Goal: Task Accomplishment & Management: Use online tool/utility

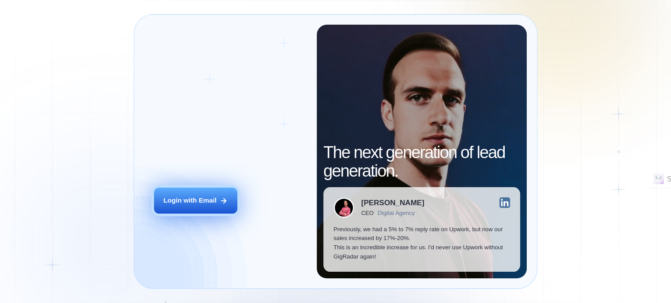
click at [193, 205] on div "Login with Email" at bounding box center [190, 200] width 53 height 9
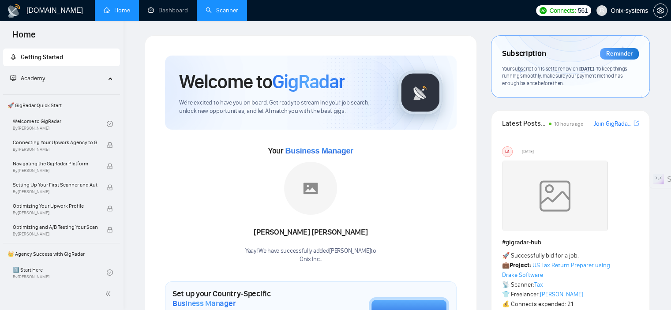
click at [221, 7] on link "Scanner" at bounding box center [221, 10] width 33 height 7
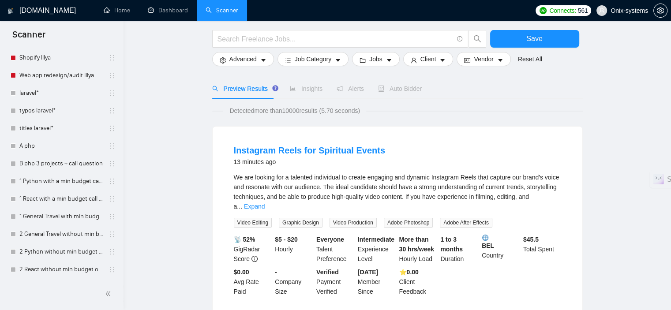
scroll to position [88, 0]
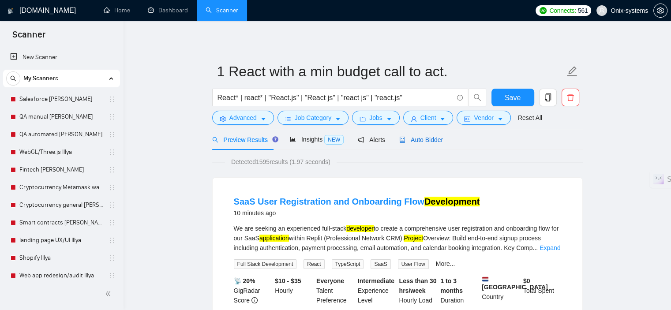
click at [420, 139] on span "Auto Bidder" at bounding box center [421, 139] width 44 height 7
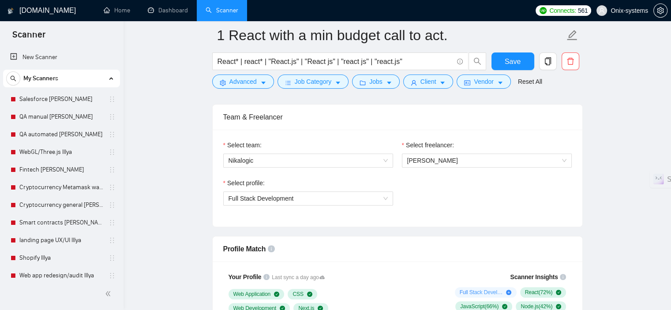
scroll to position [441, 0]
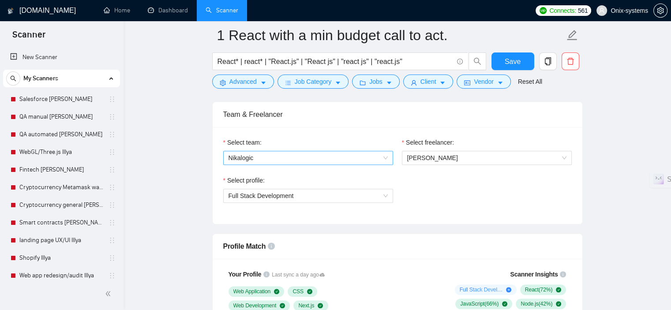
click at [302, 155] on span "Nikalogic" at bounding box center [307, 157] width 159 height 13
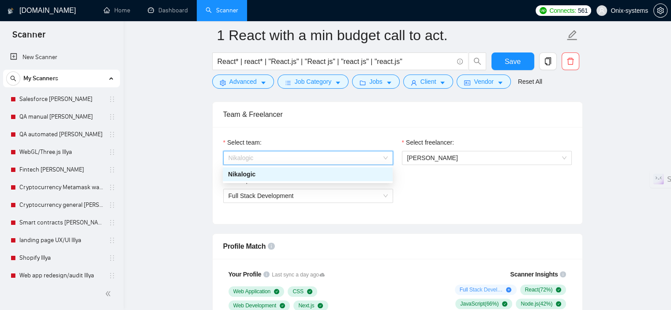
click at [302, 155] on span "Nikalogic" at bounding box center [307, 157] width 159 height 13
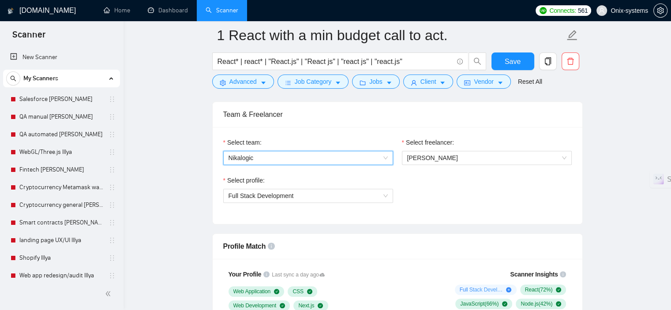
click at [296, 202] on div "Select profile: Full Stack Development" at bounding box center [308, 194] width 179 height 38
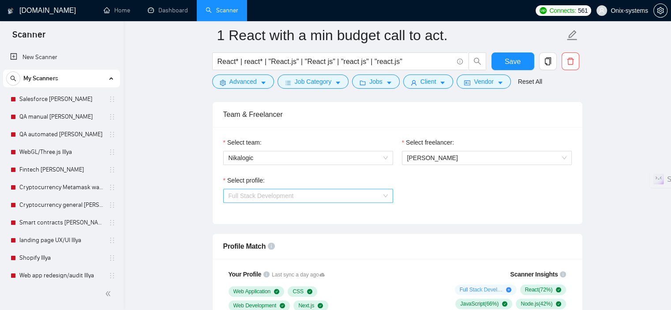
click at [296, 197] on span "Full Stack Development" at bounding box center [307, 195] width 159 height 13
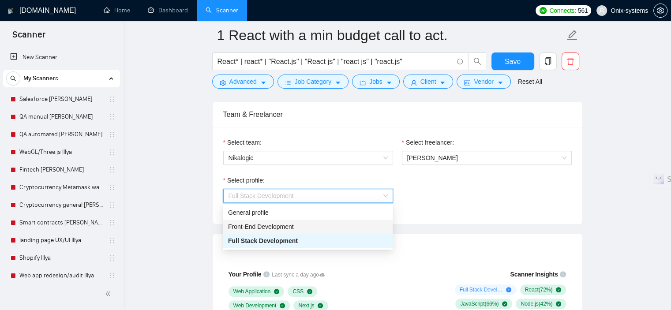
click at [291, 228] on span "Front-End Development" at bounding box center [261, 226] width 66 height 7
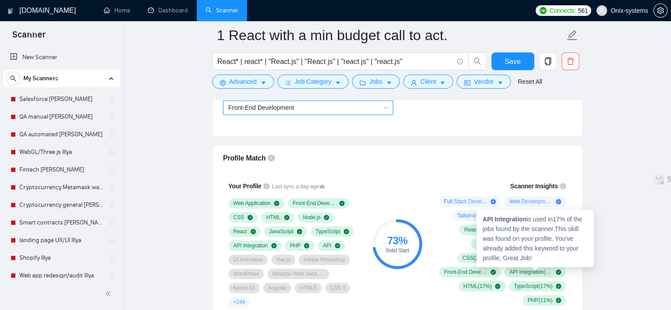
scroll to position [529, 0]
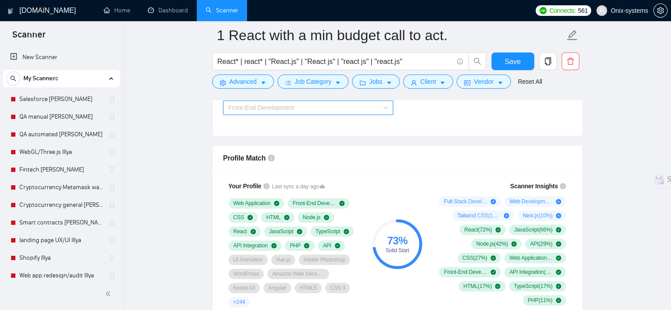
click at [265, 112] on span "Front-End Development" at bounding box center [307, 107] width 159 height 13
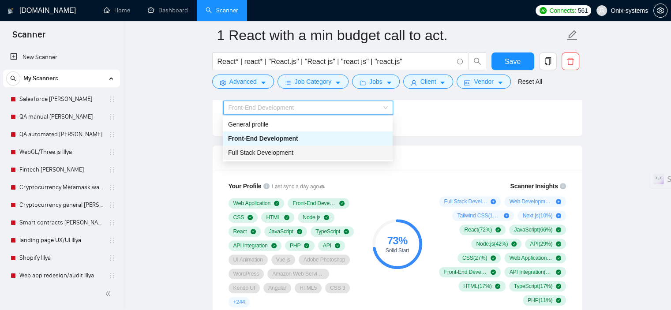
click at [263, 153] on span "Full Stack Development" at bounding box center [260, 152] width 65 height 7
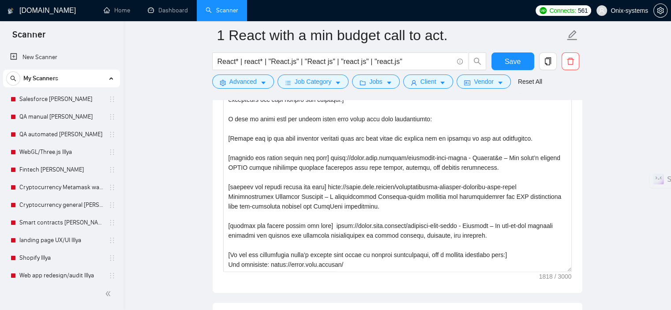
scroll to position [1146, 0]
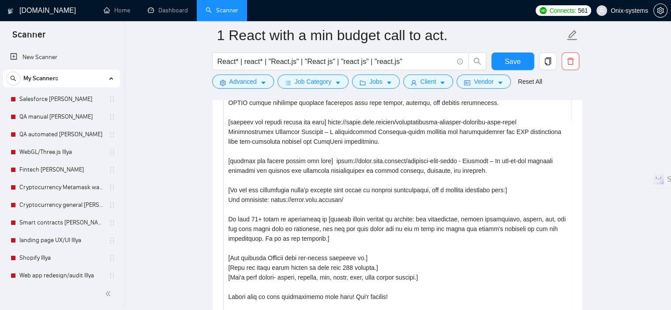
drag, startPoint x: 566, startPoint y: 202, endPoint x: 582, endPoint y: 321, distance: 120.1
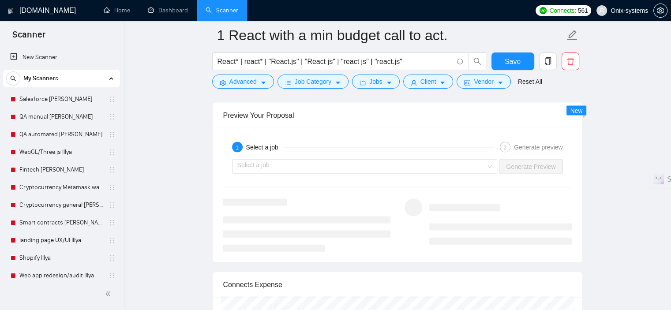
scroll to position [1896, 0]
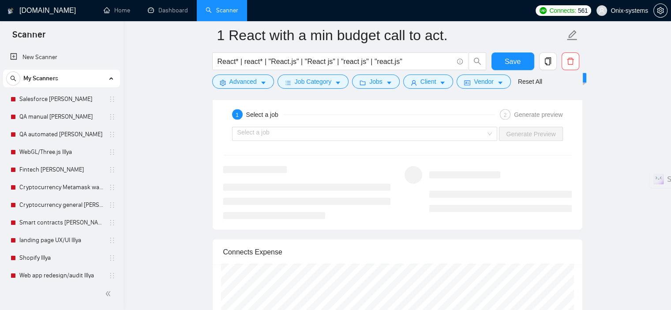
click at [414, 125] on div "Select a job Generate Preview" at bounding box center [397, 133] width 350 height 21
click at [415, 130] on input "search" at bounding box center [361, 133] width 249 height 13
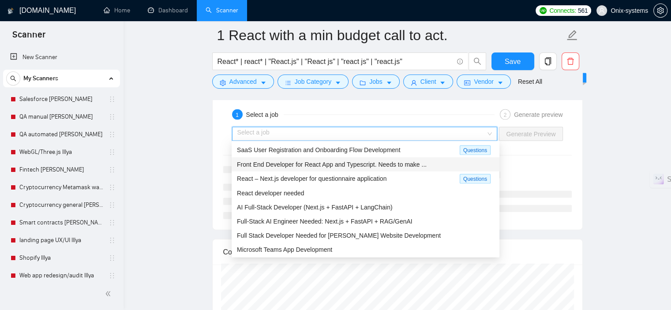
click at [399, 166] on span "Front End Developer for React App and Typescript. Needs to make ..." at bounding box center [332, 164] width 190 height 7
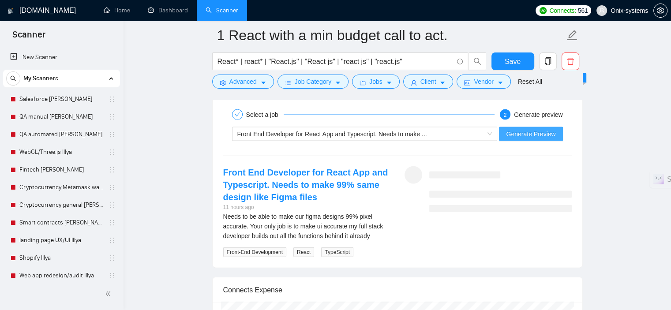
click at [552, 131] on span "Generate Preview" at bounding box center [530, 134] width 49 height 10
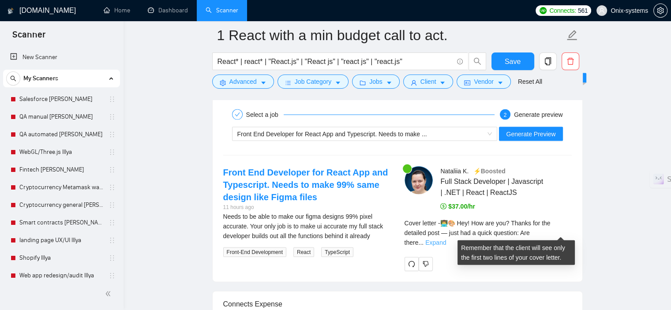
click at [446, 239] on link "Expand" at bounding box center [435, 242] width 21 height 7
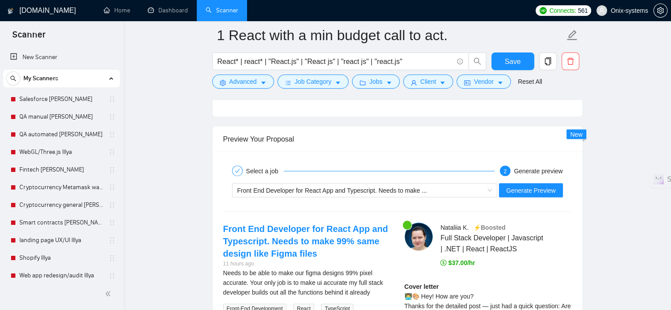
scroll to position [1808, 0]
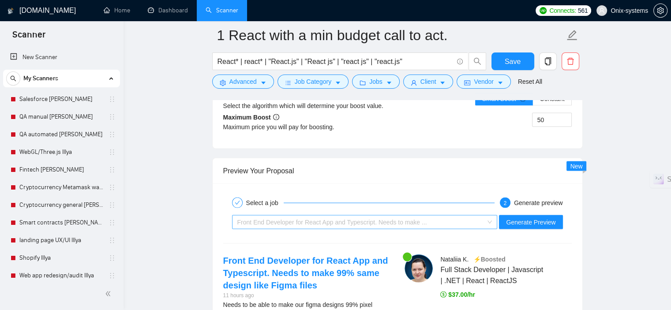
click at [420, 222] on span "Front End Developer for React App and Typescript. Needs to make ..." at bounding box center [332, 222] width 190 height 7
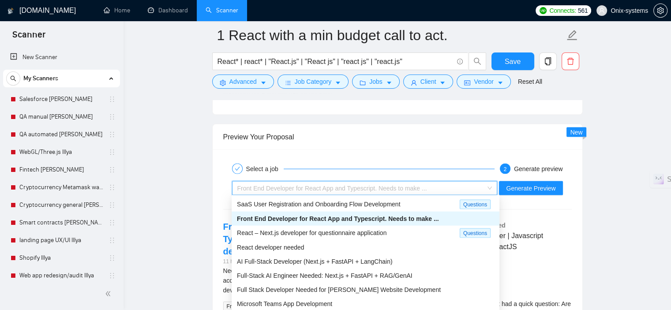
scroll to position [1852, 0]
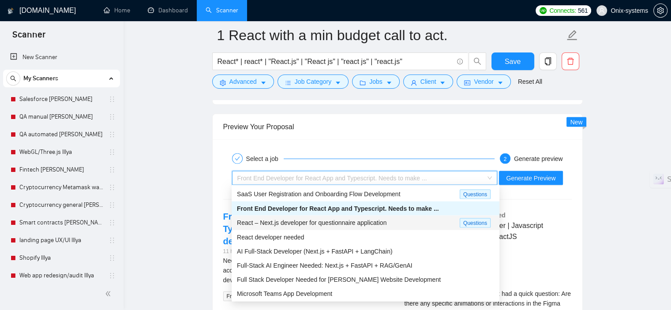
click at [300, 220] on span "React – Next.js developer for questionnaire application" at bounding box center [311, 222] width 149 height 7
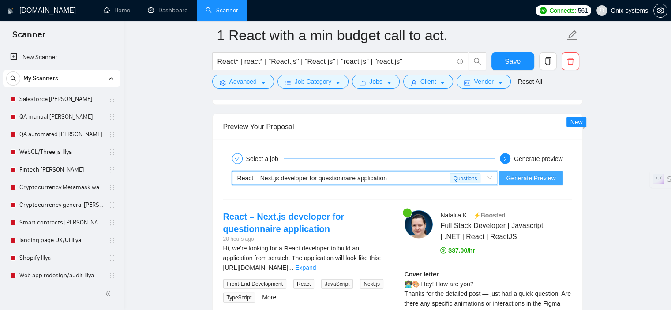
click at [552, 177] on span "Generate Preview" at bounding box center [530, 178] width 49 height 10
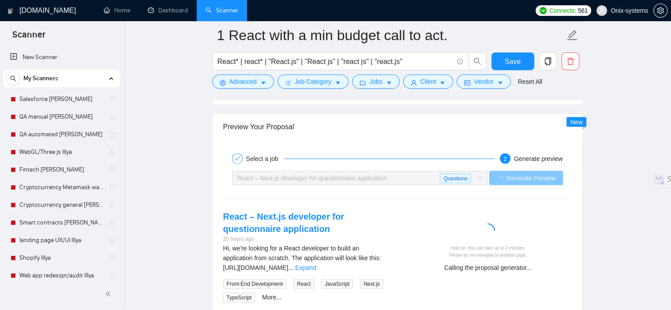
scroll to position [1896, 0]
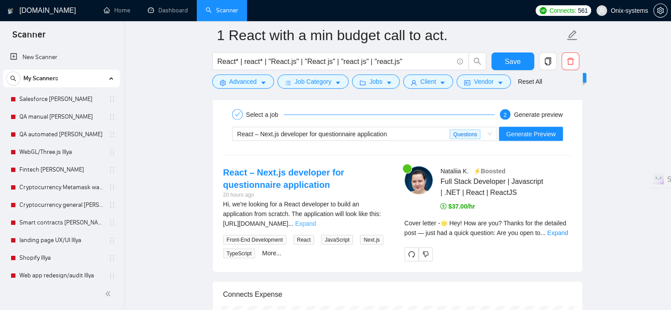
click at [316, 220] on link "Expand" at bounding box center [305, 223] width 21 height 7
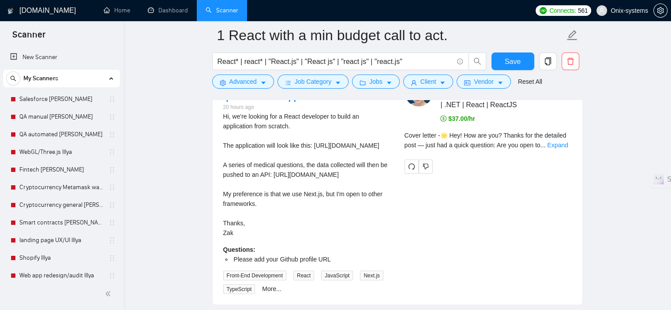
scroll to position [1984, 0]
click at [554, 145] on link "Expand" at bounding box center [557, 144] width 21 height 7
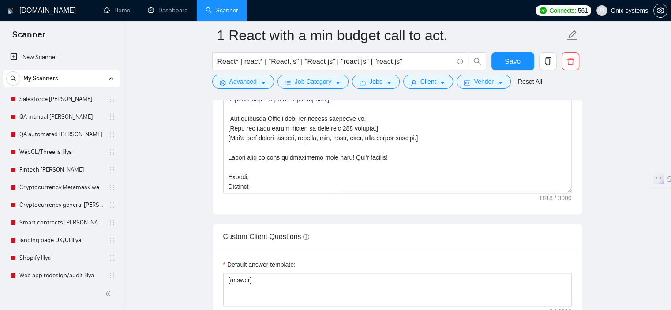
scroll to position [0, 0]
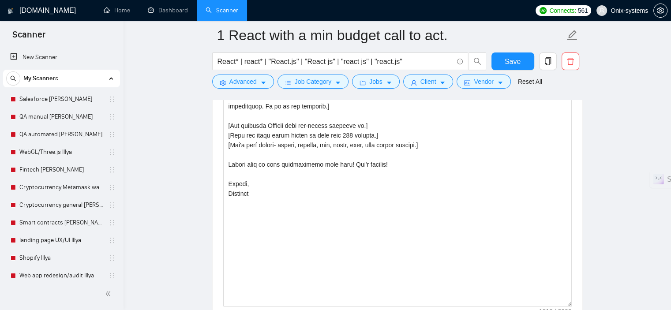
drag, startPoint x: 570, startPoint y: 187, endPoint x: 598, endPoint y: 310, distance: 126.1
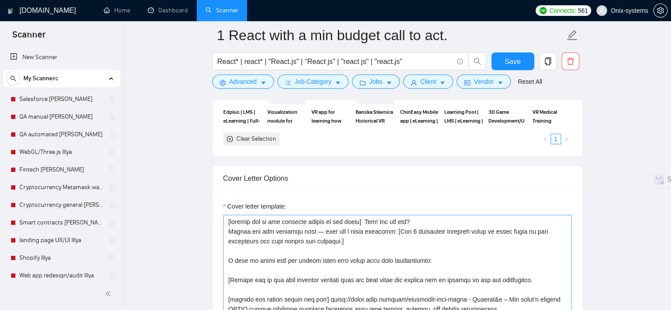
scroll to position [926, 0]
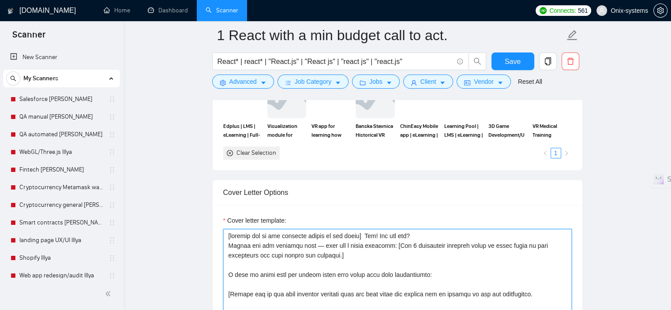
drag, startPoint x: 412, startPoint y: 235, endPoint x: 375, endPoint y: 235, distance: 37.0
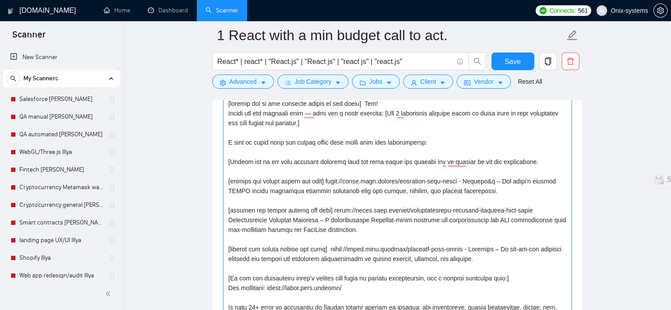
scroll to position [1146, 0]
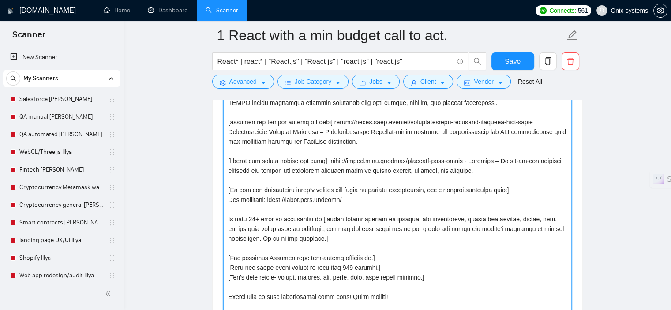
click at [350, 269] on textarea "Cover letter template:" at bounding box center [397, 228] width 348 height 440
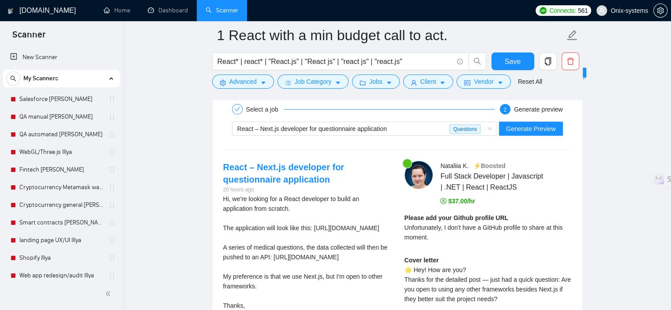
scroll to position [2028, 0]
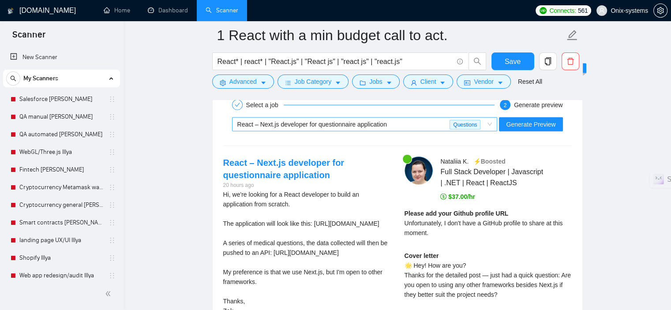
click at [301, 125] on span "React – Next.js developer for questionnaire application" at bounding box center [311, 124] width 149 height 7
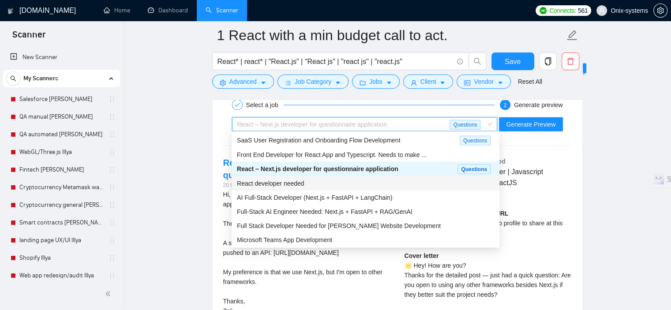
click at [296, 182] on span "React developer needed" at bounding box center [270, 183] width 67 height 7
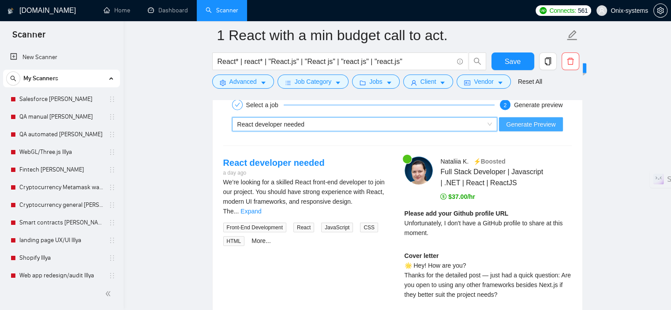
click at [545, 121] on span "Generate Preview" at bounding box center [530, 124] width 49 height 10
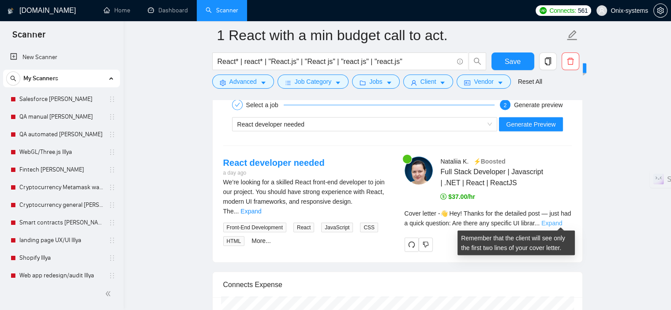
click at [554, 224] on link "Expand" at bounding box center [551, 223] width 21 height 7
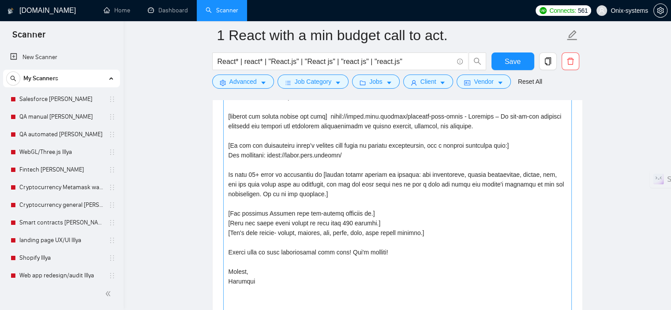
scroll to position [1191, 0]
click at [397, 193] on textarea "Cover letter template:" at bounding box center [397, 184] width 348 height 440
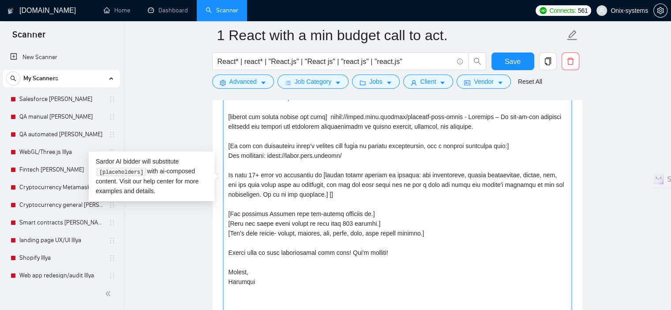
paste textarea "We specialize in web, mobile, UI/UX, AR/VR, and 3D development also ML rxpertis…"
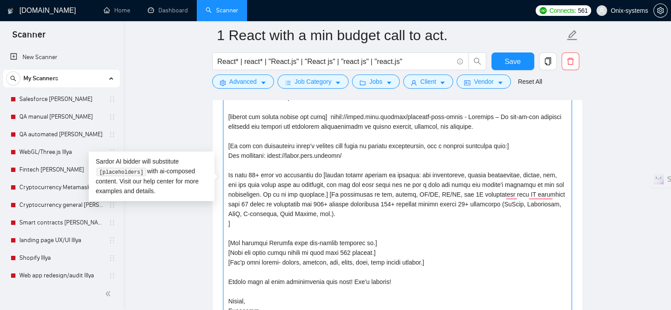
click at [327, 194] on textarea "Cover letter template:" at bounding box center [397, 184] width 348 height 440
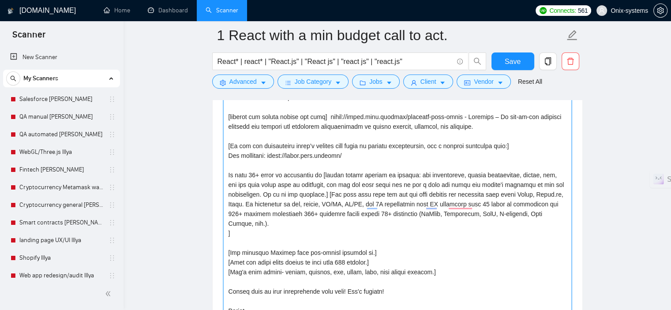
click at [243, 224] on textarea "Cover letter template:" at bounding box center [397, 184] width 348 height 440
click at [325, 191] on textarea "Cover letter template:" at bounding box center [397, 184] width 348 height 440
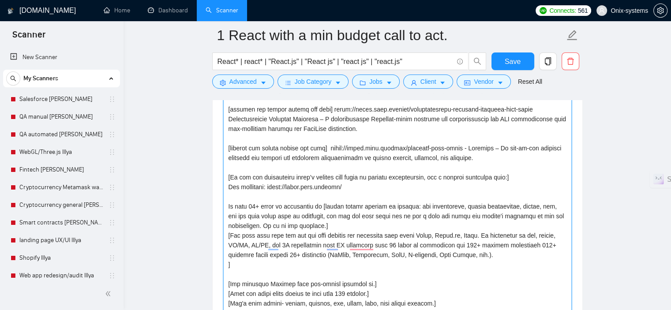
scroll to position [1146, 0]
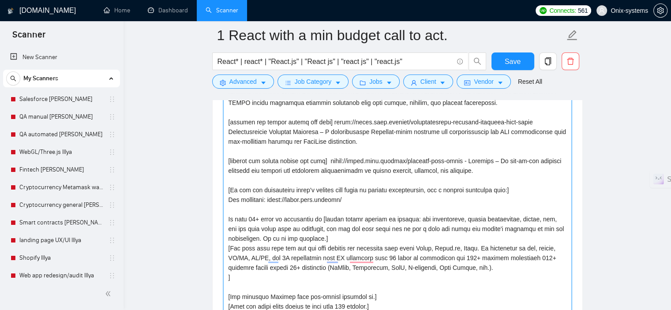
click at [476, 248] on textarea "Cover letter template:" at bounding box center [397, 228] width 348 height 440
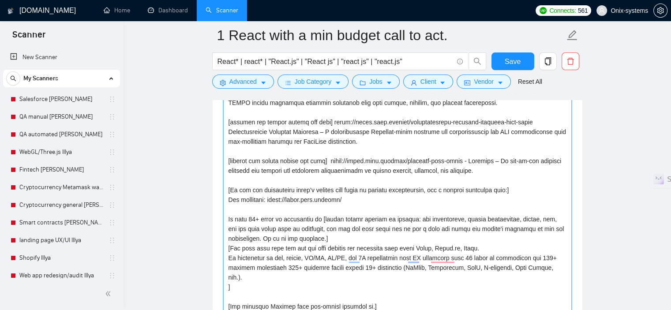
click at [476, 248] on textarea "Cover letter template:" at bounding box center [397, 228] width 348 height 440
click at [258, 270] on textarea "Cover letter template:" at bounding box center [397, 228] width 348 height 440
click at [254, 279] on textarea "Cover letter template:" at bounding box center [397, 228] width 348 height 440
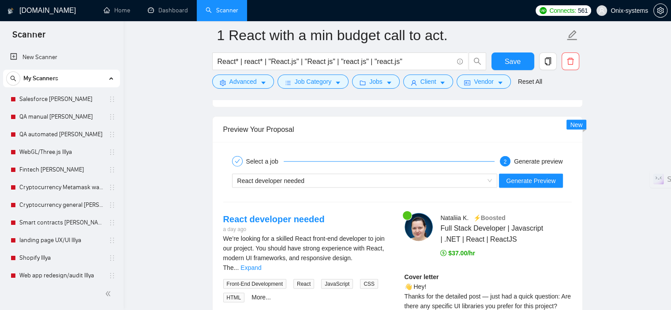
scroll to position [2028, 0]
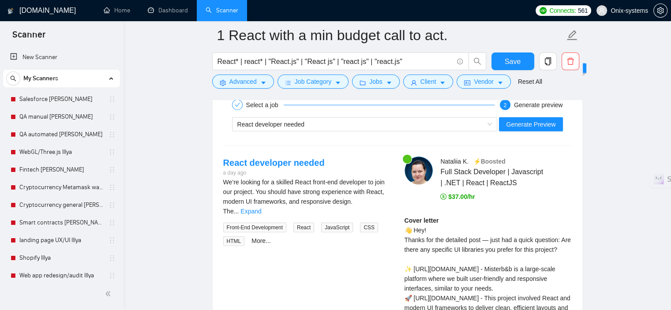
click at [337, 132] on div "React developer needed Generate Preview" at bounding box center [397, 124] width 350 height 21
drag, startPoint x: 336, startPoint y: 125, endPoint x: 369, endPoint y: 119, distance: 33.3
click at [336, 127] on div "React developer needed" at bounding box center [360, 124] width 247 height 13
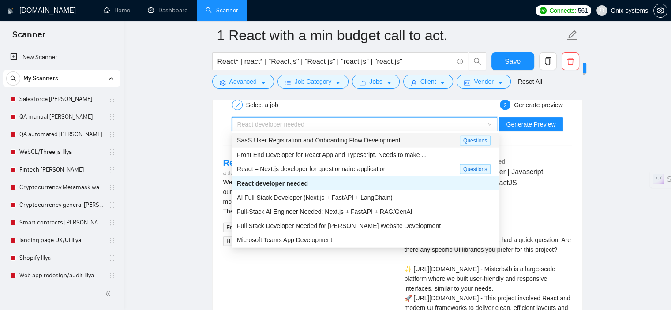
click at [358, 141] on span "SaaS User Registration and Onboarding Flow Development" at bounding box center [318, 140] width 163 height 7
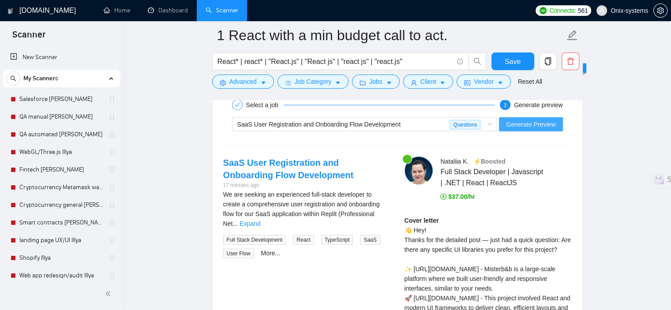
click at [547, 127] on span "Generate Preview" at bounding box center [530, 124] width 49 height 10
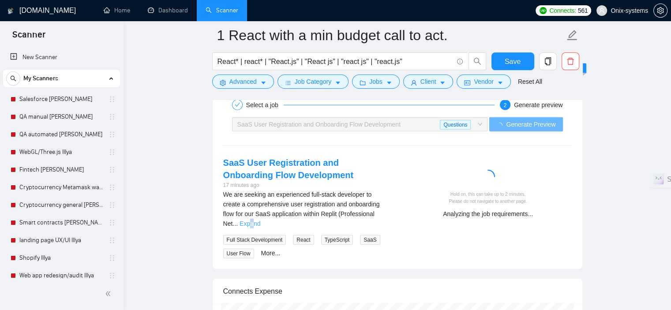
click at [260, 220] on link "Expand" at bounding box center [249, 223] width 21 height 7
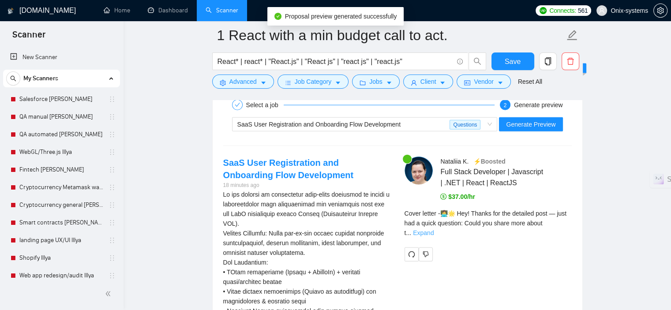
click at [433, 229] on link "Expand" at bounding box center [423, 232] width 21 height 7
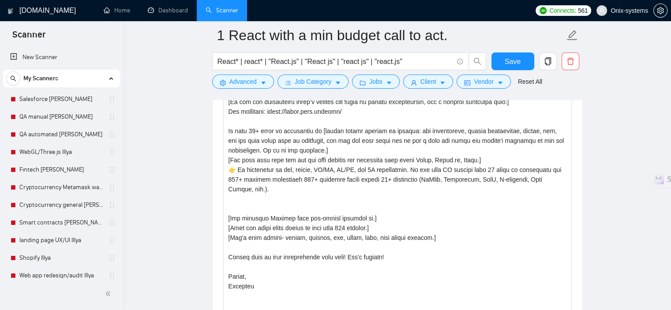
scroll to position [1146, 0]
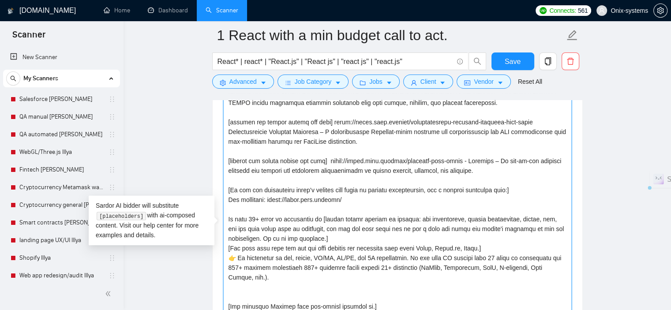
drag, startPoint x: 394, startPoint y: 187, endPoint x: 370, endPoint y: 190, distance: 24.0
click at [370, 190] on textarea "Cover letter template:" at bounding box center [397, 228] width 348 height 440
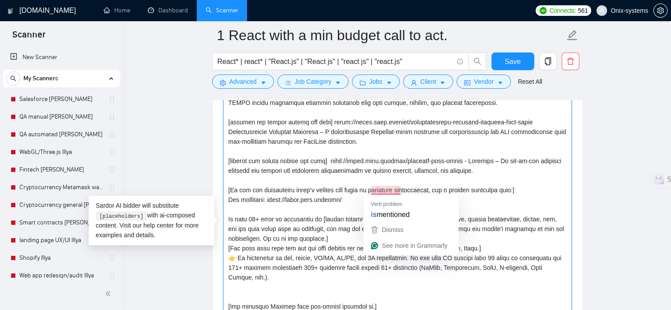
click at [337, 190] on textarea "Cover letter template:" at bounding box center [397, 228] width 348 height 440
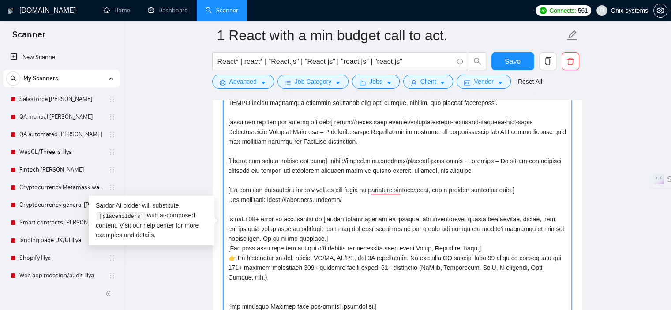
click at [337, 190] on textarea "Cover letter template:" at bounding box center [397, 228] width 348 height 440
paste textarea "is mentioned specifically, add a general portfolio link:]"
drag, startPoint x: 228, startPoint y: 190, endPoint x: 450, endPoint y: 193, distance: 221.8
click at [450, 193] on textarea "Cover letter template:" at bounding box center [397, 228] width 348 height 440
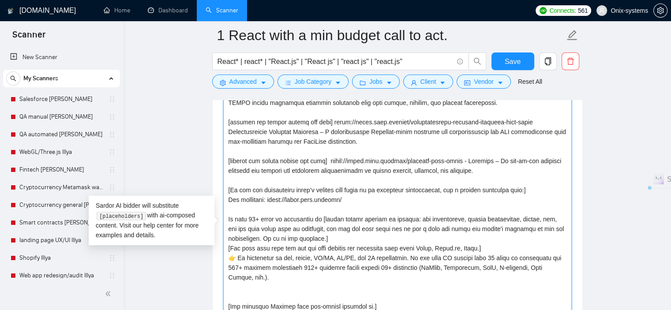
drag, startPoint x: 473, startPoint y: 248, endPoint x: 231, endPoint y: 246, distance: 241.6
click at [231, 246] on textarea "Cover letter template:" at bounding box center [397, 228] width 348 height 440
paste textarea "[If the job description doesn’t mention tech stack or is mentioned specifically…"
click at [228, 258] on textarea "Cover letter template:" at bounding box center [397, 228] width 348 height 440
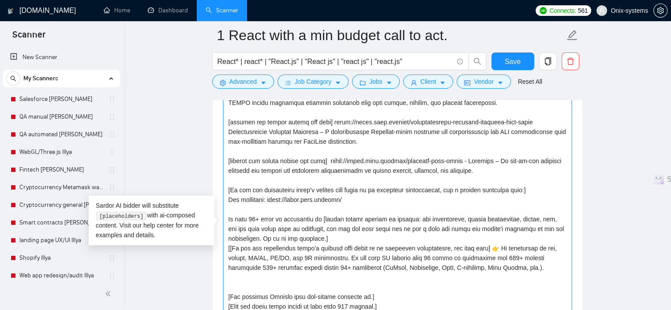
click at [364, 246] on textarea "Cover letter template:" at bounding box center [397, 228] width 348 height 440
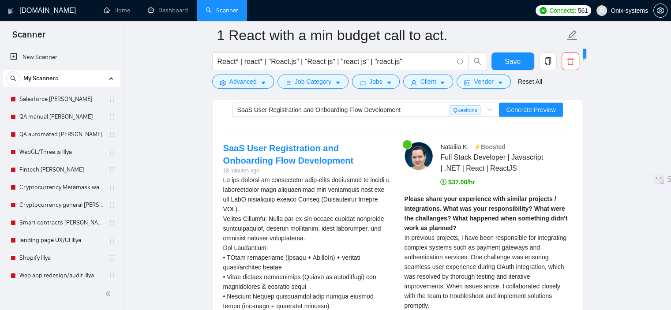
scroll to position [2028, 0]
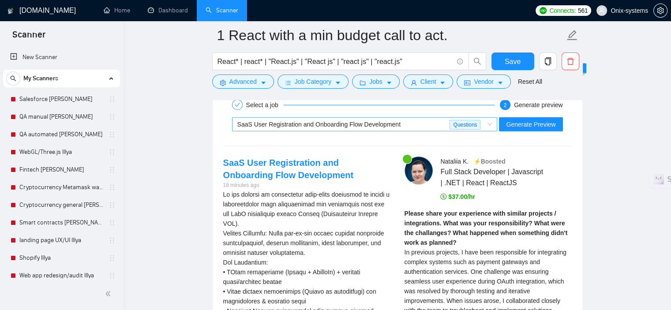
click at [302, 124] on span "SaaS User Registration and Onboarding Flow Development" at bounding box center [318, 124] width 163 height 7
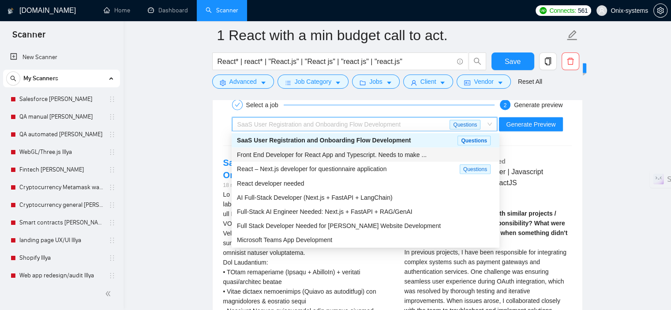
scroll to position [30, 0]
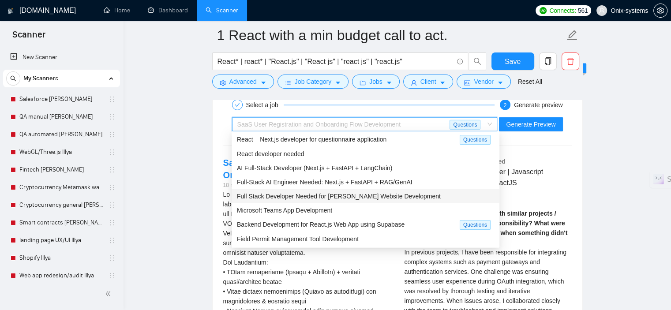
click at [321, 198] on span "Full Stack Developer Needed for MERN Stack Website Development" at bounding box center [339, 196] width 204 height 7
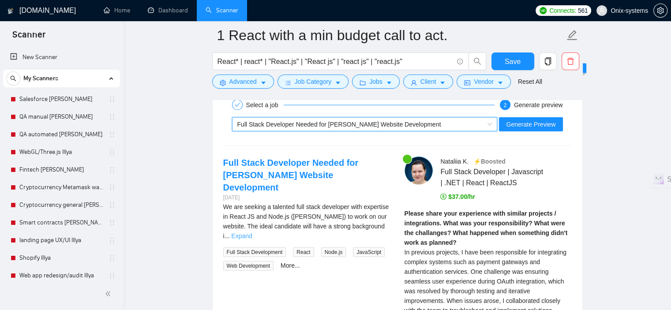
click at [252, 232] on link "Expand" at bounding box center [241, 235] width 21 height 7
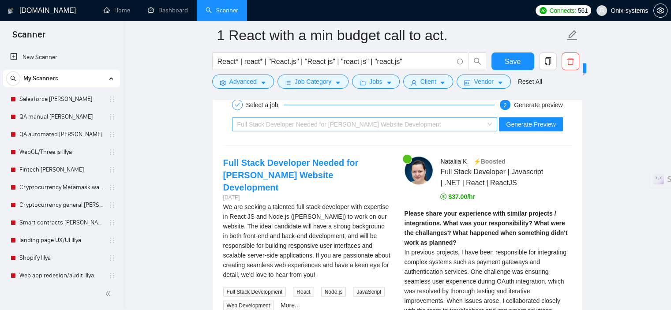
click at [322, 118] on div "Full Stack Developer Needed for MERN Stack Website Development" at bounding box center [360, 124] width 247 height 13
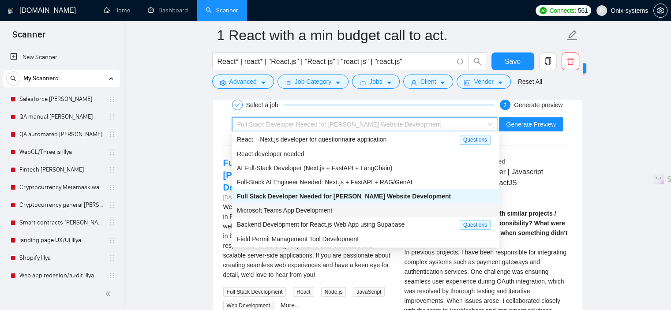
click at [304, 212] on span "Microsoft Teams App Development" at bounding box center [284, 210] width 95 height 7
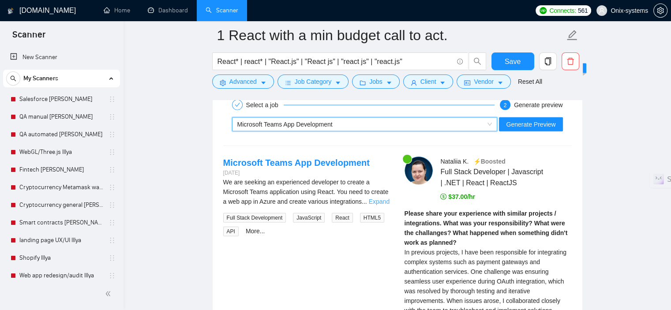
click at [378, 198] on link "Expand" at bounding box center [379, 201] width 21 height 7
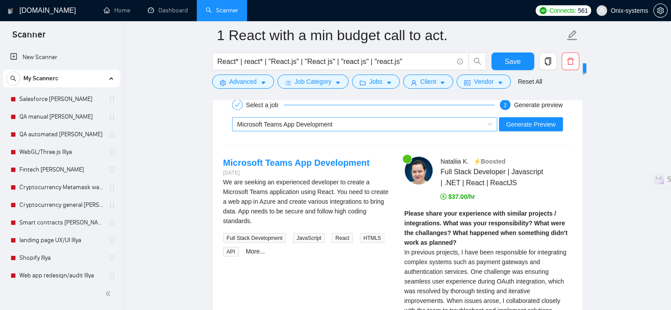
click at [318, 121] on span "Microsoft Teams App Development" at bounding box center [284, 124] width 95 height 7
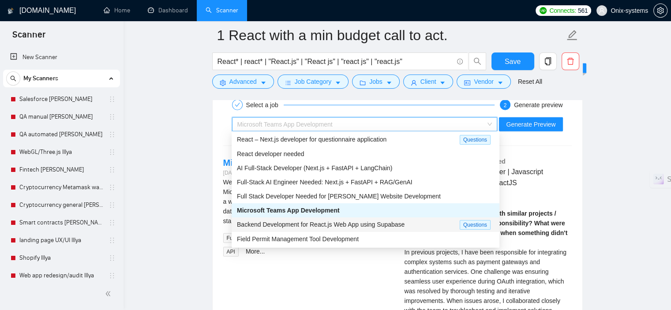
click at [316, 225] on span "Backend Development for React.js Web App using Supabase" at bounding box center [321, 224] width 168 height 7
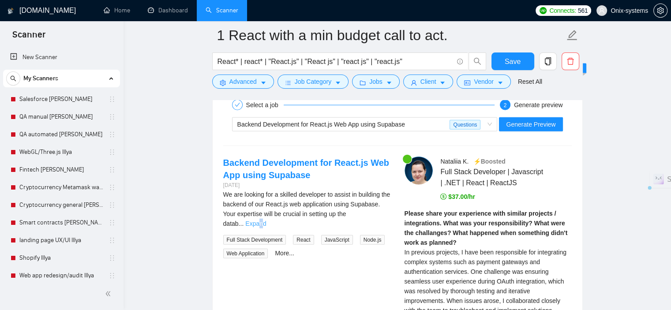
click at [266, 220] on link "Expand" at bounding box center [255, 223] width 21 height 7
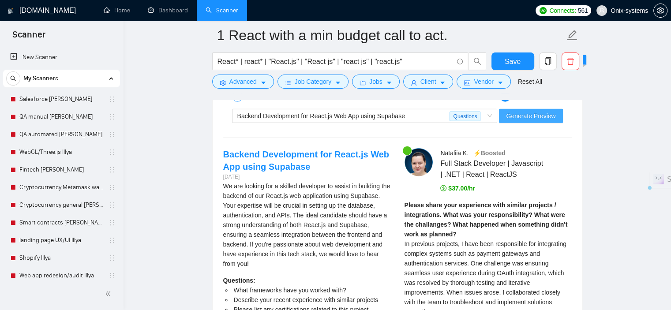
scroll to position [1984, 0]
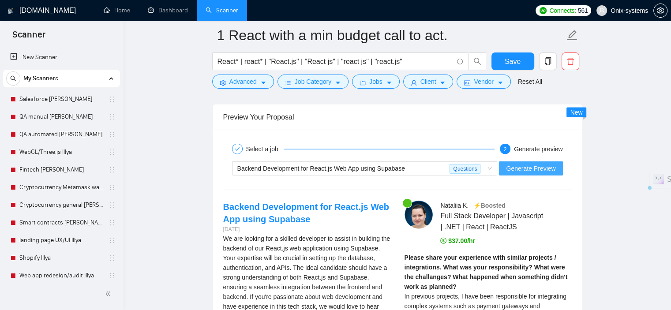
click at [524, 165] on span "Generate Preview" at bounding box center [530, 169] width 49 height 10
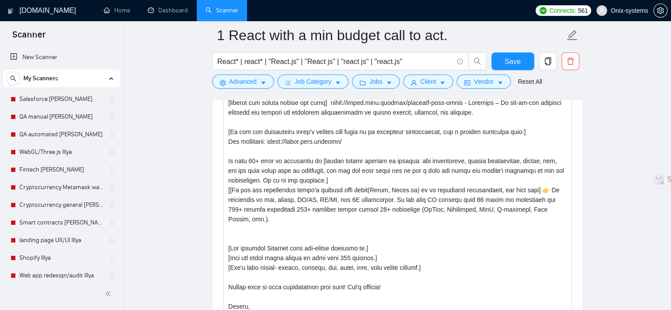
scroll to position [1191, 0]
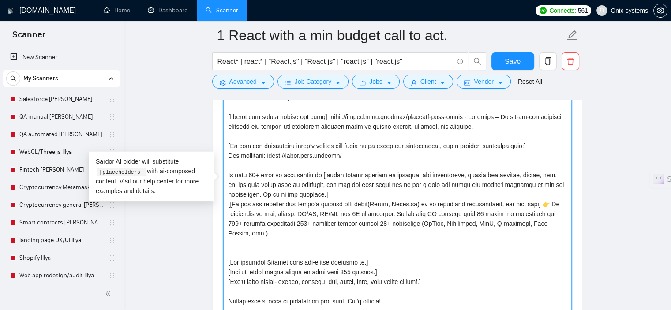
click at [560, 223] on textarea "Cover letter template:" at bounding box center [397, 184] width 348 height 440
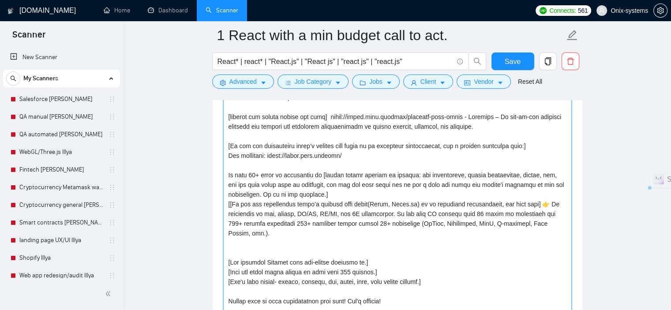
drag, startPoint x: 533, startPoint y: 204, endPoint x: 556, endPoint y: 222, distance: 28.9
click at [556, 222] on textarea "Cover letter template:" at bounding box center [397, 184] width 348 height 440
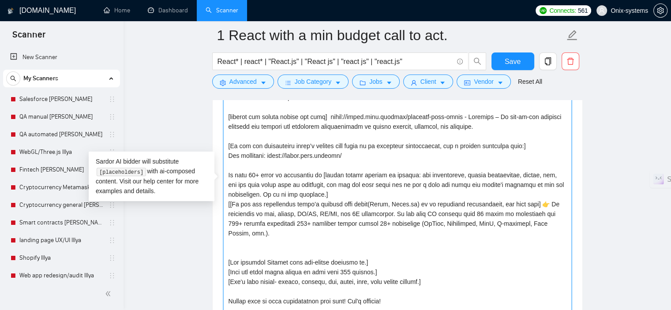
click at [497, 253] on textarea "Cover letter template:" at bounding box center [397, 184] width 348 height 440
drag, startPoint x: 552, startPoint y: 223, endPoint x: 533, endPoint y: 201, distance: 29.1
click at [533, 201] on textarea "Cover letter template:" at bounding box center [397, 184] width 348 height 440
paste textarea "are a full-cycle tech company specializing in web, mobile, UI/UX, AR/VR, 3D, an…"
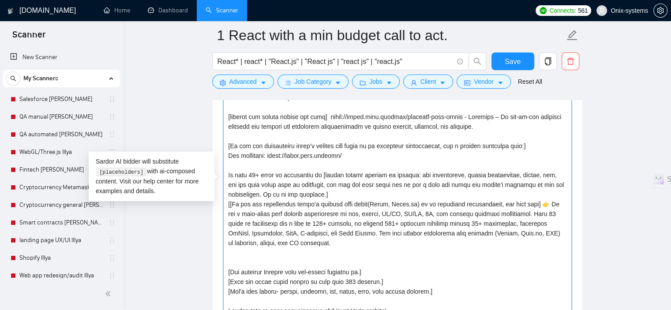
click at [522, 205] on textarea "Cover letter template:" at bounding box center [397, 184] width 348 height 440
click at [483, 205] on textarea "Cover letter template:" at bounding box center [397, 184] width 348 height 440
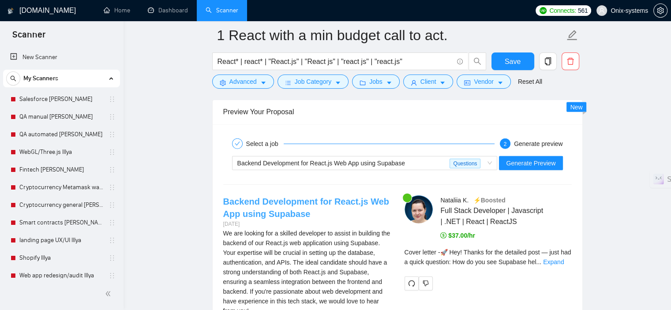
scroll to position [1984, 0]
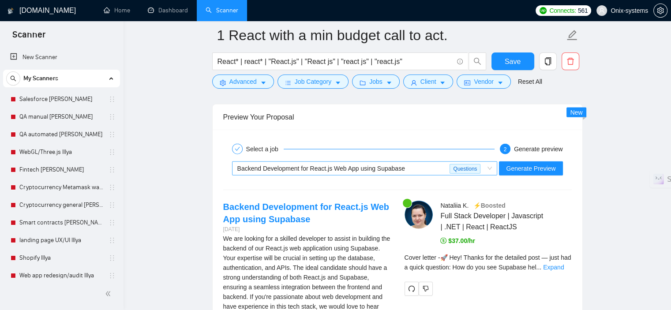
click at [340, 168] on span "Backend Development for React.js Web App using Supabase" at bounding box center [321, 168] width 168 height 7
type textarea "[include one or two relevant emojis at the start] Hey! Thanks for the detailed …"
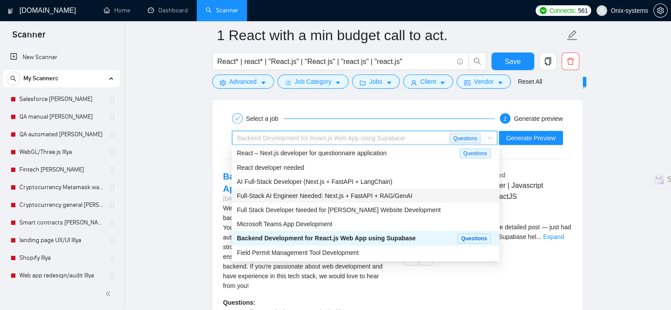
scroll to position [2028, 0]
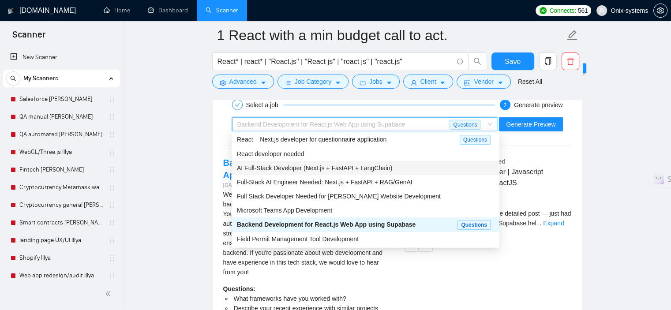
click at [338, 171] on span "AI Full-Stack Developer (Next.js + FastAPI + LangChain)" at bounding box center [314, 167] width 155 height 7
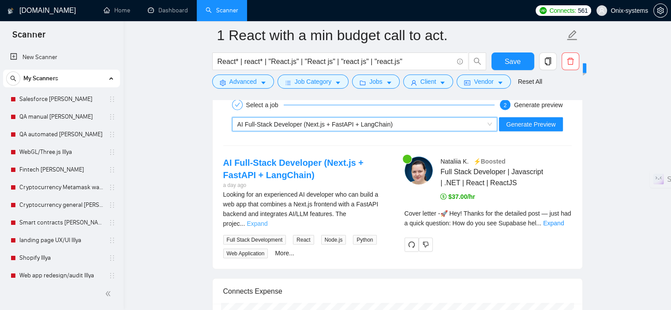
click at [267, 220] on link "Expand" at bounding box center [256, 223] width 21 height 7
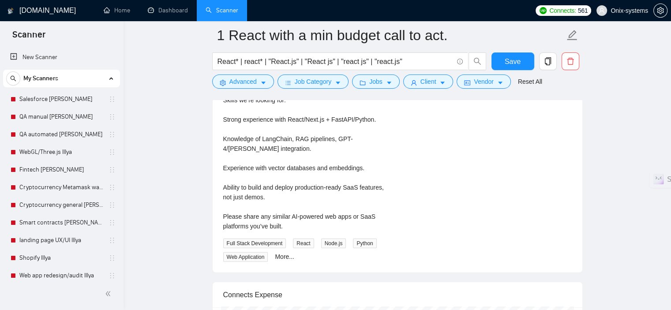
scroll to position [2293, 0]
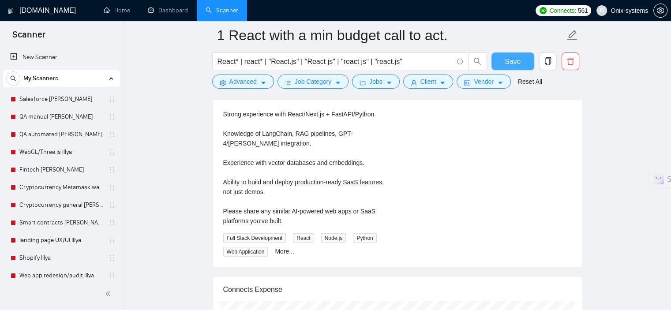
click at [505, 68] on button "Save" at bounding box center [512, 61] width 43 height 18
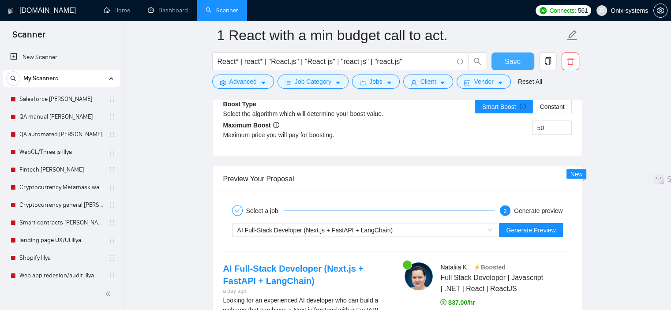
scroll to position [1720, 0]
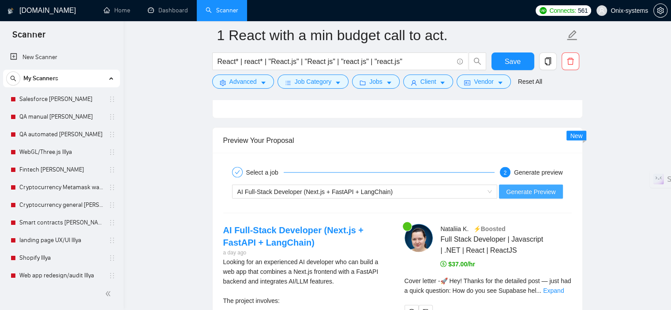
click at [519, 193] on span "Generate Preview" at bounding box center [530, 192] width 49 height 10
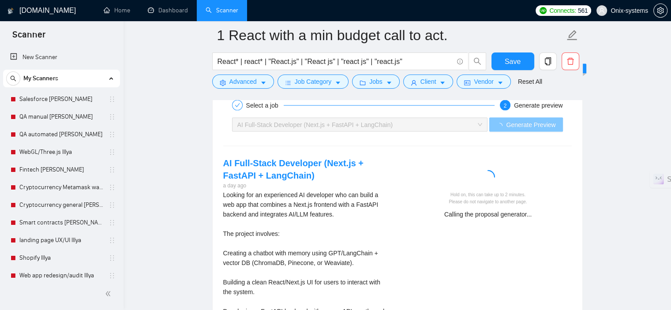
scroll to position [1808, 0]
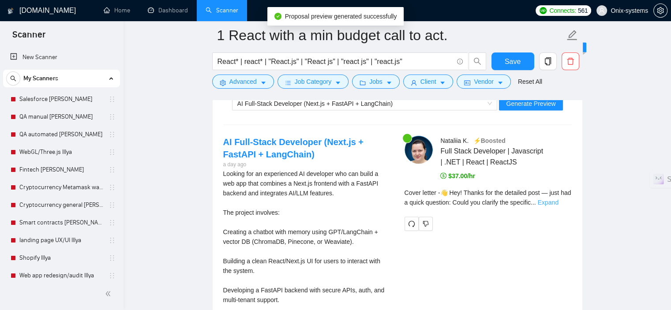
click at [553, 205] on link "Expand" at bounding box center [547, 202] width 21 height 7
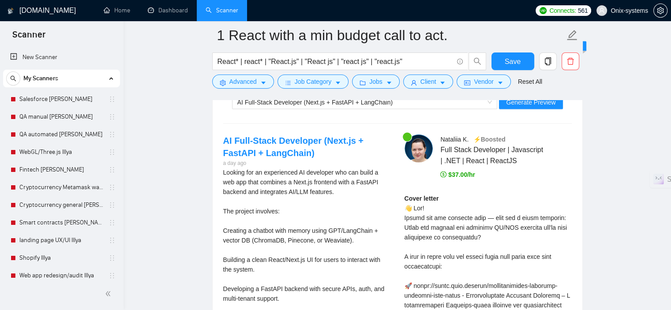
scroll to position [1764, 0]
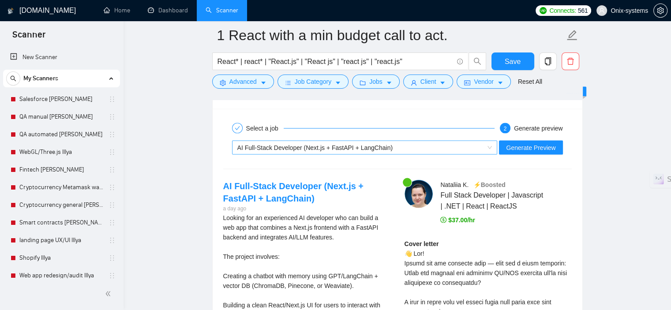
click at [353, 147] on span "AI Full-Stack Developer (Next.js + FastAPI + LangChain)" at bounding box center [314, 147] width 155 height 7
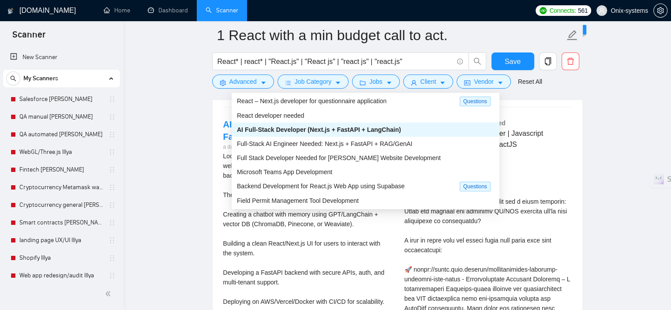
scroll to position [1852, 0]
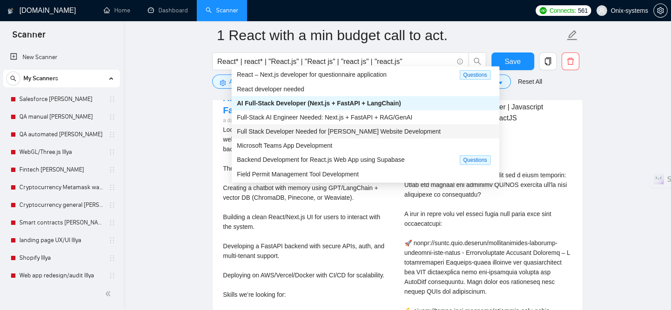
click at [363, 134] on span "Full Stack Developer Needed for MERN Stack Website Development" at bounding box center [339, 131] width 204 height 7
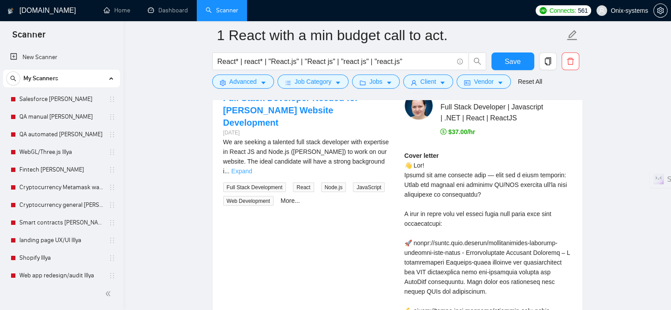
click at [252, 168] on link "Expand" at bounding box center [241, 171] width 21 height 7
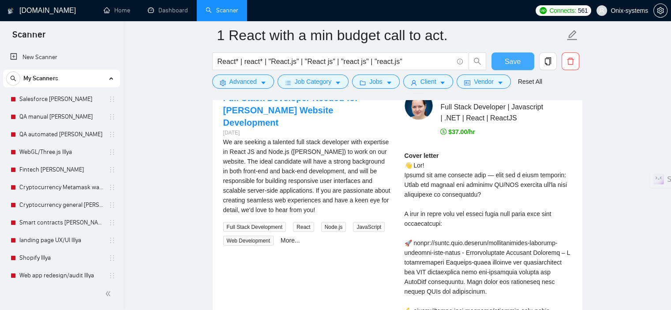
click at [516, 59] on span "Save" at bounding box center [512, 61] width 16 height 11
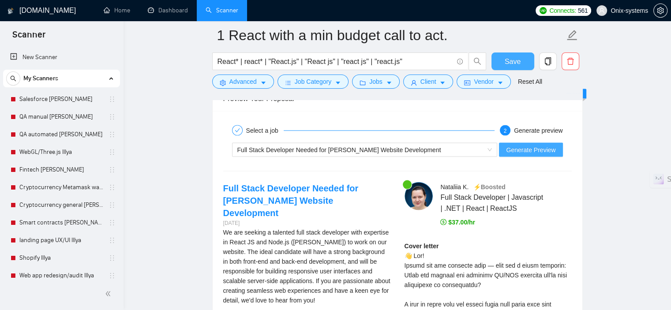
scroll to position [1764, 0]
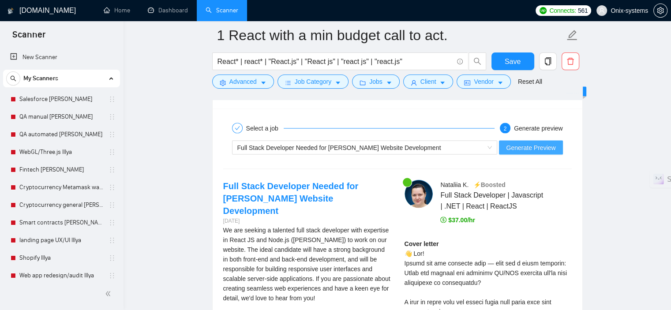
click at [531, 141] on button "Generate Preview" at bounding box center [530, 148] width 63 height 14
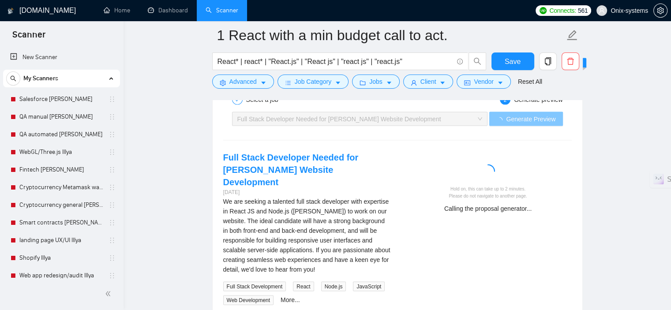
scroll to position [1808, 0]
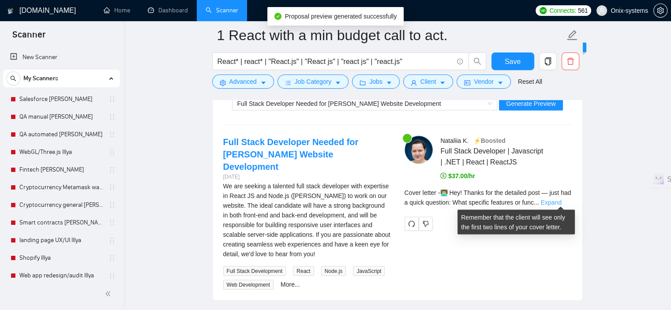
click at [561, 202] on link "Expand" at bounding box center [551, 202] width 21 height 7
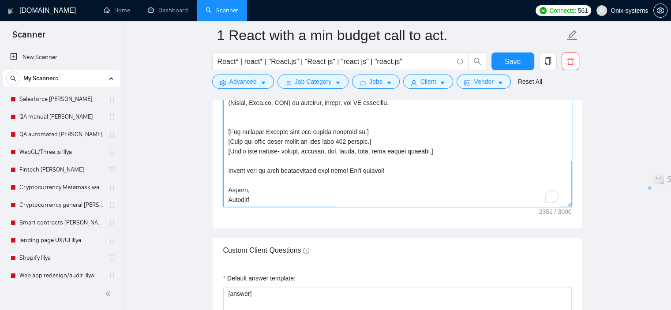
scroll to position [184, 0]
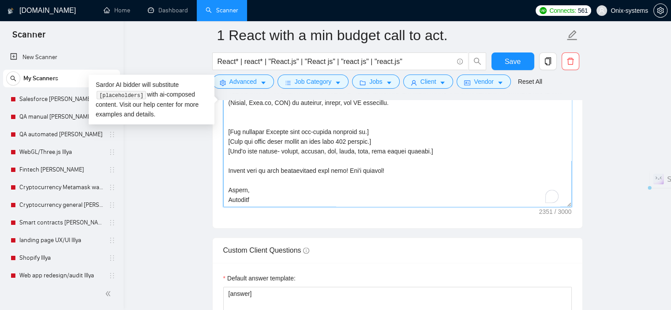
drag, startPoint x: 571, startPoint y: 203, endPoint x: 591, endPoint y: 285, distance: 84.9
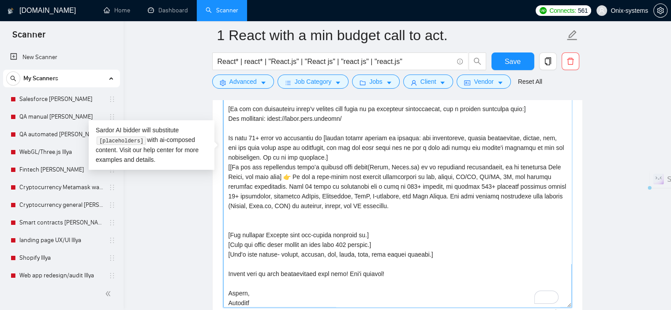
scroll to position [76, 0]
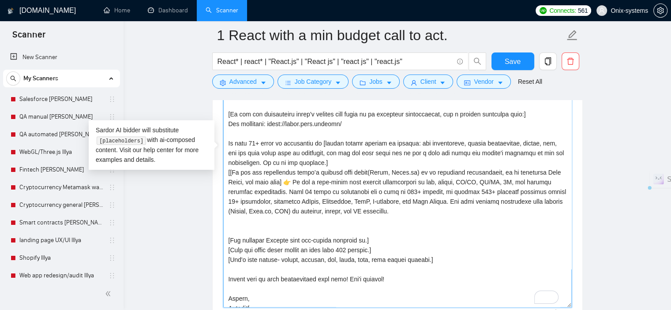
drag, startPoint x: 569, startPoint y: 200, endPoint x: 582, endPoint y: 288, distance: 89.1
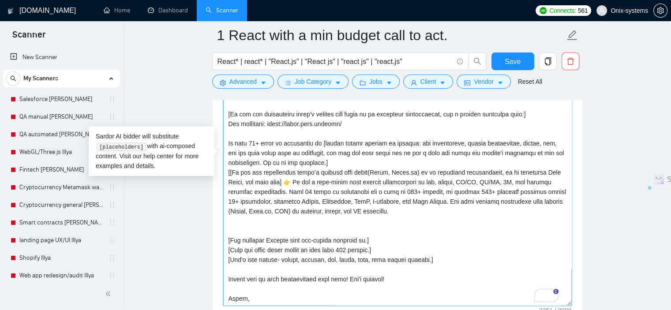
click at [548, 253] on textarea "Cover letter template:" at bounding box center [397, 156] width 348 height 297
drag, startPoint x: 291, startPoint y: 171, endPoint x: 481, endPoint y: 173, distance: 190.5
click at [481, 173] on textarea "Cover letter template:" at bounding box center [397, 156] width 348 height 297
drag, startPoint x: 559, startPoint y: 172, endPoint x: 291, endPoint y: 168, distance: 268.1
click at [291, 168] on textarea "Cover letter template:" at bounding box center [397, 156] width 348 height 297
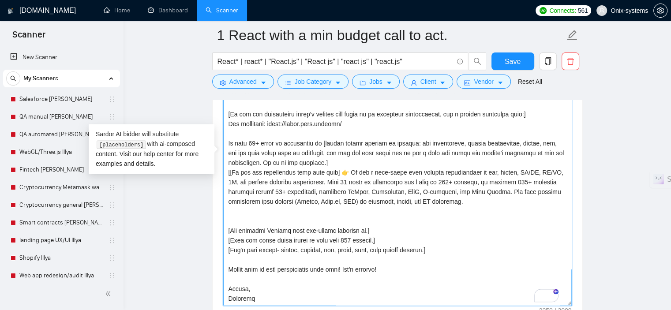
scroll to position [75, 0]
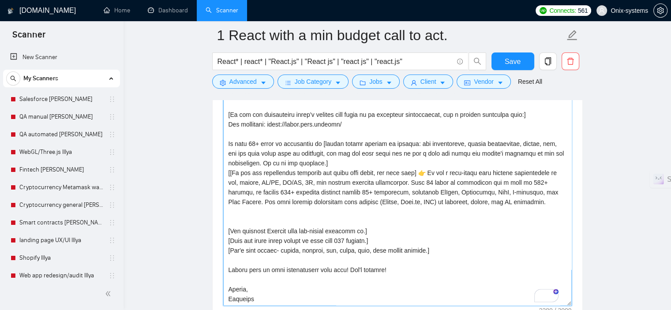
click at [369, 172] on textarea "Cover letter template:" at bounding box center [397, 156] width 348 height 297
type textarea "[include one or two relevant emojis at the start] Hey! Thanks for the detailed …"
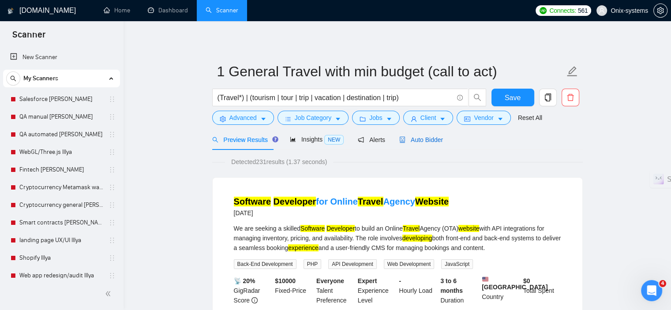
click at [422, 138] on span "Auto Bidder" at bounding box center [421, 139] width 44 height 7
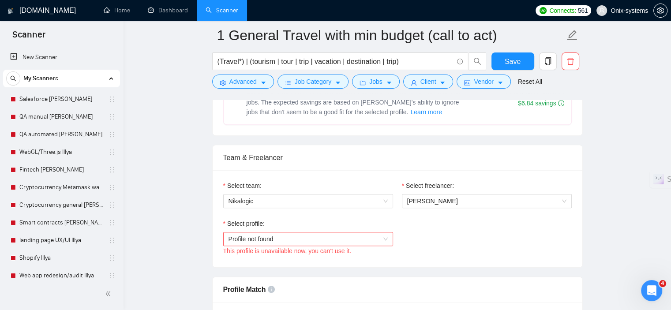
scroll to position [441, 0]
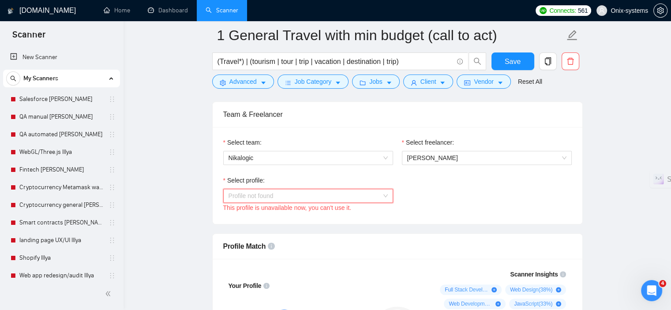
click at [355, 190] on span "Profile not found" at bounding box center [307, 195] width 159 height 13
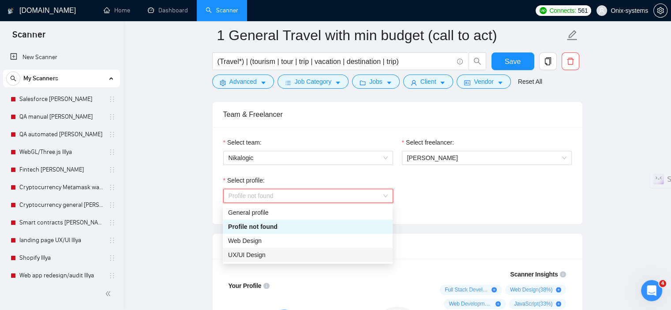
click at [303, 256] on div "UX/UI Design" at bounding box center [307, 255] width 159 height 10
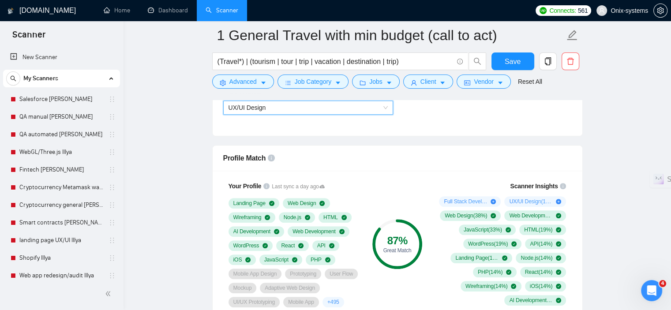
scroll to position [397, 0]
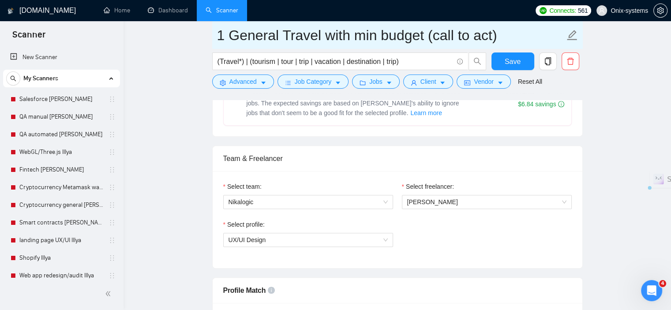
drag, startPoint x: 318, startPoint y: 35, endPoint x: 231, endPoint y: 33, distance: 86.9
click at [231, 33] on input "1 General Travel with min budget (call to act)" at bounding box center [390, 35] width 347 height 22
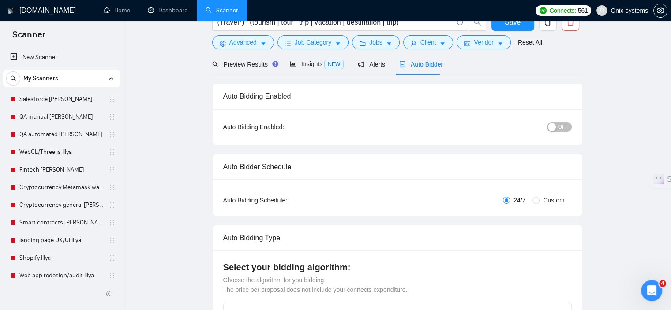
scroll to position [0, 0]
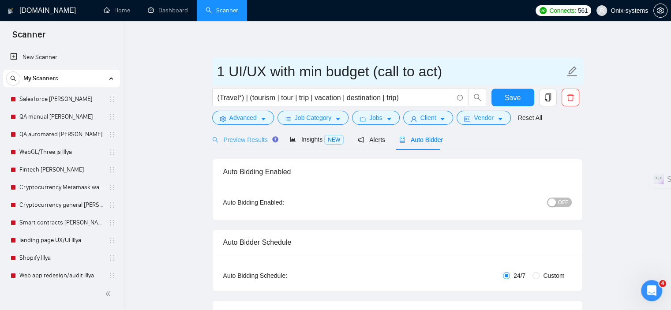
type input "1 UI/UX with min budget (call to act)"
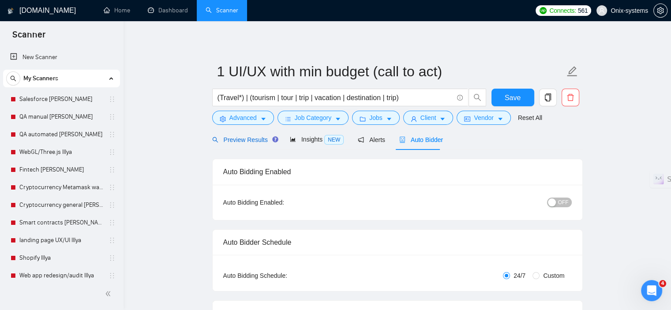
click at [251, 140] on span "Preview Results" at bounding box center [243, 139] width 63 height 7
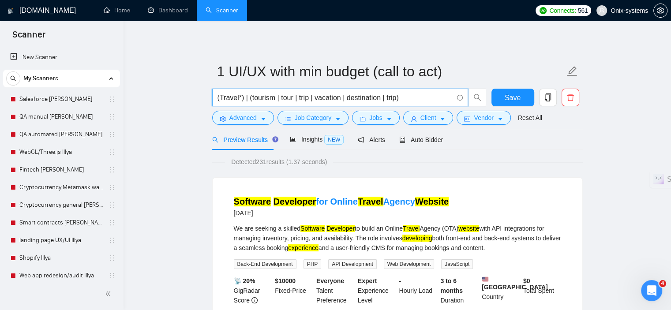
drag, startPoint x: 429, startPoint y: 103, endPoint x: 412, endPoint y: 103, distance: 16.3
click at [412, 103] on span "(Travel*) | (tourism | tour | trip | vacation | destination | trip)" at bounding box center [340, 98] width 256 height 18
drag, startPoint x: 377, startPoint y: 98, endPoint x: 213, endPoint y: 104, distance: 164.1
click at [213, 104] on span "(Travel*) | (tourism | tour | trip | vacation | destination | trip)" at bounding box center [340, 98] width 256 height 18
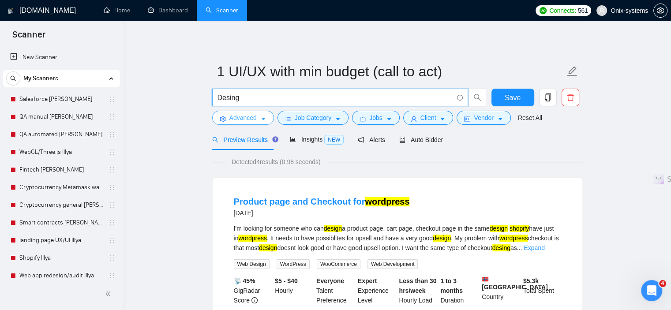
type input "Desing"
click at [260, 114] on button "Advanced" at bounding box center [243, 118] width 62 height 14
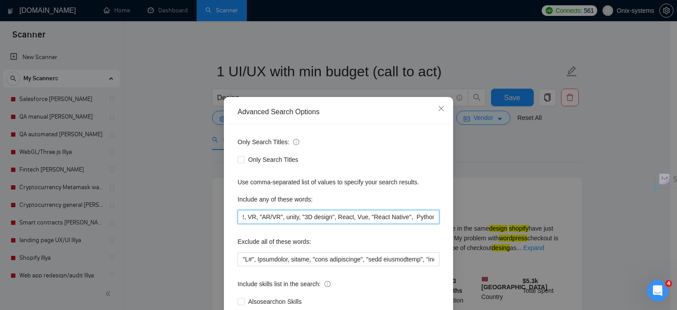
scroll to position [0, 847]
drag, startPoint x: 239, startPoint y: 217, endPoint x: 466, endPoint y: 224, distance: 226.7
click at [466, 224] on div "Advanced Search Options Only Search Titles: Only Search Titles Use comma-separa…" at bounding box center [338, 155] width 677 height 310
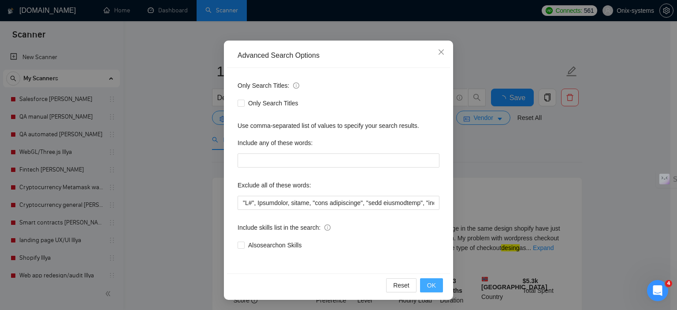
click at [430, 286] on span "OK" at bounding box center [431, 285] width 9 height 10
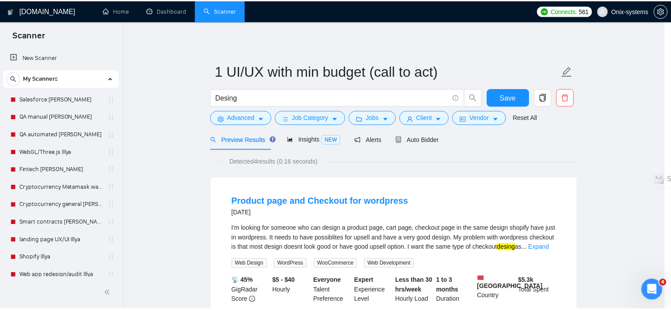
scroll to position [12, 0]
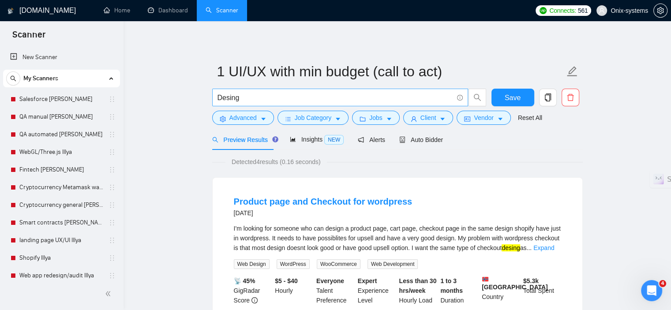
click at [277, 99] on input "Desing" at bounding box center [334, 97] width 235 height 11
type input "D"
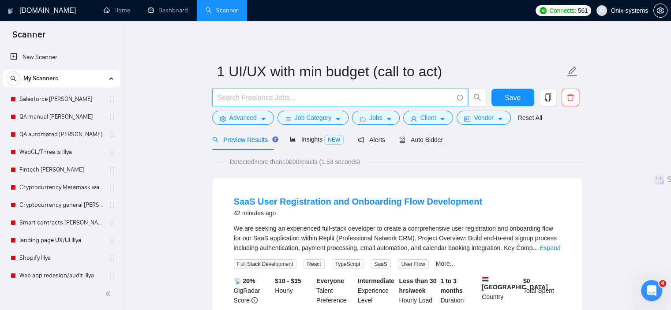
click at [252, 98] on input "text" at bounding box center [334, 97] width 235 height 11
type input "u"
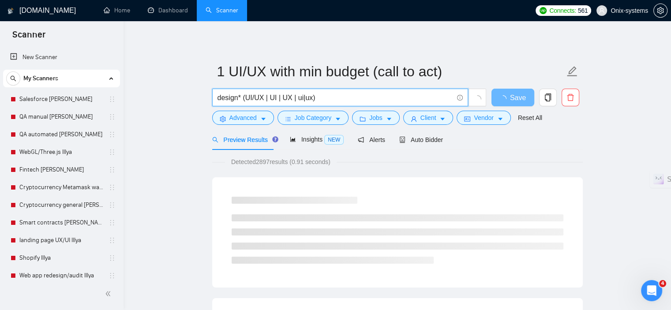
click at [300, 102] on input "design* (UI/UX | UI | UX | ui|ux)" at bounding box center [334, 97] width 235 height 11
click at [306, 100] on input "design* (UI/UX | UI | UX | ui |ux)" at bounding box center [334, 97] width 235 height 11
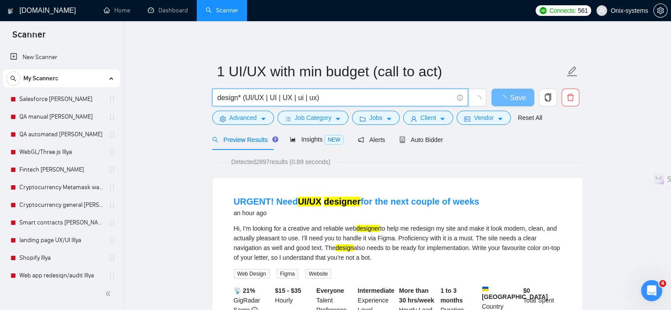
click at [313, 98] on input "design* (UI/UX | UI | UX | ui | ux)" at bounding box center [334, 97] width 235 height 11
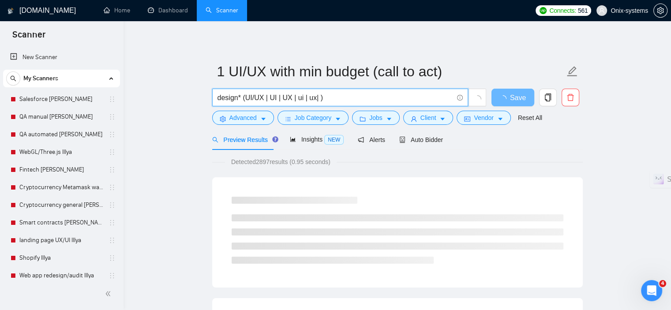
click at [313, 98] on input "design* (UI/UX | UI | UX | ui | ux| )" at bounding box center [334, 97] width 235 height 11
click at [245, 101] on input "design* (UI/UX | UI | UX | ui | ux | )" at bounding box center [334, 97] width 235 height 11
click at [264, 96] on input "design* ("UI/UX | UI | UX | ui | ux | )" at bounding box center [334, 97] width 235 height 11
click at [325, 98] on input "design* ("UI/UX" | UI | UX | ui | ux | )" at bounding box center [334, 97] width 235 height 11
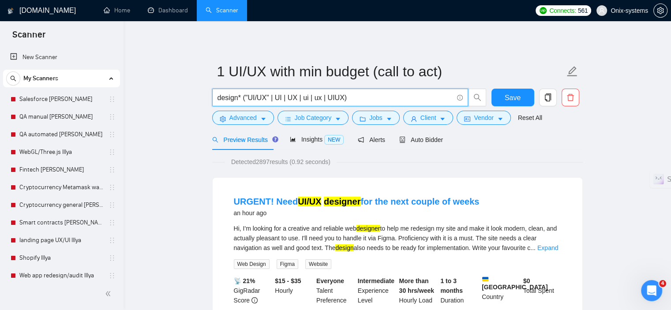
click at [338, 88] on form "1 UI/UX with min budget (call to act) design* ("UI/UX" | UI | UX | ui | ux | UI…" at bounding box center [397, 93] width 370 height 72
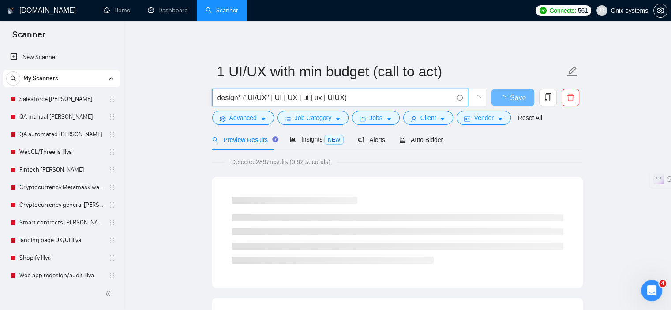
click at [325, 97] on input "design* ("UI/UX" | UI | UX | ui | ux | UIUX)" at bounding box center [334, 97] width 235 height 11
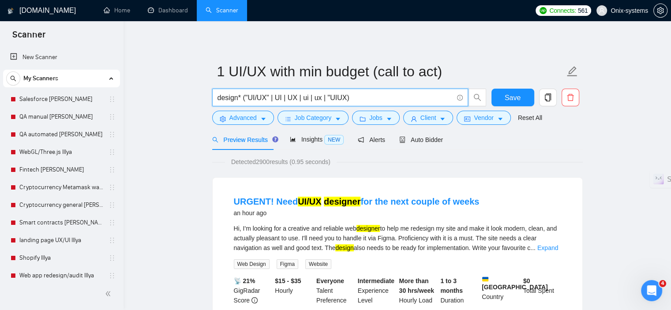
click at [342, 97] on input "design* ("UI/UX" | UI | UX | ui | ux | "UIUX)" at bounding box center [334, 97] width 235 height 11
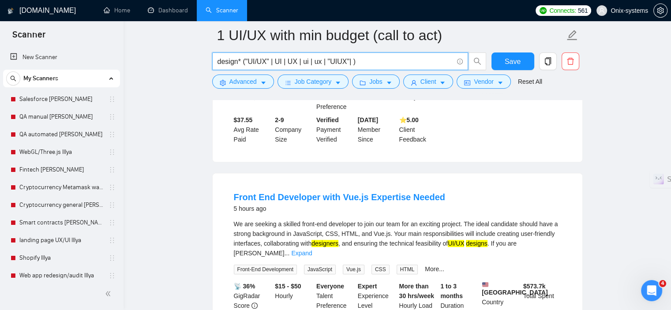
scroll to position [617, 0]
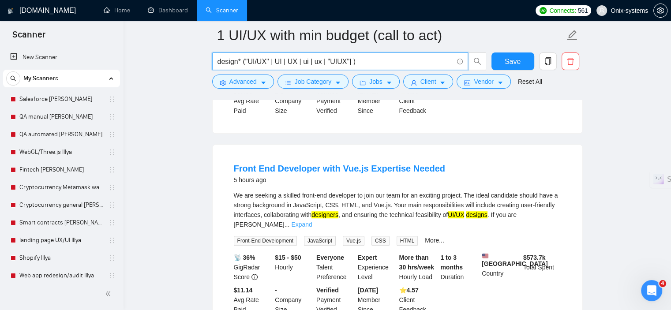
type input "design* ("UI/UX" | UI | UX | ui | ux | "UIUX"| )"
click at [312, 221] on link "Expand" at bounding box center [301, 224] width 21 height 7
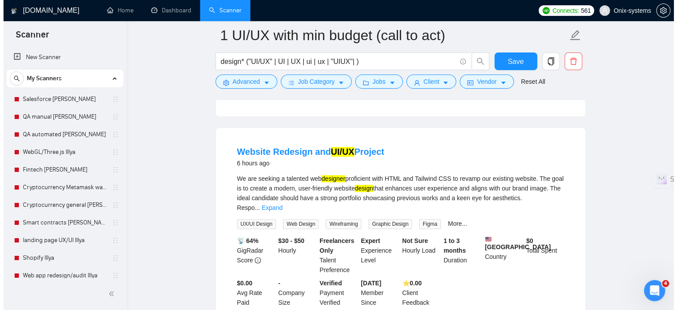
scroll to position [1058, 0]
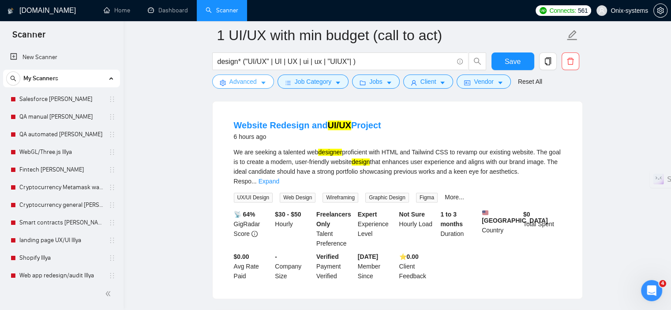
click at [239, 86] on span "Advanced" at bounding box center [242, 82] width 27 height 10
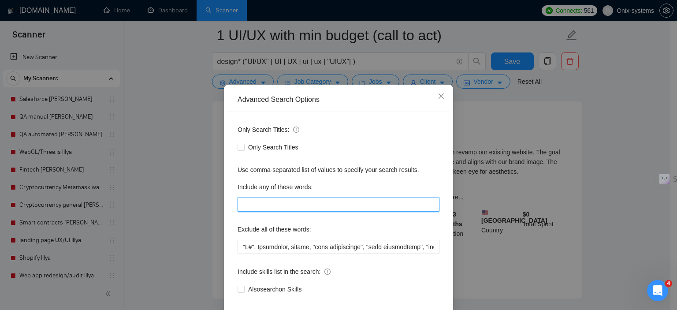
click at [240, 212] on input "text" at bounding box center [339, 205] width 202 height 14
paste input "Wireframes"
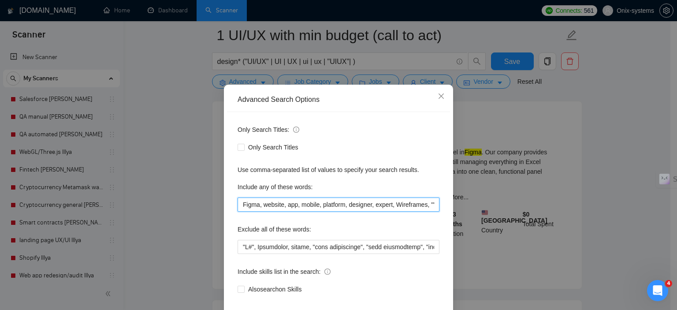
paste input "High-Fidelity Prototypes"
drag, startPoint x: 409, startPoint y: 215, endPoint x: 453, endPoint y: 215, distance: 43.7
click at [453, 215] on div "Advanced Search Options Only Search Titles: Only Search Titles Use comma-separa…" at bounding box center [338, 155] width 677 height 310
click at [433, 212] on input "Figma, website, app, mobile, platform, designer, expert, Wireframes, "High-Fide…" at bounding box center [339, 205] width 202 height 14
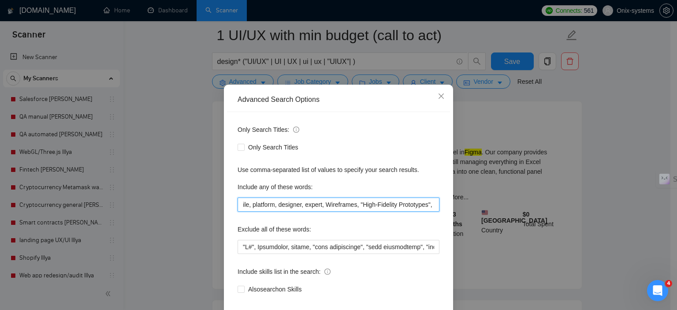
scroll to position [0, 73]
paste input "User Flows"
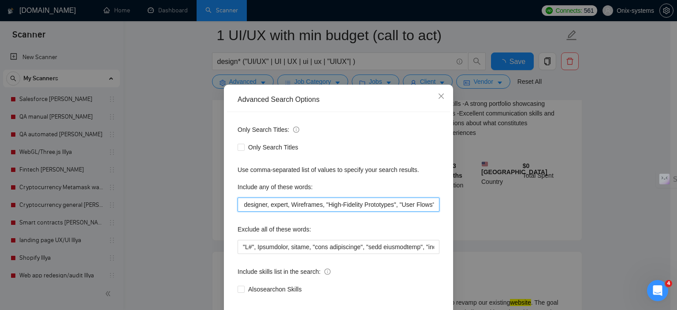
scroll to position [0, 0]
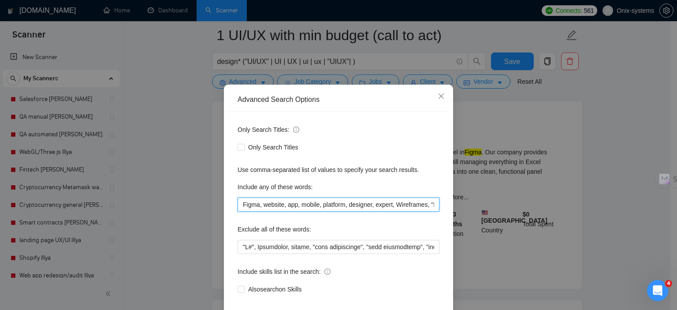
paste input "Prototypes"
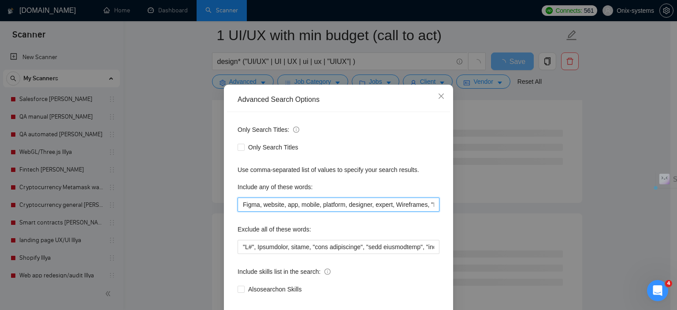
drag, startPoint x: 287, startPoint y: 216, endPoint x: 184, endPoint y: 224, distance: 103.9
click at [184, 224] on div "Advanced Search Options Only Search Titles: Only Search Titles Use comma-separa…" at bounding box center [338, 155] width 677 height 310
click at [342, 212] on input "Figma, website, app, mobile, platform, designer, expert, Wireframes, "High-Fide…" at bounding box center [339, 205] width 202 height 14
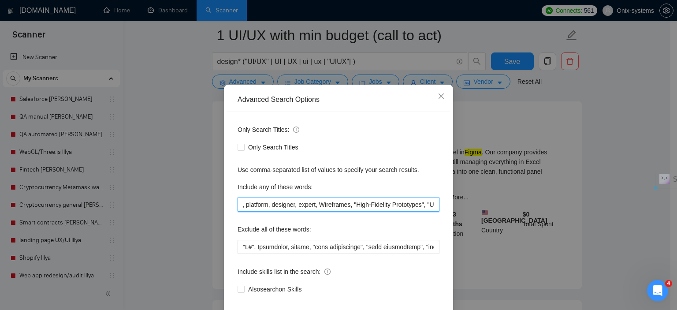
scroll to position [0, 135]
drag, startPoint x: 340, startPoint y: 216, endPoint x: 438, endPoint y: 210, distance: 98.0
click at [438, 210] on div "Only Search Titles: Only Search Titles Use comma-separated list of values to sp…" at bounding box center [338, 214] width 223 height 205
click at [396, 212] on input "Figma, website, app, mobile, platform, designer, expert, Wireframes, "High-Fide…" at bounding box center [339, 205] width 202 height 14
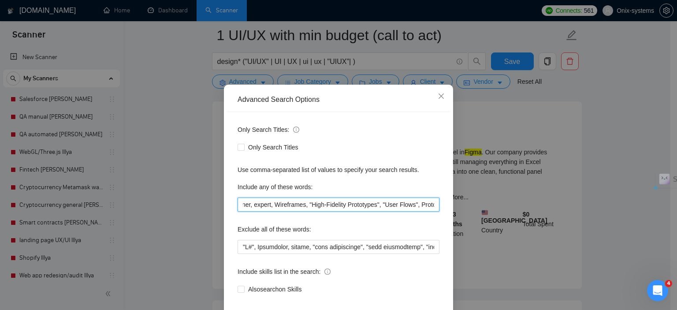
scroll to position [0, 135]
drag, startPoint x: 405, startPoint y: 218, endPoint x: 471, endPoint y: 220, distance: 66.2
click at [471, 220] on div "Advanced Search Options Only Search Titles: Only Search Titles Use comma-separa…" at bounding box center [338, 155] width 677 height 310
click at [432, 212] on input "Figma, website, app, mobile, platform, designer, expert, Wireframes, "High-Fide…" at bounding box center [339, 205] width 202 height 14
paste input "Responsive"
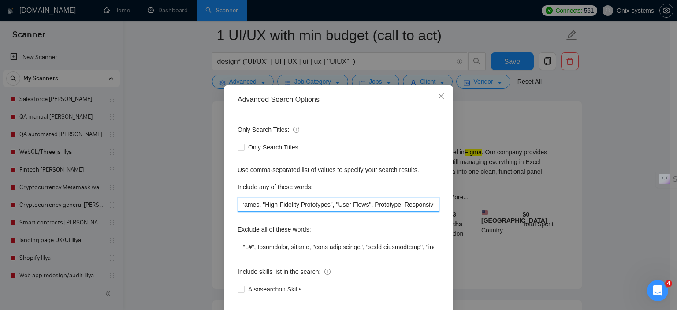
scroll to position [0, 0]
paste input "Sitemaps"
click at [409, 212] on input "Figma, website, app, mobile, platform, designer, expert, Wireframes, "High-Fide…" at bounding box center [339, 205] width 202 height 14
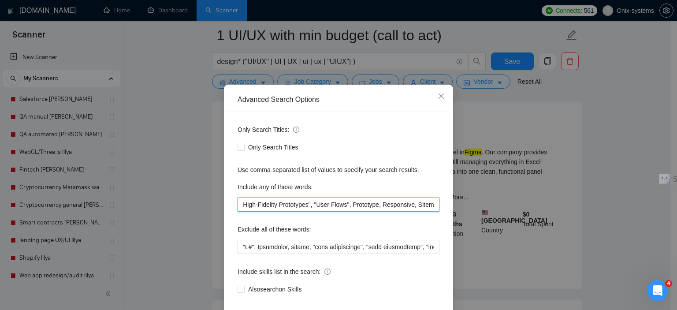
click at [431, 212] on input "Figma, website, app, mobile, platform, designer, expert, Wireframes, "High-Fide…" at bounding box center [339, 205] width 202 height 14
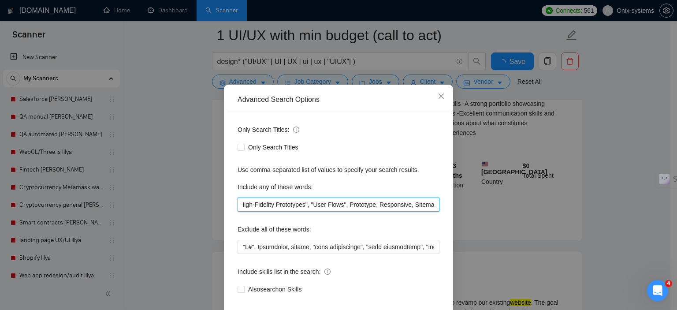
scroll to position [0, 0]
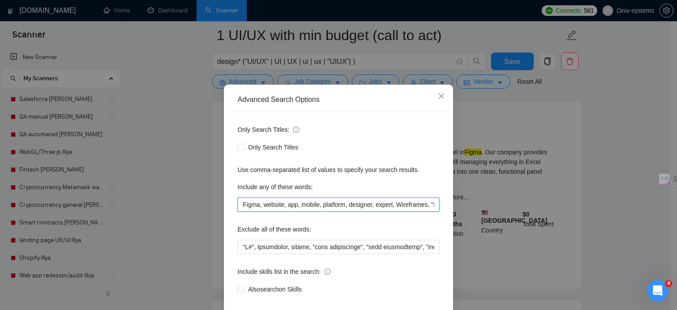
paste input "Webflow"
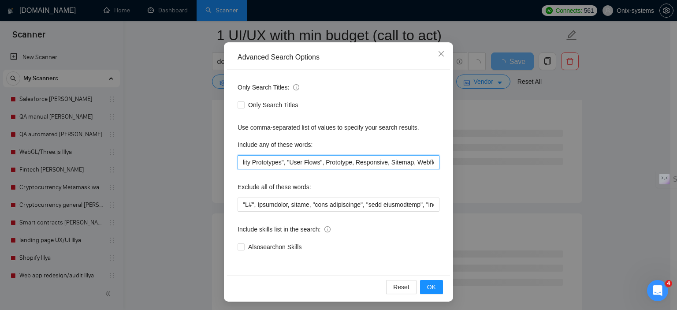
scroll to position [56, 0]
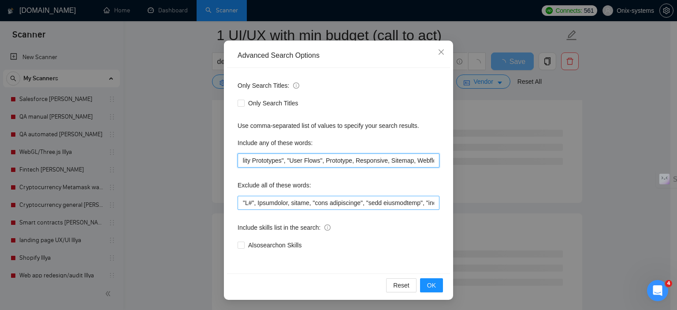
type input "Figma, website, app, mobile, platform, designer, expert, Wireframes, "High-Fide…"
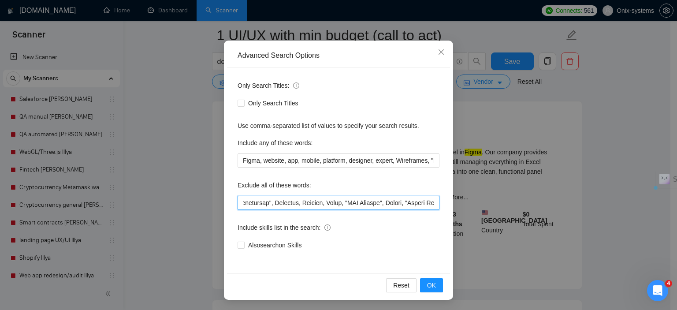
scroll to position [0, 2701]
drag, startPoint x: 317, startPoint y: 207, endPoint x: 467, endPoint y: 219, distance: 150.4
click at [467, 219] on div "Advanced Search Options Only Search Titles: Only Search Titles Use comma-separa…" at bounding box center [338, 155] width 677 height 310
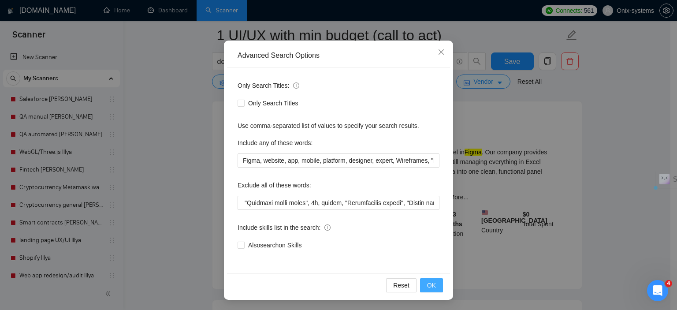
click at [431, 281] on span "OK" at bounding box center [431, 285] width 9 height 10
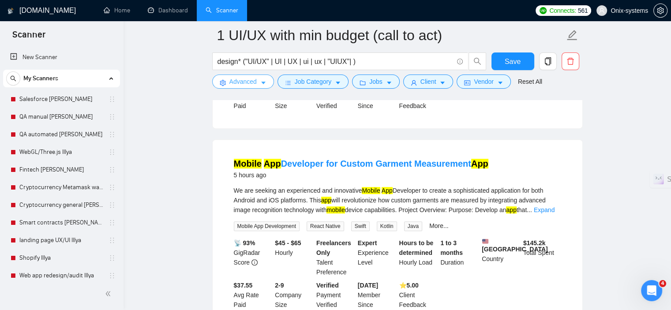
scroll to position [441, 0]
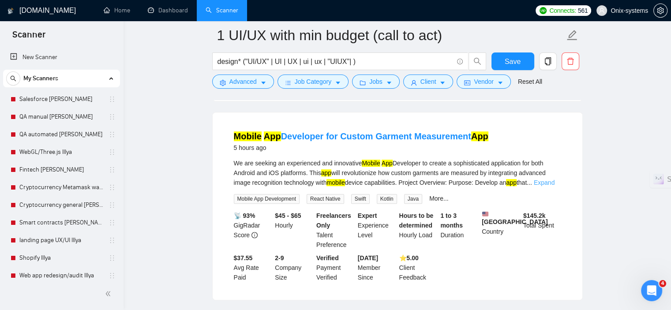
click at [544, 186] on link "Expand" at bounding box center [544, 182] width 21 height 7
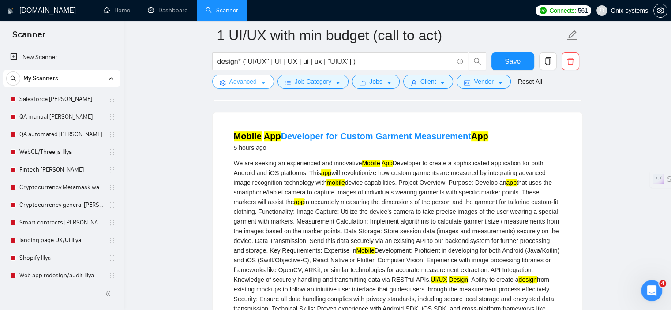
click at [230, 83] on span "Advanced" at bounding box center [242, 82] width 27 height 10
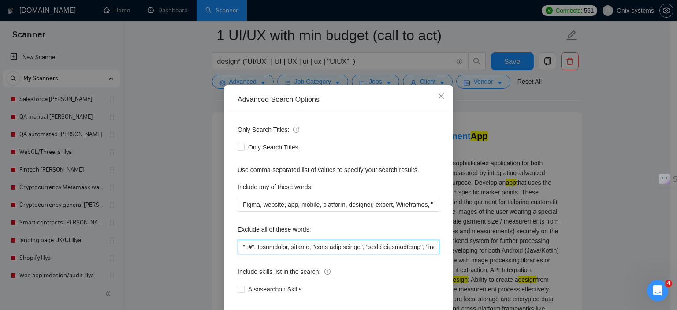
click at [238, 254] on input "text" at bounding box center [339, 247] width 202 height 14
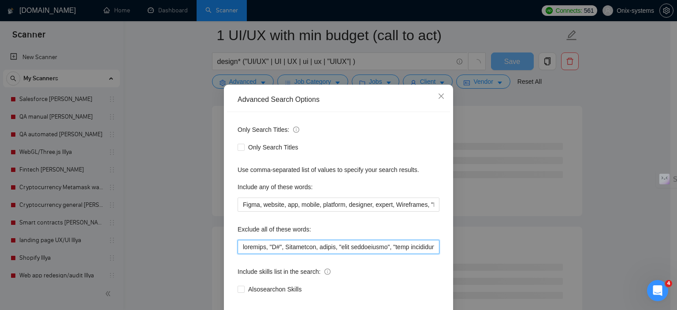
click at [245, 254] on input "text" at bounding box center [339, 247] width 202 height 14
click at [244, 254] on input "text" at bounding box center [339, 247] width 202 height 14
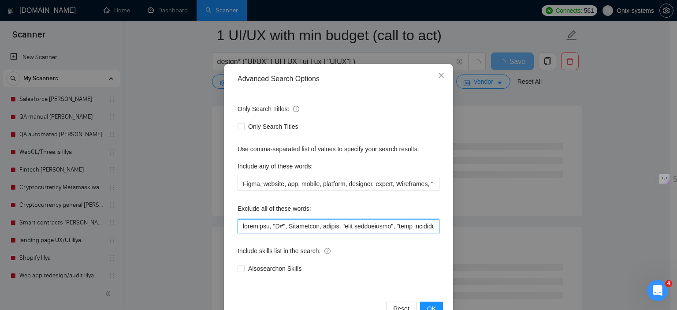
scroll to position [56, 0]
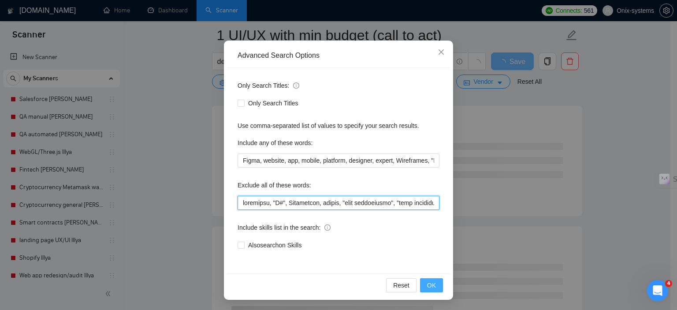
type input "developer, "C#", Salesforce, bubble, "only freelancers", "only freelancers", "f…"
click at [428, 287] on span "OK" at bounding box center [431, 285] width 9 height 10
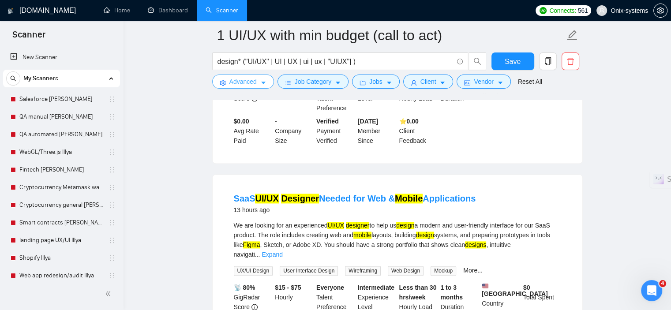
scroll to position [1235, 0]
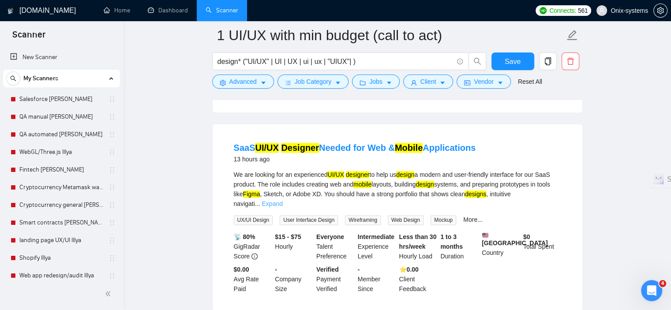
click at [282, 200] on link "Expand" at bounding box center [271, 203] width 21 height 7
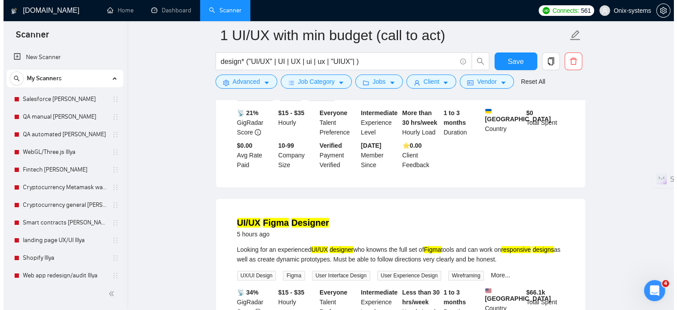
scroll to position [0, 0]
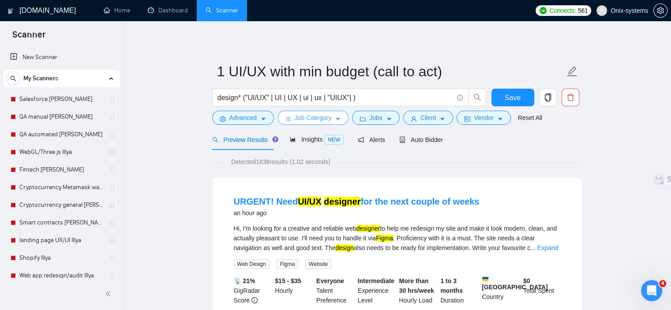
click at [306, 116] on span "Job Category" at bounding box center [313, 118] width 37 height 10
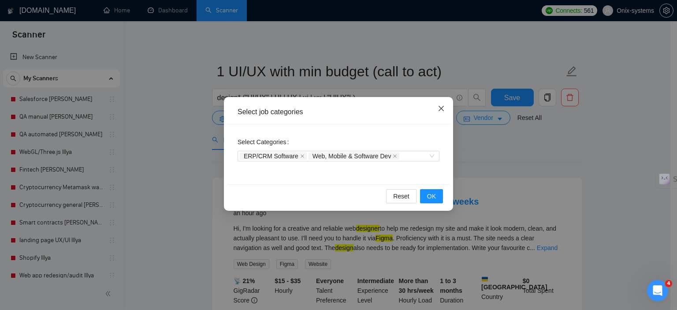
click at [441, 111] on icon "close" at bounding box center [441, 108] width 7 height 7
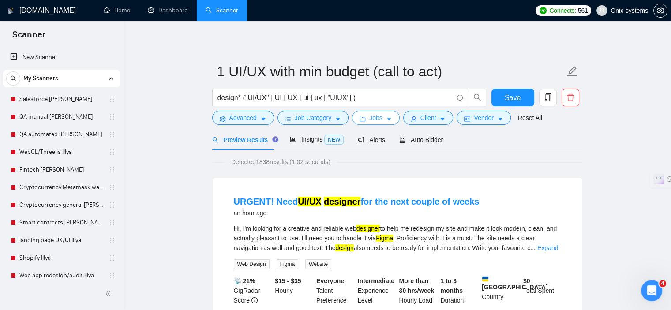
click at [376, 118] on span "Jobs" at bounding box center [375, 118] width 13 height 10
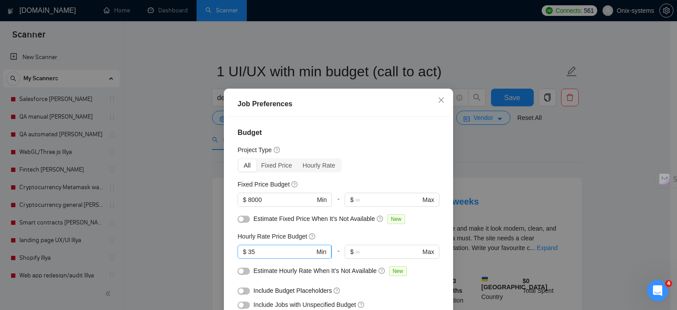
click at [256, 249] on input "35" at bounding box center [281, 252] width 67 height 10
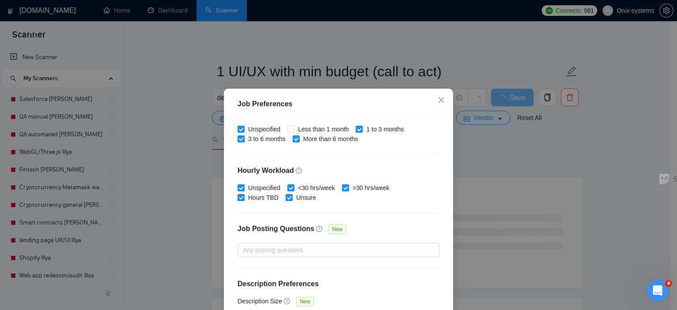
scroll to position [62, 0]
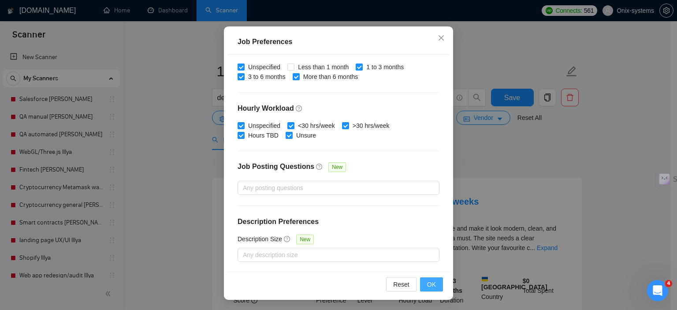
type input "30"
click at [425, 278] on button "OK" at bounding box center [431, 284] width 23 height 14
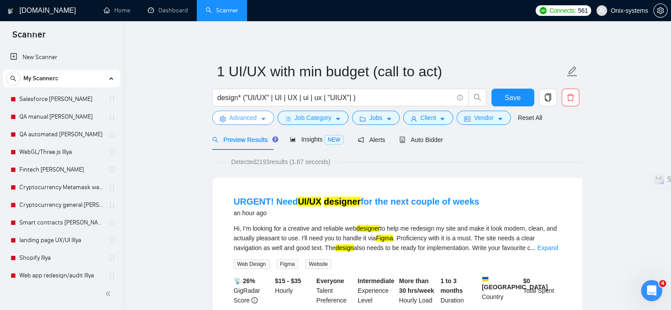
click at [245, 119] on span "Advanced" at bounding box center [242, 118] width 27 height 10
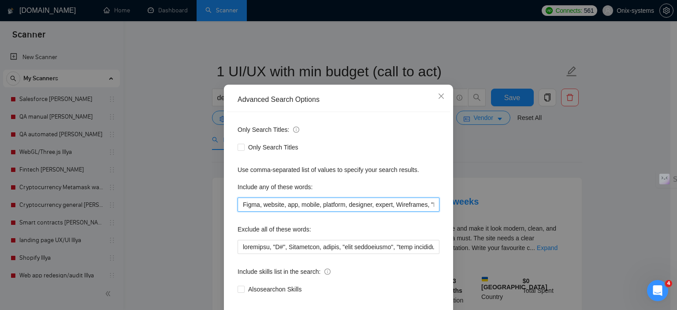
click at [238, 212] on input "Figma, website, app, mobile, platform, designer, expert, Wireframes, "High-Fide…" at bounding box center [339, 205] width 202 height 14
paste input "InVision, Marvel, Principle, Zeplin"
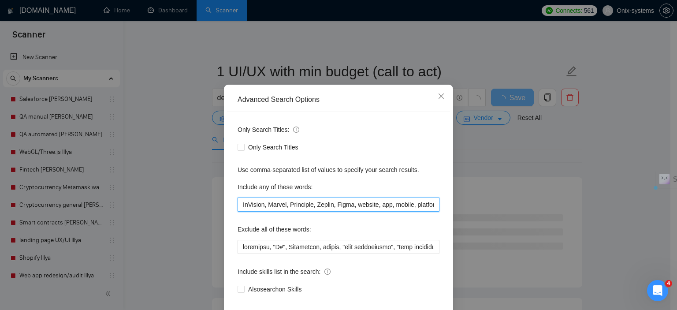
drag, startPoint x: 264, startPoint y: 220, endPoint x: 221, endPoint y: 223, distance: 43.3
click at [224, 223] on div "Advanced Search Options Only Search Titles: Only Search Titles Use comma-separa…" at bounding box center [338, 214] width 229 height 259
click at [305, 212] on input "InVision, Marvel, Principle, Zeplin, Figma, website, app, mobile, platform, des…" at bounding box center [339, 205] width 202 height 14
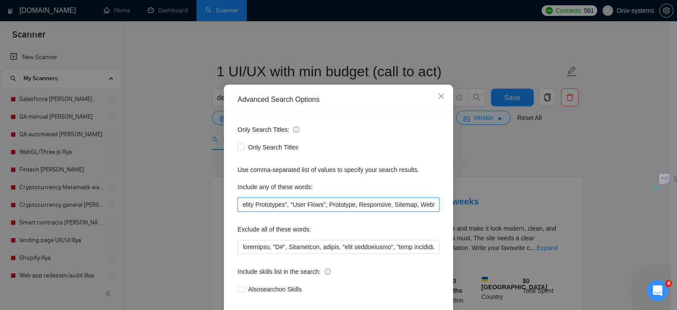
scroll to position [0, 310]
drag, startPoint x: 235, startPoint y: 216, endPoint x: 452, endPoint y: 217, distance: 216.5
click at [452, 217] on div "Advanced Search Options Only Search Titles: Only Search Titles Use comma-separa…" at bounding box center [338, 155] width 677 height 310
paste input "Creative, Redesign, "Re-design", Interface, Usability, Mockups, "Information Ar…"
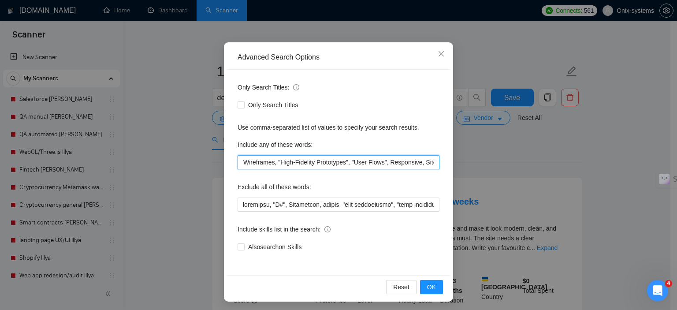
scroll to position [56, 0]
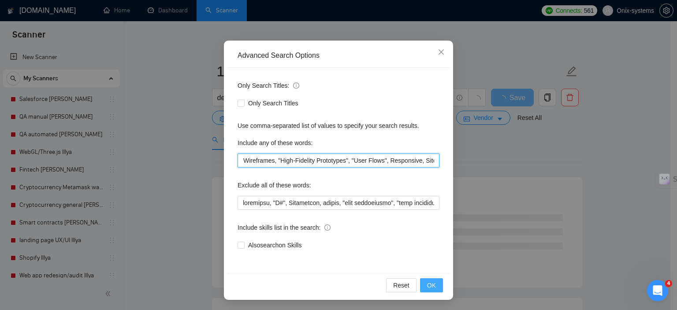
type input "Creative, Redesign, "Re-design", Interface, Usability, Mockups, "Information Ar…"
click at [435, 281] on button "OK" at bounding box center [431, 285] width 23 height 14
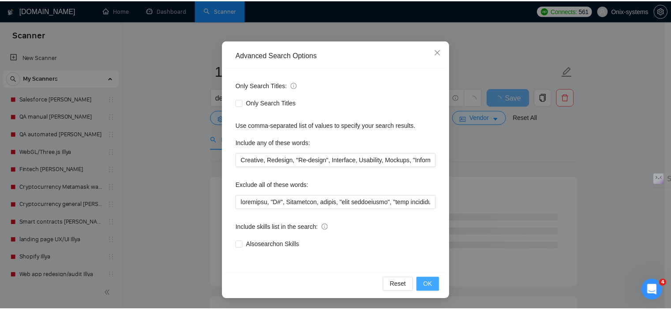
scroll to position [12, 0]
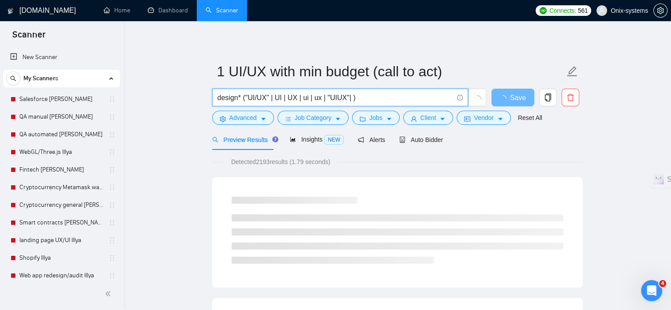
click at [243, 98] on input "design* ("UI/UX" | UI | UX | ui | ux | "UIUX"| )" at bounding box center [334, 97] width 235 height 11
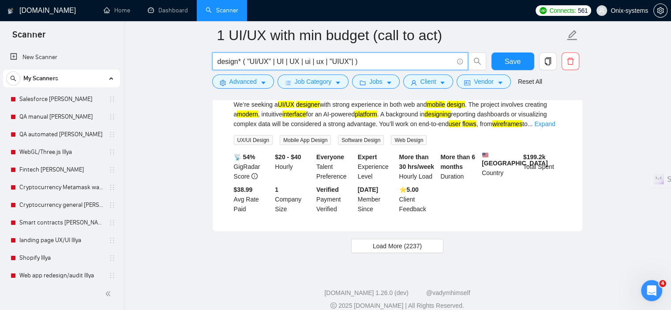
scroll to position [1896, 0]
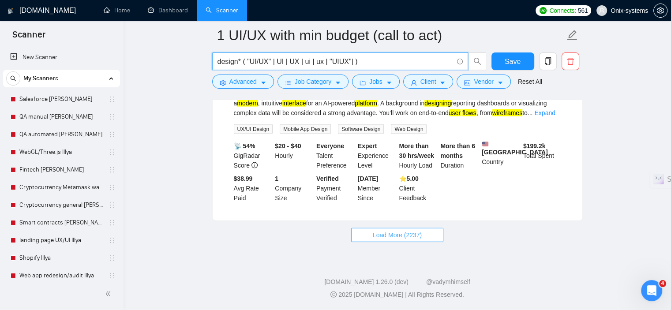
type input "design* ( "UI/UX" | UI | UX | ui | ux | "UIUX"| )"
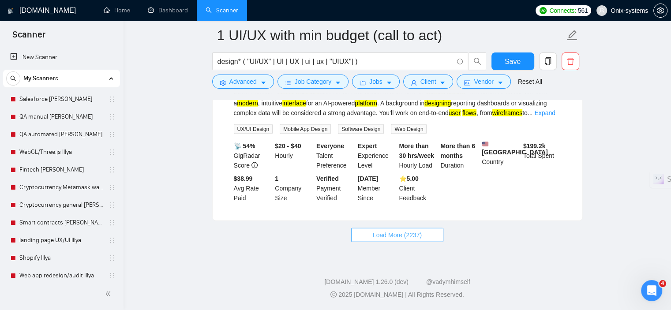
click at [409, 237] on span "Load More (2237)" at bounding box center [397, 235] width 49 height 10
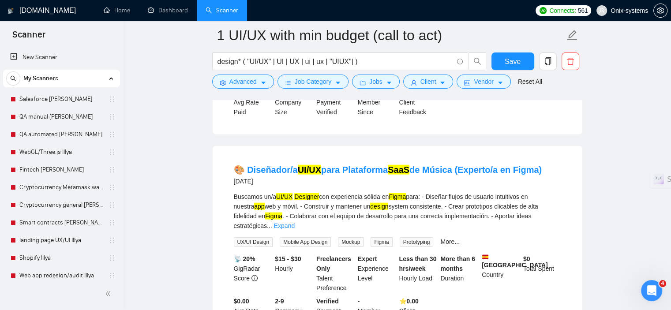
scroll to position [1985, 0]
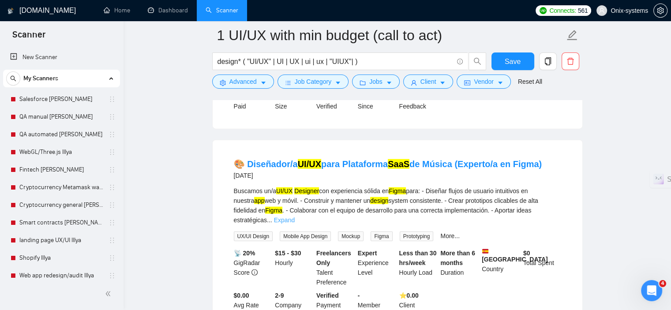
click at [295, 216] on link "Expand" at bounding box center [284, 219] width 21 height 7
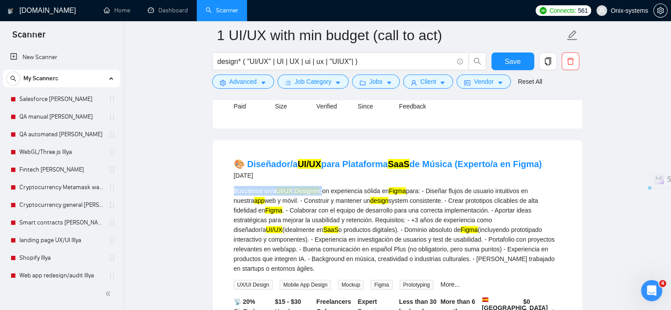
drag, startPoint x: 231, startPoint y: 194, endPoint x: 321, endPoint y: 195, distance: 89.1
click at [321, 195] on li "🎨 Diseñador/a UI/UX para Plataforma SaaS de Música (Experto/a en Figma) 2 days …" at bounding box center [397, 263] width 348 height 224
click at [316, 209] on div "Buscamos un/a UI/UX Designer con experiencia sólida en Figma para: - Diseñar fl…" at bounding box center [397, 229] width 327 height 87
drag, startPoint x: 547, startPoint y: 167, endPoint x: 315, endPoint y: 135, distance: 234.1
click at [453, 173] on div "🎨 Diseñador/a UI/UX para Plataforma SaaS de Música (Experto/a en Figma) 2 days …" at bounding box center [397, 169] width 327 height 23
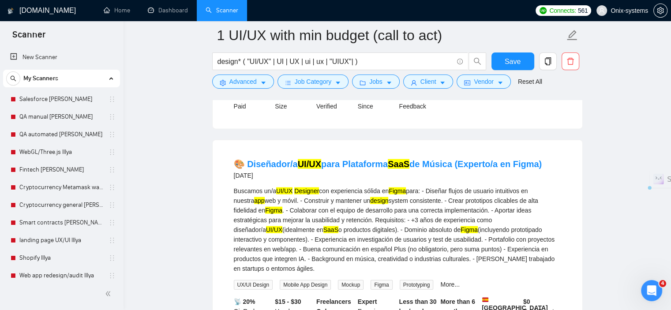
copy link "(Experto/a en Figma)"
click at [247, 78] on span "Advanced" at bounding box center [242, 82] width 27 height 10
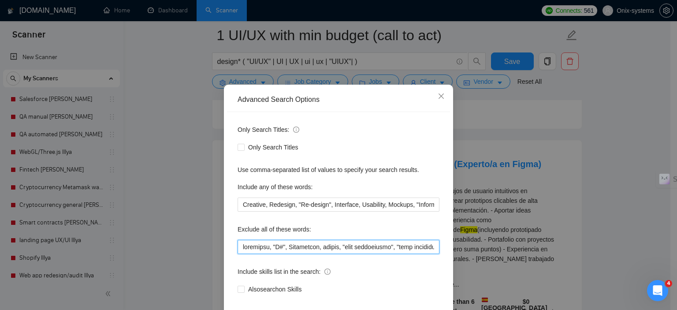
click at [238, 254] on input "text" at bounding box center [339, 247] width 202 height 14
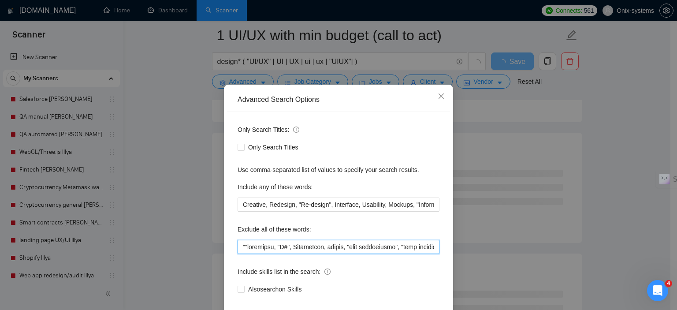
paste input "(Experto/a en Figma)"
click at [244, 254] on input "text" at bounding box center [339, 247] width 202 height 14
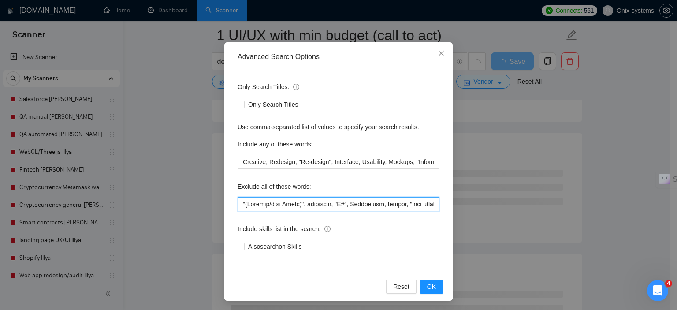
scroll to position [56, 0]
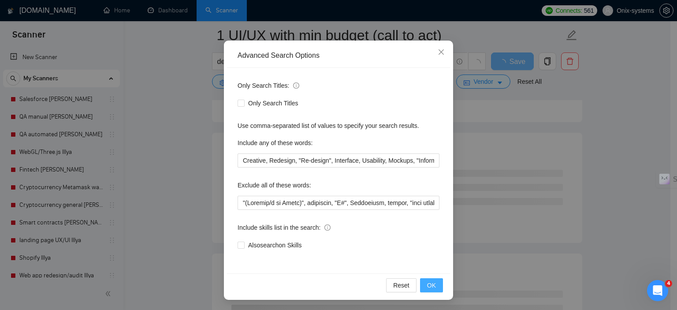
click at [427, 281] on span "OK" at bounding box center [431, 285] width 9 height 10
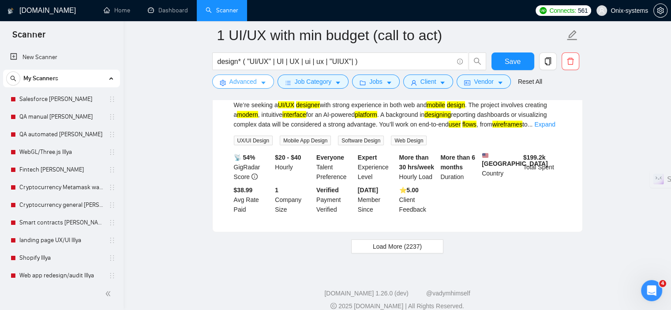
scroll to position [1896, 0]
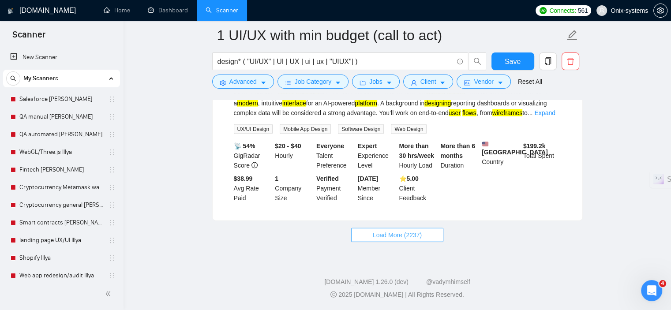
drag, startPoint x: 386, startPoint y: 232, endPoint x: 411, endPoint y: 229, distance: 25.3
click at [386, 232] on span "Load More (2237)" at bounding box center [397, 235] width 49 height 10
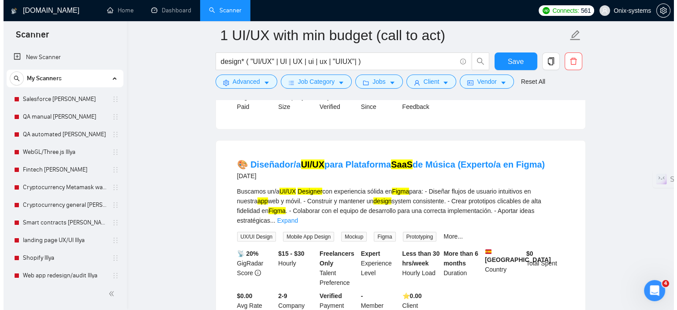
scroll to position [1985, 0]
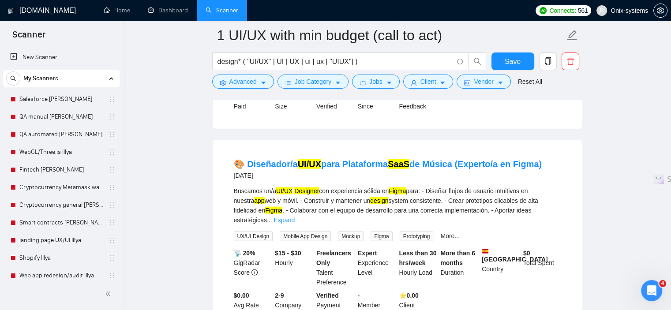
click at [279, 213] on div "Buscamos un/a UI/UX Designer con experiencia sólida en Figma para: - Diseñar fl…" at bounding box center [397, 205] width 327 height 39
click at [268, 168] on link "🎨 Diseñador/a UI/UX para Plataforma SaaS de Música (Experto/a en Figma)" at bounding box center [388, 164] width 308 height 10
click at [256, 76] on button "Advanced" at bounding box center [243, 82] width 62 height 14
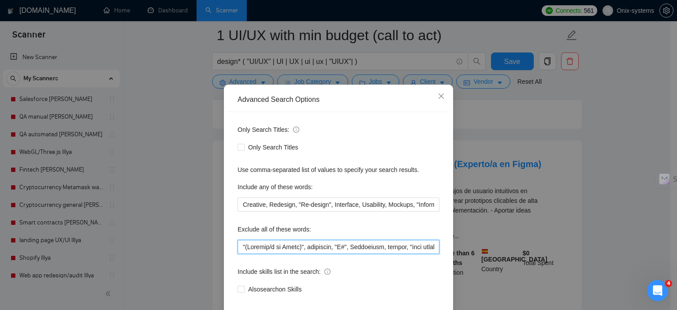
click at [238, 254] on input "text" at bounding box center [339, 247] width 202 height 14
paste input "Diseñador/a"
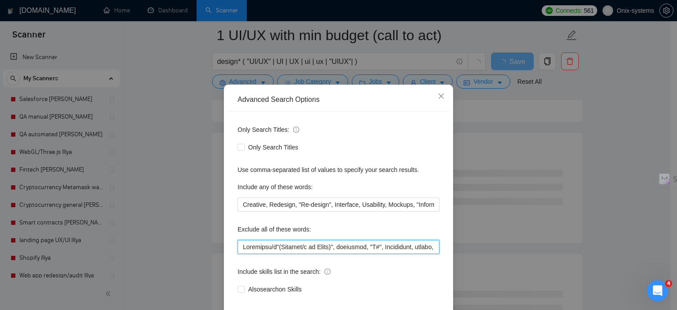
click at [238, 254] on input "text" at bounding box center [339, 247] width 202 height 14
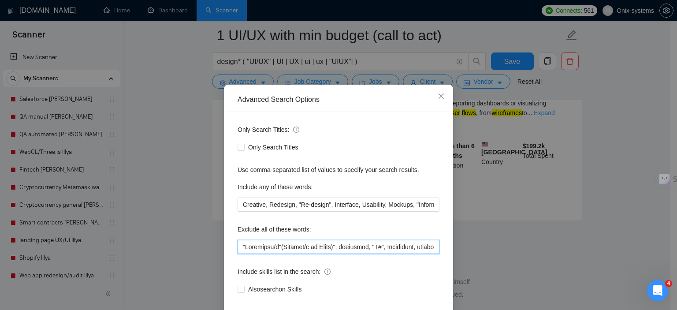
scroll to position [1161, 0]
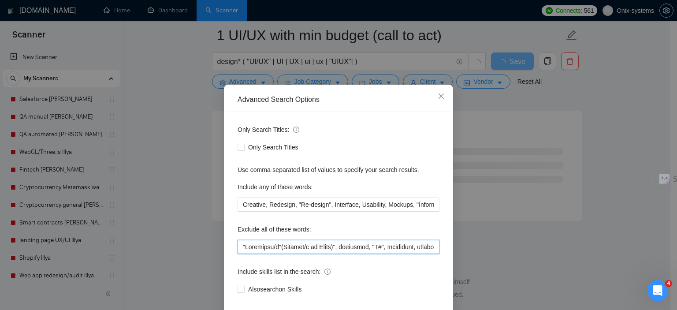
click at [275, 254] on input "text" at bounding box center [339, 247] width 202 height 14
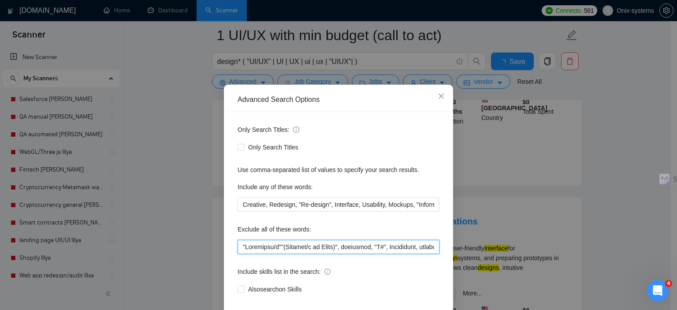
scroll to position [1896, 0]
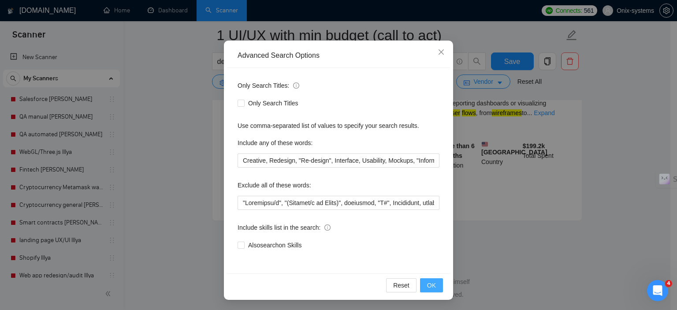
click at [427, 283] on span "OK" at bounding box center [431, 285] width 9 height 10
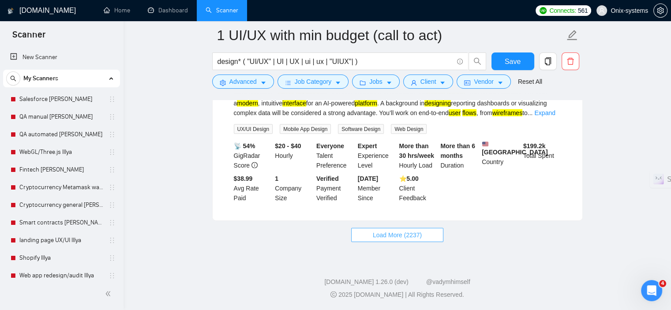
click at [386, 240] on button "Load More (2237)" at bounding box center [397, 235] width 92 height 14
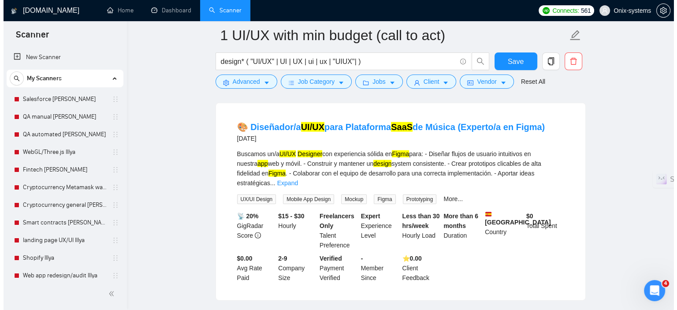
scroll to position [2029, 0]
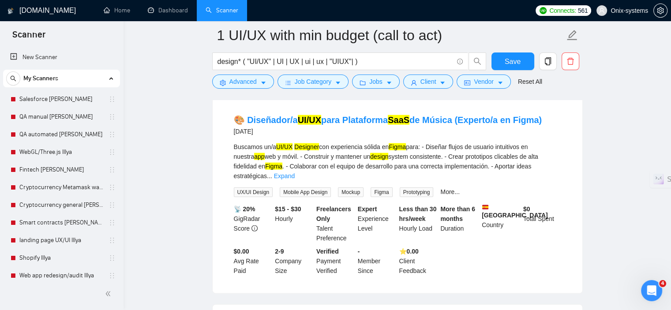
click at [333, 164] on div "Buscamos un/a UI/UX Designer con experiencia sólida en Figma para: - Diseñar fl…" at bounding box center [397, 161] width 327 height 39
click at [328, 125] on link "🎨 Diseñador/a UI/UX para Plataforma SaaS de Música (Experto/a en Figma)" at bounding box center [388, 120] width 308 height 10
click at [236, 75] on div "Advanced" at bounding box center [242, 82] width 65 height 14
click at [235, 85] on span "Advanced" at bounding box center [242, 82] width 27 height 10
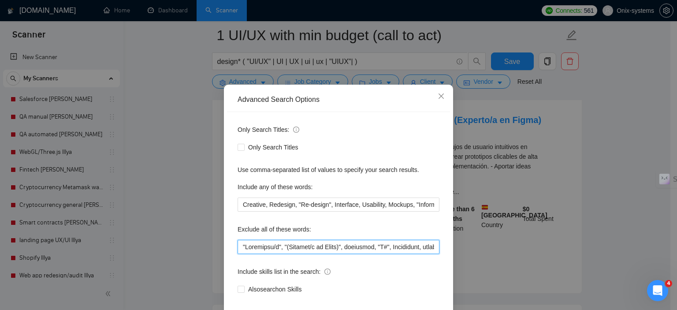
click at [240, 254] on input "text" at bounding box center [339, 247] width 202 height 14
paste input "UI/UX para"
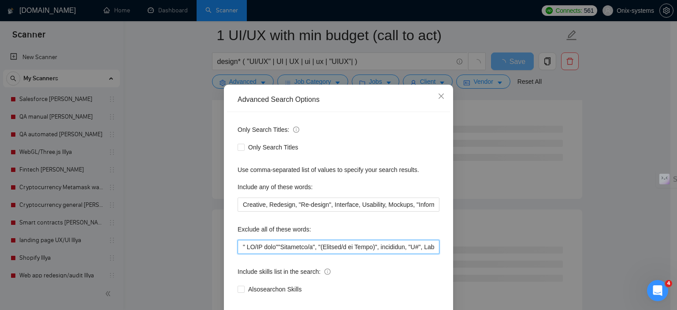
click at [243, 254] on input "text" at bounding box center [339, 247] width 202 height 14
click at [274, 254] on input "text" at bounding box center [339, 247] width 202 height 14
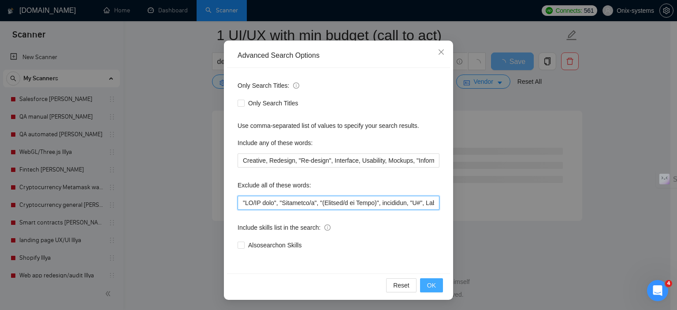
type input ""LO/IP dolo", "Sitametco/a", "(Elitsed/d ei Tempo)", incididun, "U#", Laboreetd…"
click at [427, 286] on span "OK" at bounding box center [431, 285] width 9 height 10
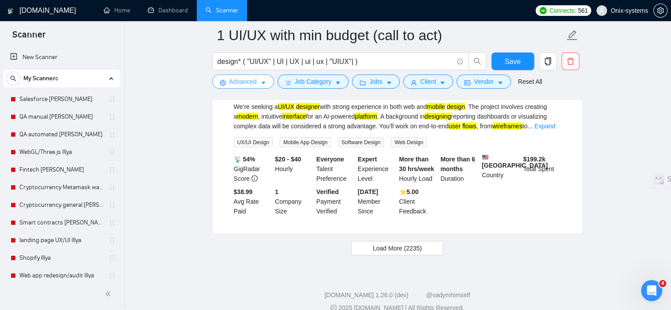
scroll to position [1896, 0]
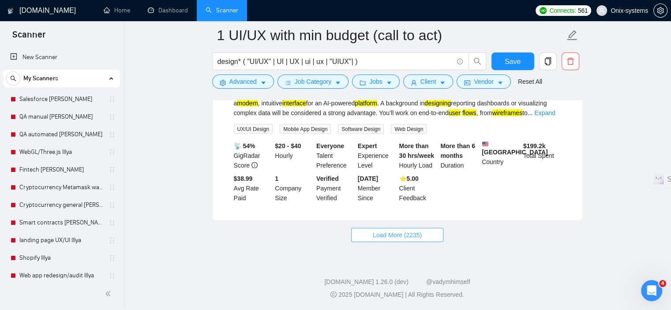
click at [414, 231] on button "Load More (2235)" at bounding box center [397, 235] width 92 height 14
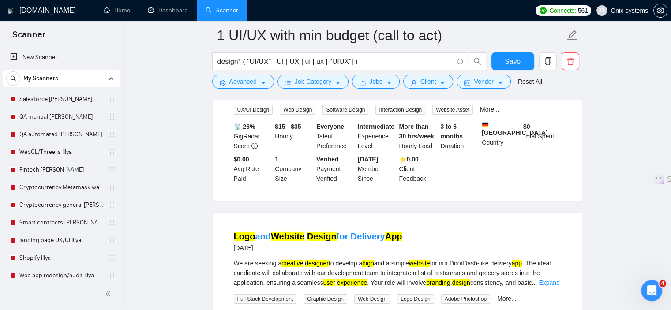
scroll to position [2911, 0]
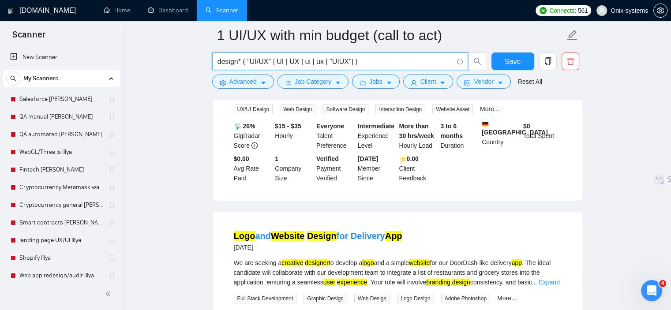
click at [242, 63] on input "design* ( "UI/UX" | UI | UX | ui | ux | "UIUX"| )" at bounding box center [334, 61] width 235 height 11
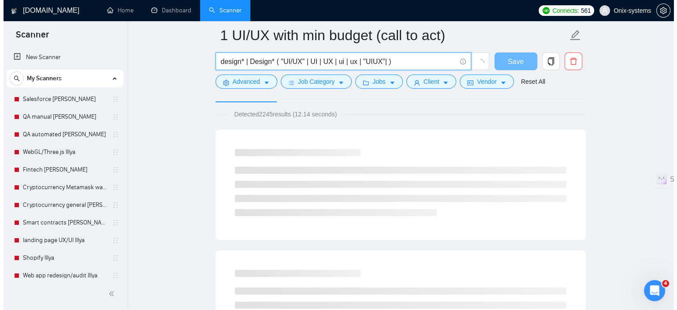
scroll to position [22, 0]
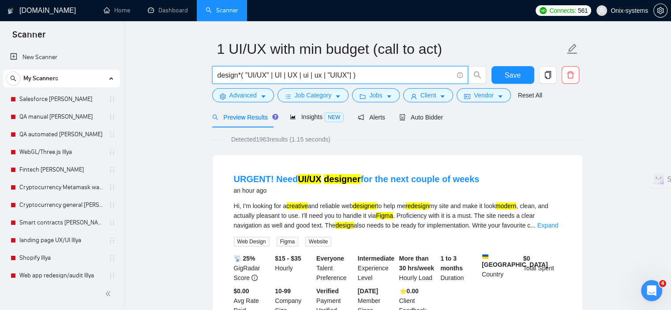
type input "design* ( "UI/UX" | UI | UX | ui | ux | "UIUX"| )"
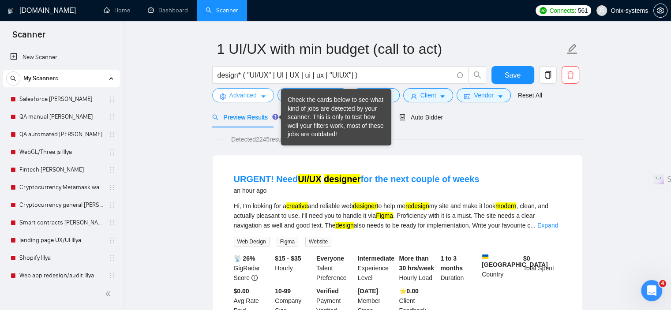
click at [257, 93] on button "Advanced" at bounding box center [243, 95] width 62 height 14
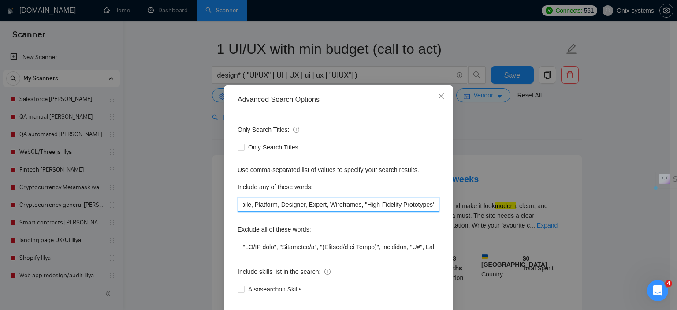
scroll to position [0, 1402]
drag, startPoint x: 266, startPoint y: 217, endPoint x: 430, endPoint y: 215, distance: 164.5
click at [430, 212] on input "Creative, Redesign, "Re-design", Interface, Usability, Mockups, "Information Ar…" at bounding box center [339, 205] width 202 height 14
click at [432, 212] on input "Creative, Redesign, "Re-design", Interface, Usability, Mockups, "Information Ar…" at bounding box center [339, 205] width 202 height 14
paste input "Branding"
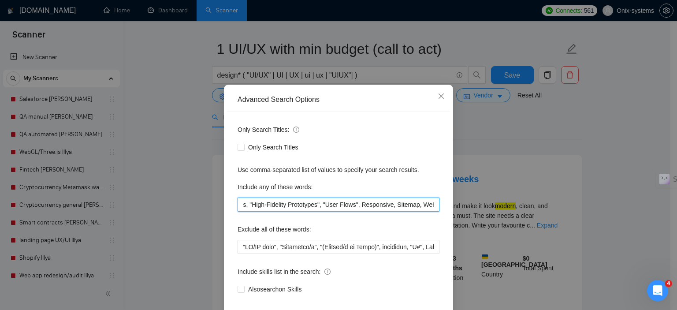
scroll to position [0, 1433]
type input "Creative, Redesign, "Re-design", Interface, Usability, Mockups, "Information Ar…"
click at [317, 212] on input "Creative, Redesign, "Re-design", Interface, Usability, Mockups, "Information Ar…" at bounding box center [339, 205] width 202 height 14
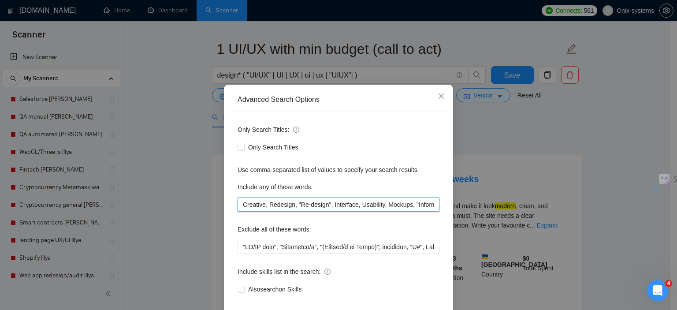
click at [317, 212] on input "Creative, Redesign, "Re-design", Interface, Usability, Mockups, "Information Ar…" at bounding box center [339, 205] width 202 height 14
click at [439, 99] on icon "close" at bounding box center [441, 95] width 5 height 5
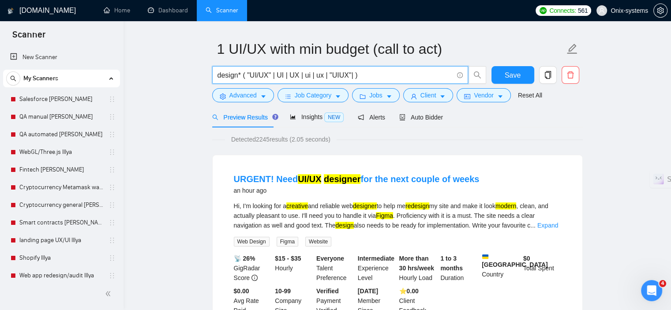
click at [353, 76] on input "design* ( "UI/UX" | UI | UX | ui | ux | "UIUX"| )" at bounding box center [334, 75] width 235 height 11
click at [351, 76] on input "design* ( "UI/UX" | UI | UX | ui | ux | "UIUX"| )" at bounding box center [334, 75] width 235 height 11
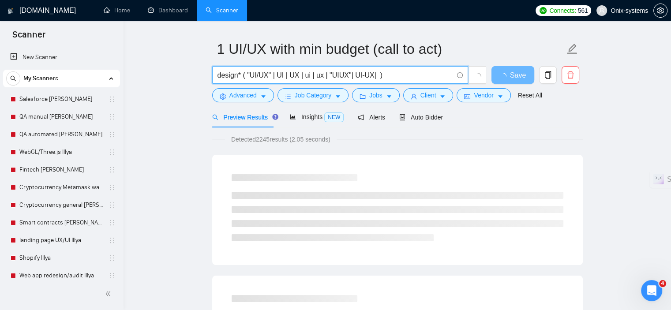
click at [351, 75] on input "design* ( "UI/UX" | UI | UX | ui | ux | "UIUX"| UI-UX| )" at bounding box center [334, 75] width 235 height 11
click at [354, 75] on input "design* ( "UI/UX" | UI | UX | ui | ux | "UIUX"| UI-UX| )" at bounding box center [334, 75] width 235 height 11
click at [374, 76] on input "design* ( "UI/UX" | UI | UX | ui | ux | "UIUX"| "UI-UX| )" at bounding box center [334, 75] width 235 height 11
click at [373, 75] on input "design* ( "UI/UX" | UI | UX | ui | ux | "UIUX"| "UI-UX| )" at bounding box center [334, 75] width 235 height 11
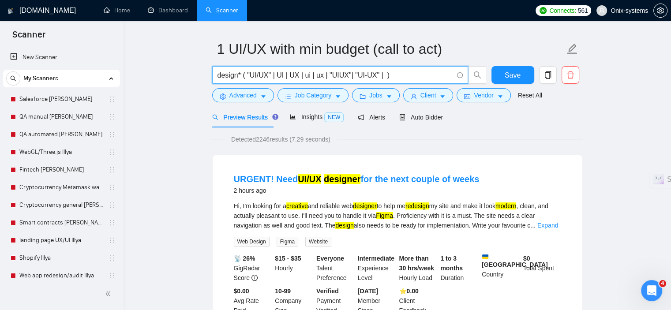
click at [383, 76] on input "design* ( "UI/UX" | UI | UX | ui | ux | "UIUX"| "UI-UX" | )" at bounding box center [334, 75] width 235 height 11
click at [382, 76] on input "design* ( "UI/UX" | UI | UX | ui | ux | "UIUX"| "UI-UX" | )" at bounding box center [334, 75] width 235 height 11
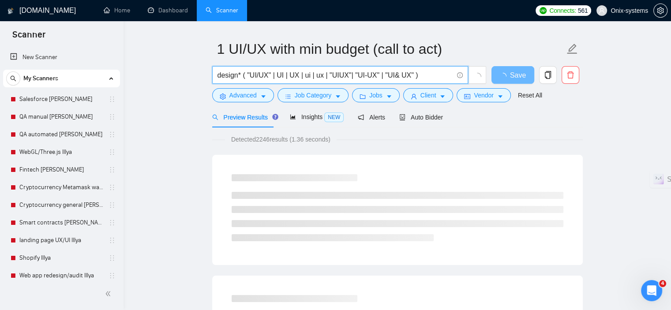
click at [399, 79] on input "design* ( "UI/UX" | UI | UX | ui | ux | "UIUX"| "UI-UX" | "UI& UX" )" at bounding box center [334, 75] width 235 height 11
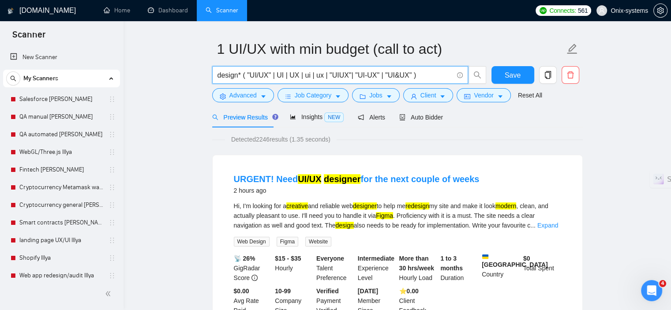
type input "design* ( "UI/UX" | UI | UX | ui | ux | "UIUX"| "UI-UX" | "UI&UX" )"
click at [258, 98] on button "Advanced" at bounding box center [243, 95] width 62 height 14
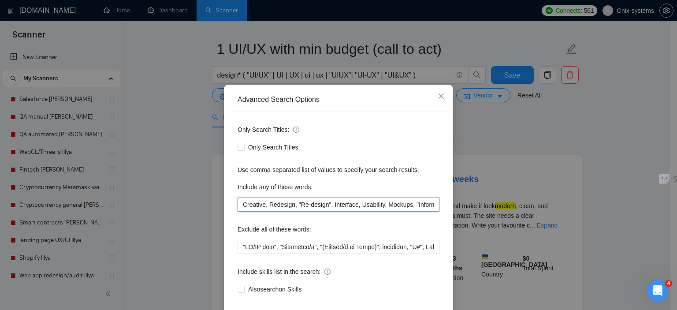
click at [256, 212] on input "Creative, Redesign, "Re-design", Interface, Usability, Mockups, "Information Ar…" at bounding box center [339, 205] width 202 height 14
paste input "Artist, Expert, "E-Commerce", Fintech, Wellness"
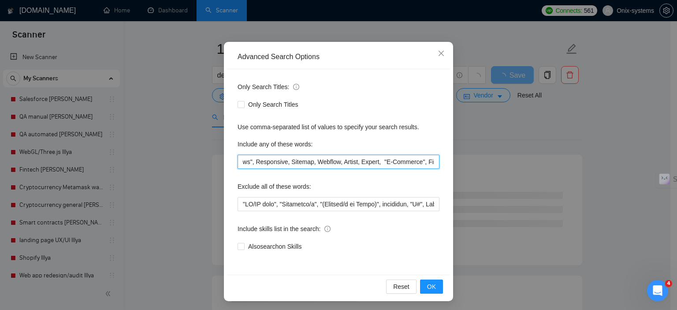
scroll to position [56, 0]
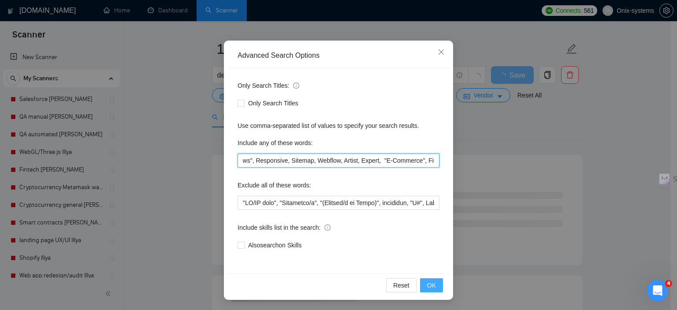
type input "Creative, Redesign, "Re-design", Interface, Usability, Mockups, "Information Ar…"
click at [422, 285] on button "OK" at bounding box center [431, 285] width 23 height 14
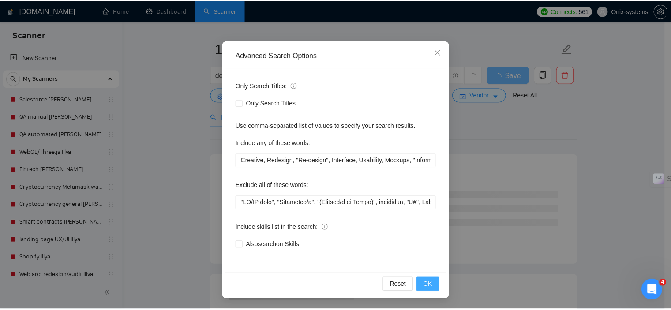
scroll to position [12, 0]
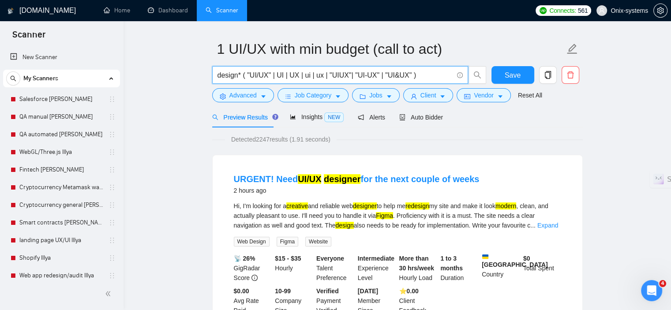
click at [408, 77] on input "design* ( "UI/UX" | UI | UX | ui | ux | "UIUX"| "UI-UX" | "UI&UX" )" at bounding box center [334, 75] width 235 height 11
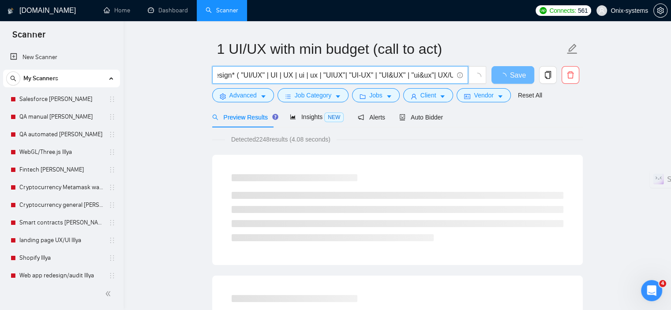
scroll to position [0, 8]
click at [434, 75] on input "design* ( "UI/UX" | UI | UX | ui | ux | "UIUX"| "UI-UX" | "UI&UX" | "ui&ux"| UX…" at bounding box center [334, 75] width 235 height 11
click at [459, 75] on span "design* ( "UI/UX" | UI | UX | ui | ux | "UIUX"| "UI-UX" | "UI&UX" | "ui&ux"| "U…" at bounding box center [340, 75] width 256 height 18
click at [441, 74] on input "design* ( "UI/UX" | UI | UX | ui | ux | "UIUX"| "UI-UX" | "UI&UX" | "ui&ux"| "U…" at bounding box center [334, 75] width 235 height 11
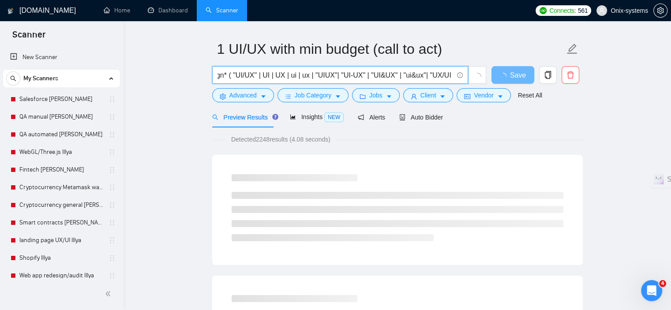
click at [447, 75] on input "design* ( "UI/UX" | UI | UX | ui | ux | "UIUX"| "UI-UX" | "UI&UX" | "ui&ux"| "U…" at bounding box center [334, 75] width 235 height 11
click at [449, 75] on input "design* ( "UI/UX" | UI | UX | ui | ux | "UIUX"| "UI-UX" | "UI&UX" | "ui&ux"| "U…" at bounding box center [334, 75] width 235 height 11
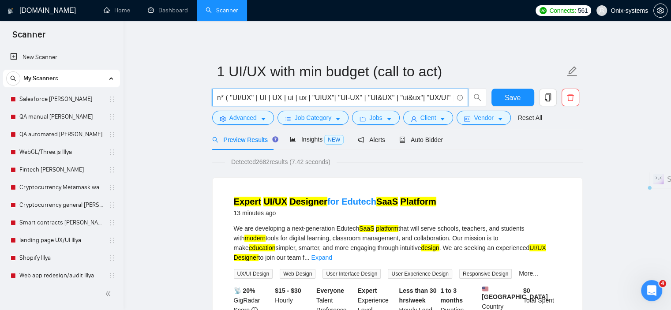
scroll to position [0, 21]
drag, startPoint x: 432, startPoint y: 102, endPoint x: 467, endPoint y: 101, distance: 34.9
click at [467, 101] on span "design* ( "UI/UX" | UI | UX | ui | ux | "UIUX"| "UI-UX" | "UI&UX" | "ui&ux"| "U…" at bounding box center [340, 98] width 256 height 18
click at [448, 97] on input "design* ( "UI/UX" | UI | UX | ui | ux | "UIUX"| "UI-UX" | "UI&UX" | "ui&ux"| "U…" at bounding box center [334, 97] width 235 height 11
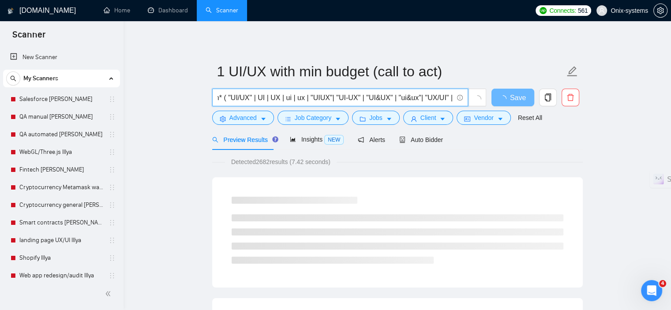
click at [452, 96] on input "design* ( "UI/UX" | UI | UX | ui | ux | "UIUX"| "UI-UX" | "UI&UX" | "ui&ux"| "U…" at bounding box center [334, 97] width 235 height 11
click at [451, 97] on input "design* ( "UI/UX" | UI | UX | ui | ux | "UIUX"| "UI-UX" | "UI&UX" | "ui&ux"| "U…" at bounding box center [334, 97] width 235 height 11
click at [437, 100] on input "design* ( "UI/UX" | UI | UX | ui | ux | "UIUX"| "UI-UX" | "UI&UX" | "ui&ux"| "U…" at bounding box center [334, 97] width 235 height 11
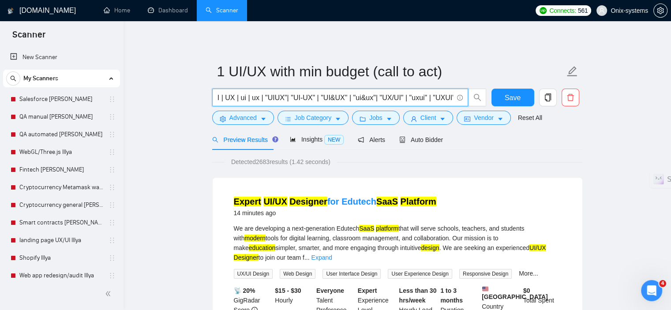
scroll to position [0, 66]
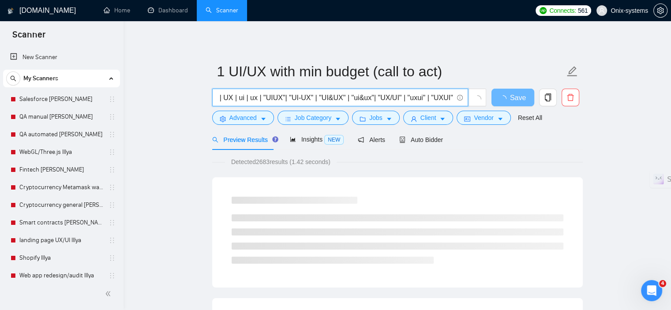
type input "design* ( "UI/UX" | UI | UX | ui | ux | "UIUX"| "UI-UX" | "UI&UX" | "ui&ux"| "U…"
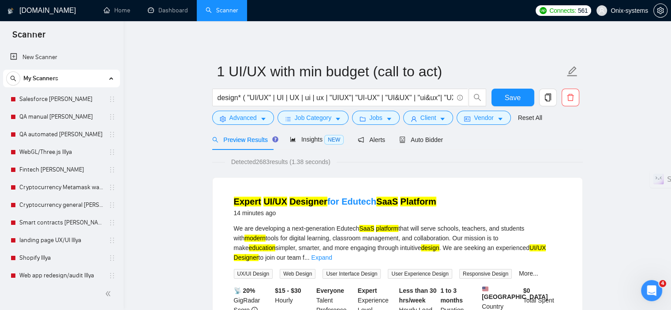
drag, startPoint x: 328, startPoint y: 106, endPoint x: 277, endPoint y: 109, distance: 50.8
click at [277, 109] on div "design* ( "UI/UX" | UI | UX | ui | ux | "UIUX"| "UI-UX" | "UI&UX" | "ui&ux"| "U…" at bounding box center [349, 100] width 278 height 22
click at [490, 187] on div "Expert UI/UX Designer for Edutech SaaS Platform 14 minutes ago We are developin…" at bounding box center [397, 271] width 369 height 187
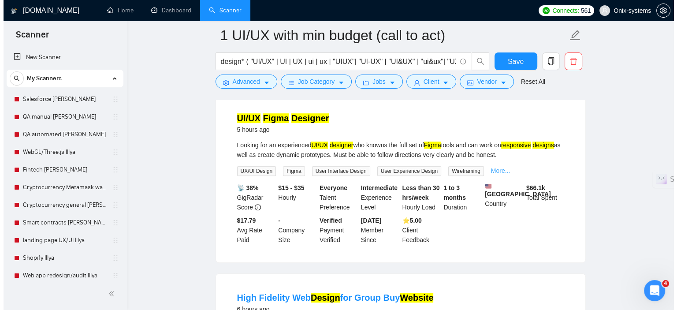
scroll to position [485, 0]
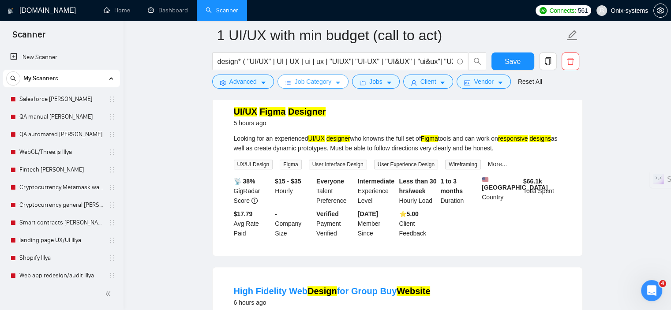
click at [315, 84] on span "Job Category" at bounding box center [313, 82] width 37 height 10
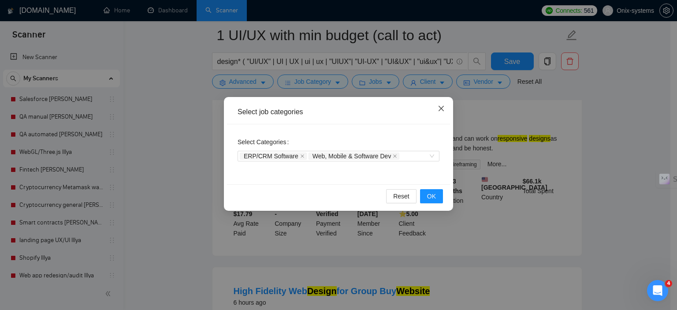
click at [440, 108] on icon "close" at bounding box center [441, 108] width 7 height 7
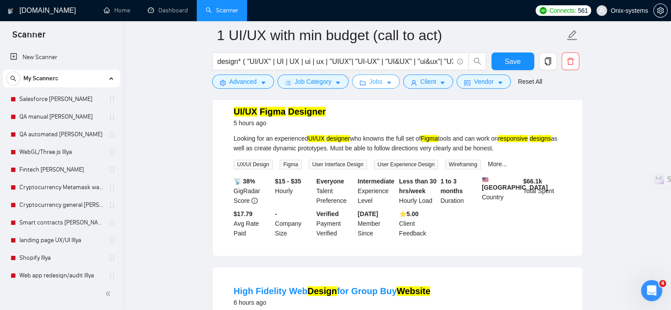
click at [363, 86] on icon "folder" at bounding box center [362, 83] width 6 height 6
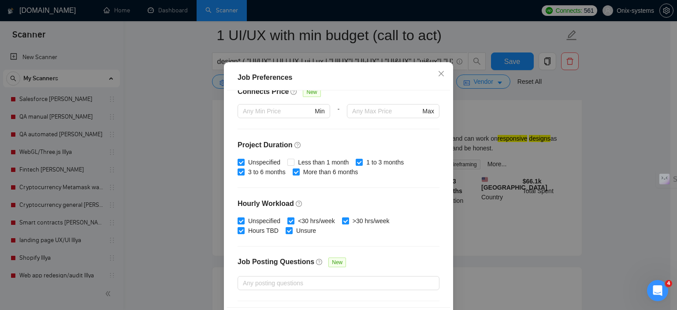
scroll to position [280, 0]
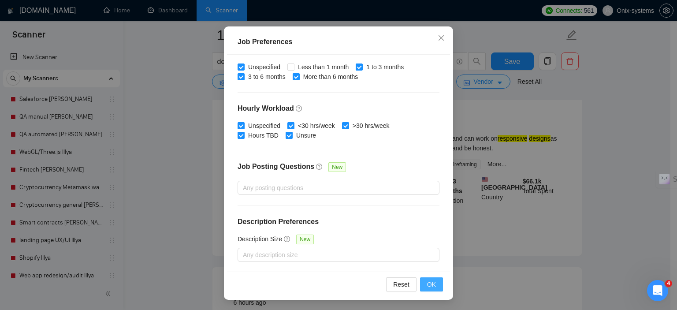
click at [431, 278] on button "OK" at bounding box center [431, 284] width 23 height 14
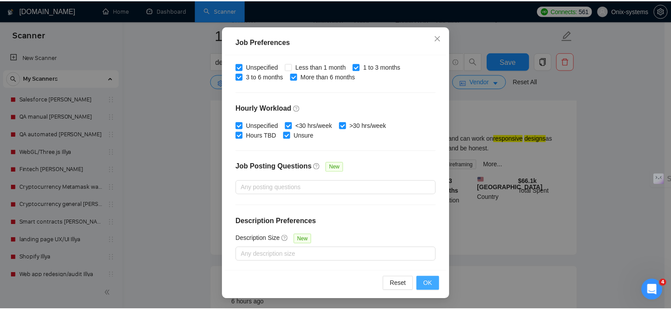
scroll to position [26, 0]
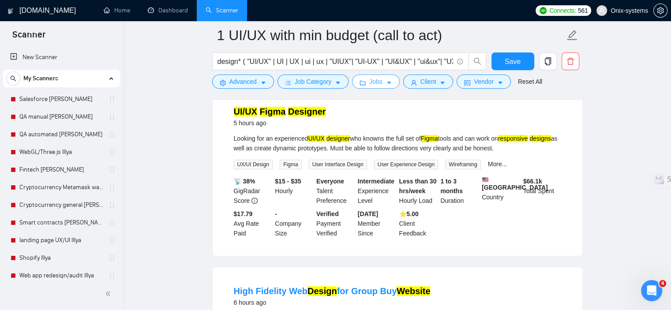
click at [386, 81] on icon "caret-down" at bounding box center [389, 83] width 6 height 6
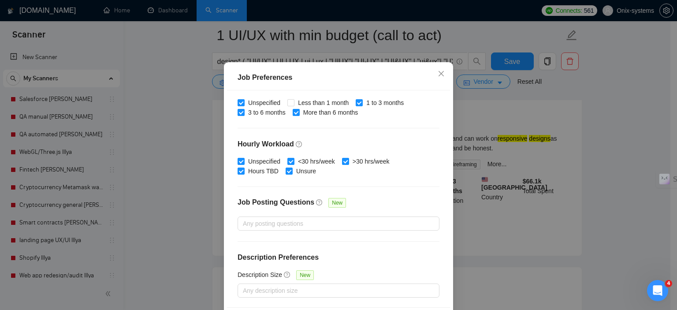
click at [385, 81] on div "Job Preferences Budget Project Type All Fixed Price Hourly Rate Fixed Price Bud…" at bounding box center [338, 155] width 677 height 310
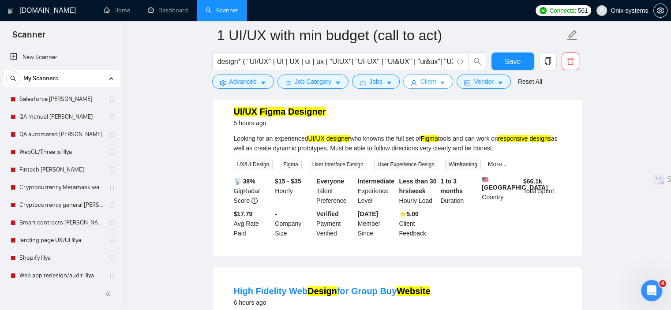
click at [432, 82] on span "Client" at bounding box center [428, 82] width 16 height 10
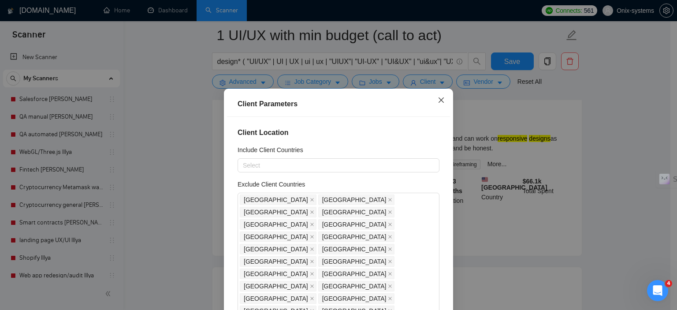
click at [438, 103] on icon "close" at bounding box center [441, 100] width 7 height 7
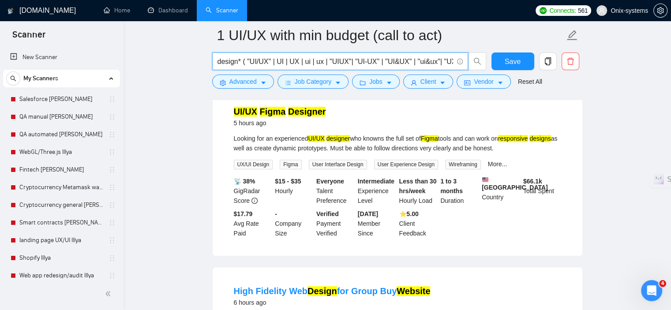
click at [320, 61] on input "design* ( "UI/UX" | UI | UX | ui | ux | "UIUX"| "UI-UX" | "UI&UX" | "ui&ux"| "U…" at bounding box center [334, 61] width 235 height 11
drag, startPoint x: 519, startPoint y: 57, endPoint x: 510, endPoint y: 66, distance: 12.8
click at [519, 57] on button "Save" at bounding box center [512, 61] width 43 height 18
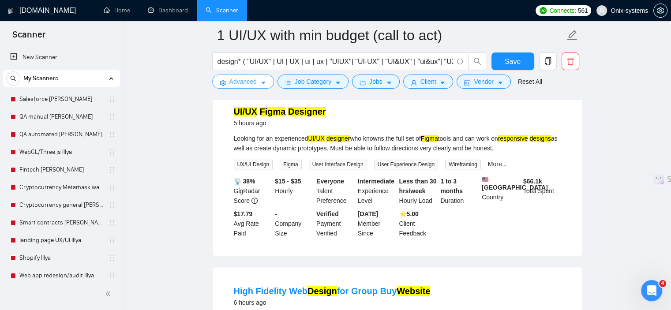
click at [258, 81] on button "Advanced" at bounding box center [243, 82] width 62 height 14
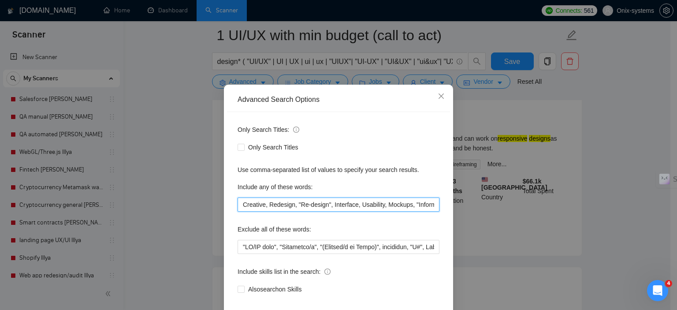
click at [258, 212] on input "Creative, Redesign, "Re-design", Interface, Usability, Mockups, "Information Ar…" at bounding box center [339, 205] width 202 height 14
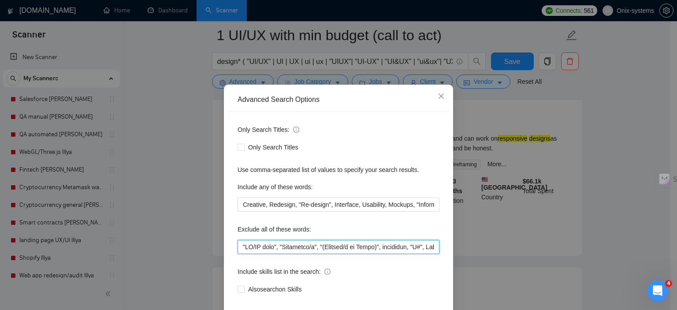
click at [269, 254] on input "text" at bounding box center [339, 247] width 202 height 14
click at [438, 100] on icon "close" at bounding box center [441, 96] width 7 height 7
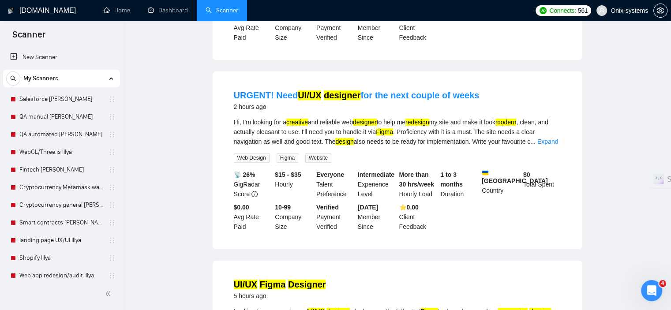
scroll to position [0, 0]
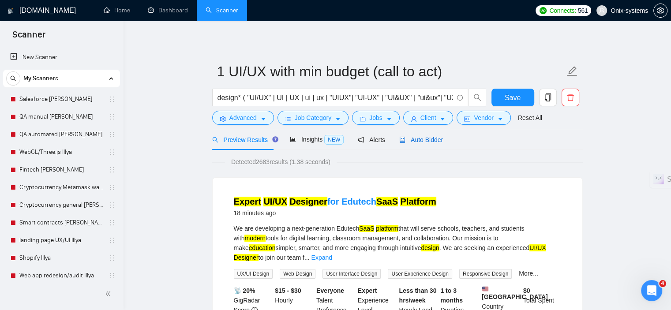
click at [426, 142] on span "Auto Bidder" at bounding box center [421, 139] width 44 height 7
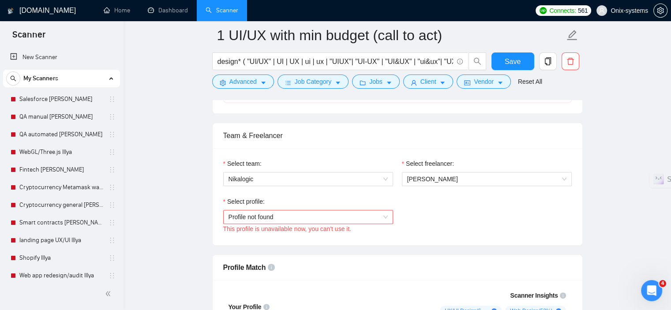
scroll to position [441, 0]
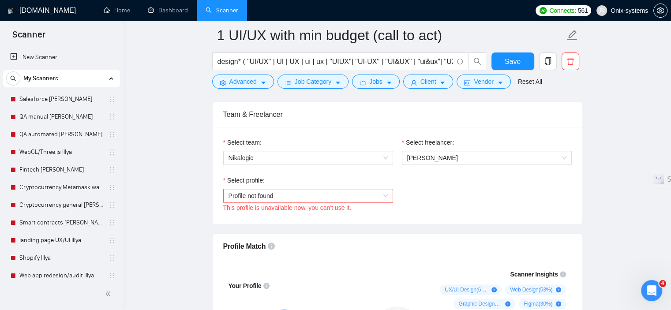
click at [270, 192] on span "Profile not found" at bounding box center [307, 195] width 159 height 13
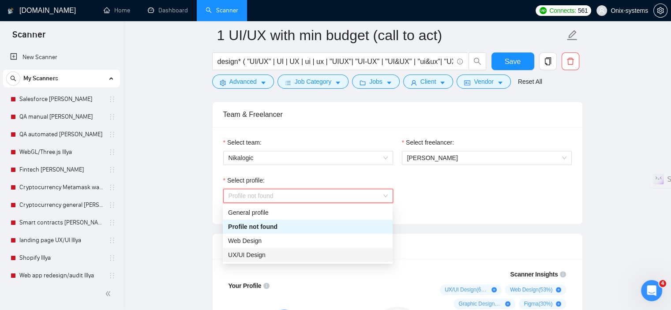
click at [270, 252] on div "UX/UI Design" at bounding box center [307, 255] width 159 height 10
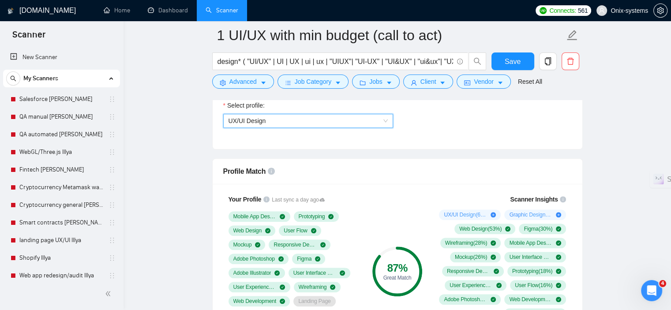
scroll to position [661, 0]
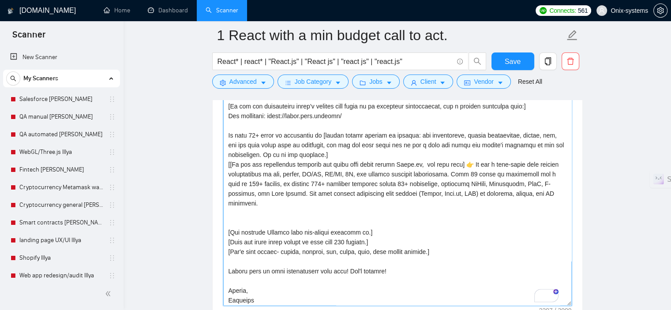
scroll to position [85, 0]
click at [272, 215] on textarea "Cover letter template:" at bounding box center [397, 156] width 348 height 297
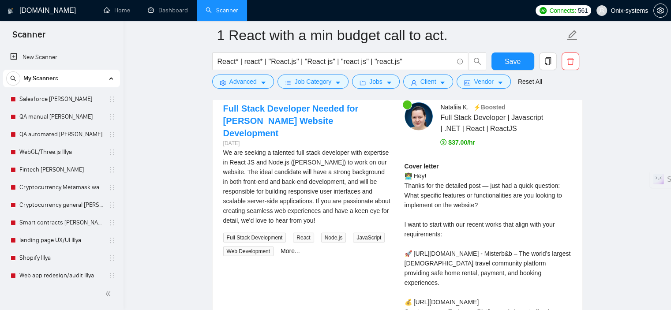
scroll to position [1896, 0]
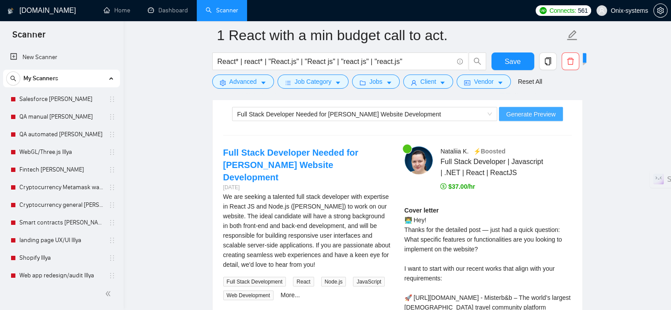
click at [543, 116] on span "Generate Preview" at bounding box center [530, 114] width 49 height 10
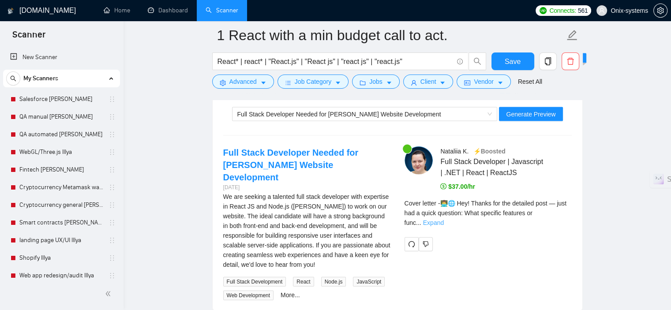
click at [444, 219] on link "Expand" at bounding box center [433, 222] width 21 height 7
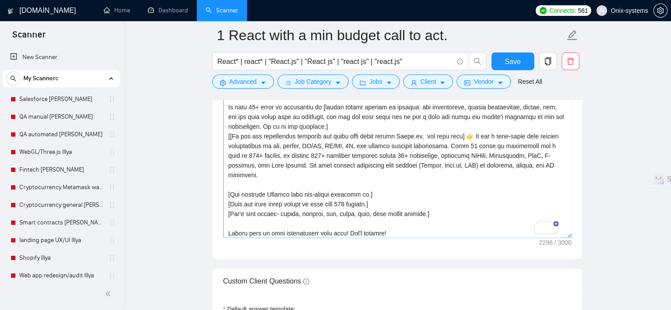
scroll to position [31, 0]
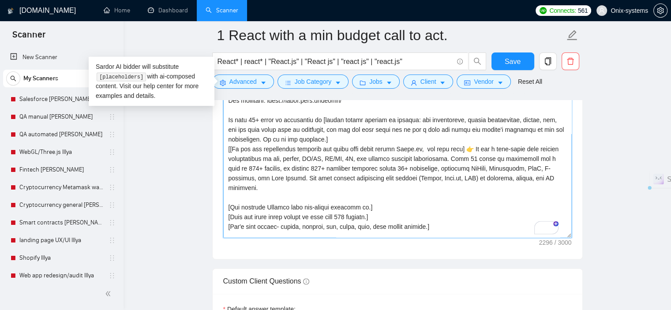
drag, startPoint x: 279, startPoint y: 188, endPoint x: 198, endPoint y: 107, distance: 113.8
click at [326, 173] on textarea "Cover letter template:" at bounding box center [397, 88] width 348 height 297
click at [282, 161] on textarea "Cover letter template:" at bounding box center [397, 88] width 348 height 297
drag, startPoint x: 450, startPoint y: 146, endPoint x: 231, endPoint y: 146, distance: 218.7
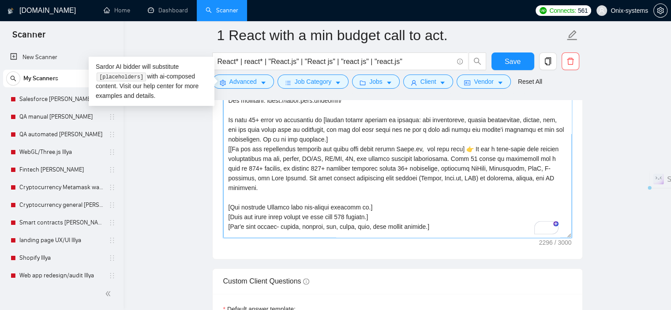
click at [231, 146] on textarea "Cover letter template:" at bounding box center [397, 88] width 348 height 297
drag, startPoint x: 448, startPoint y: 149, endPoint x: 325, endPoint y: 144, distance: 123.6
click at [325, 144] on textarea "Cover letter template:" at bounding box center [397, 88] width 348 height 297
click at [396, 141] on textarea "Cover letter template:" at bounding box center [397, 88] width 348 height 297
drag, startPoint x: 446, startPoint y: 148, endPoint x: 229, endPoint y: 144, distance: 217.0
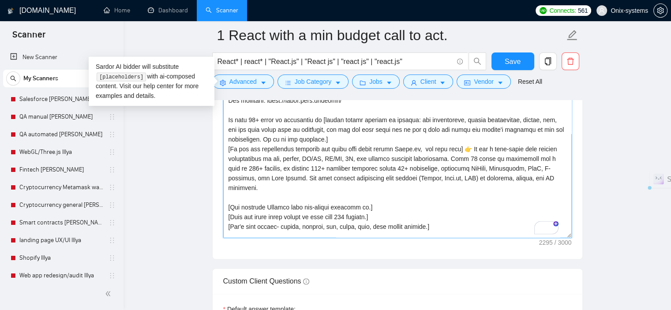
click at [229, 144] on textarea "Cover letter template:" at bounding box center [397, 88] width 348 height 297
paste textarea "does NOT mention React.js OR mentions other tech stacks (Python, Node.js, PHP, …"
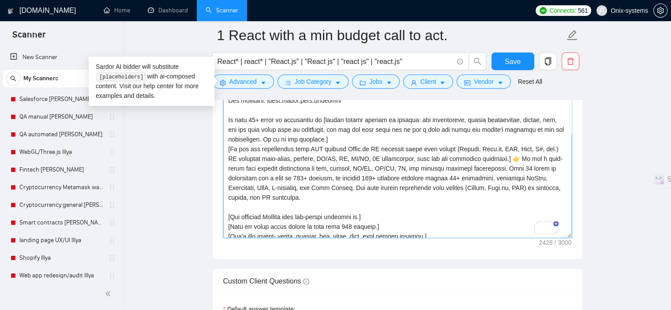
click at [532, 149] on textarea "Cover letter template:" at bounding box center [397, 88] width 348 height 297
click at [350, 138] on textarea "Cover letter template:" at bounding box center [397, 88] width 348 height 297
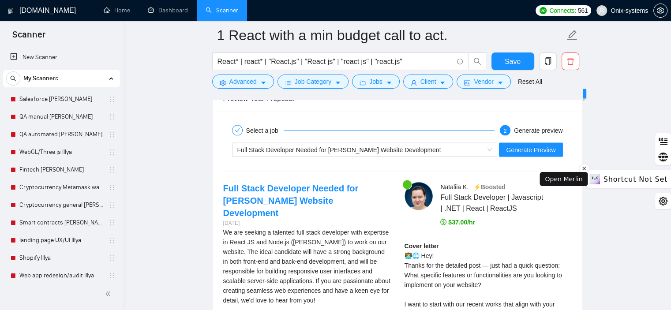
scroll to position [1876, 0]
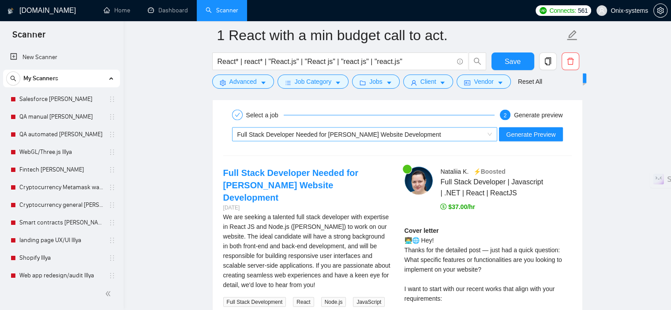
click at [353, 128] on div "Full Stack Developer Needed for [PERSON_NAME] Website Development" at bounding box center [360, 134] width 247 height 13
type textarea "[loremip dol si ame consecte adipis el sed doeiu] Tem! Incidi utl etd magnaali …"
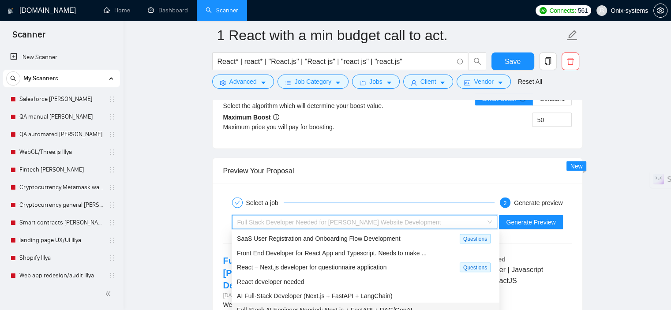
scroll to position [1788, 0]
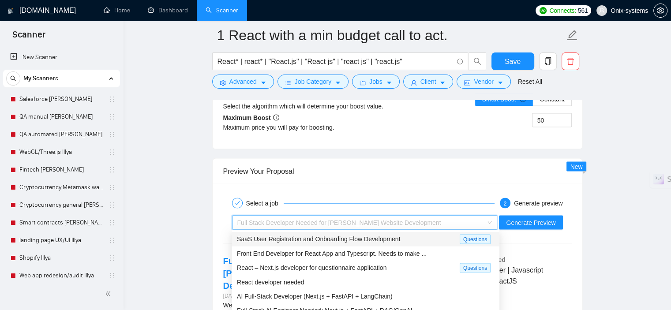
click at [330, 233] on div "SaaS User Registration and Onboarding Flow Development Questions" at bounding box center [365, 239] width 268 height 15
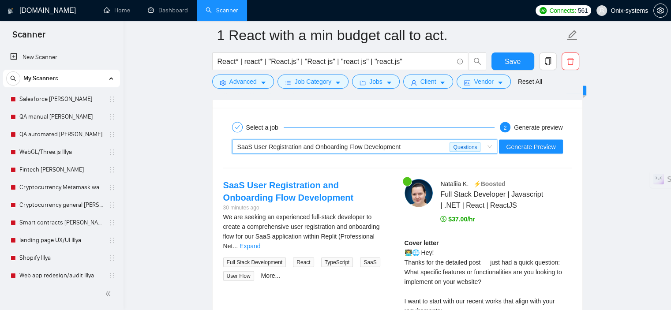
scroll to position [1876, 0]
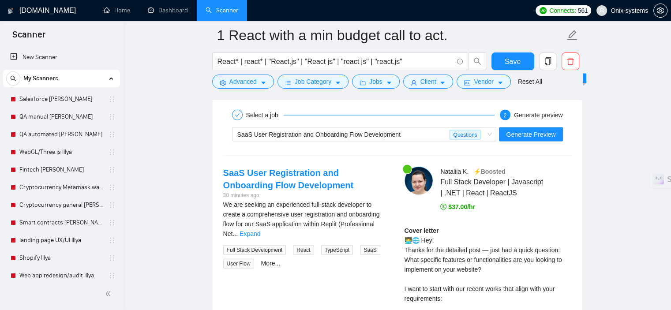
click at [385, 217] on div "We are seeking an experienced full-stack developer to create a comprehensive us…" at bounding box center [306, 219] width 167 height 39
click at [382, 220] on div "We are seeking an experienced full-stack developer to create a comprehensive us…" at bounding box center [306, 219] width 167 height 39
click at [260, 230] on link "Expand" at bounding box center [249, 233] width 21 height 7
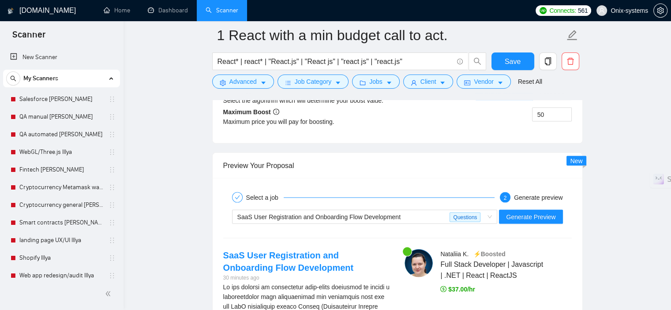
scroll to position [1788, 0]
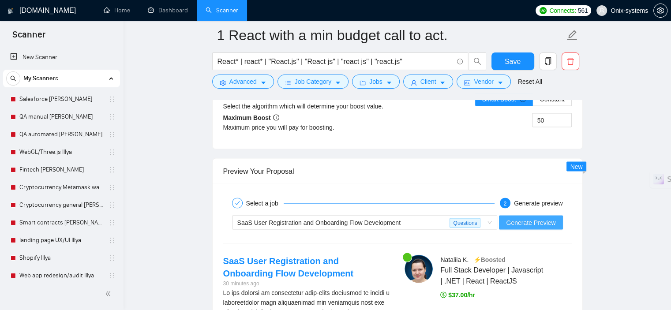
click at [535, 218] on span "Generate Preview" at bounding box center [530, 223] width 49 height 10
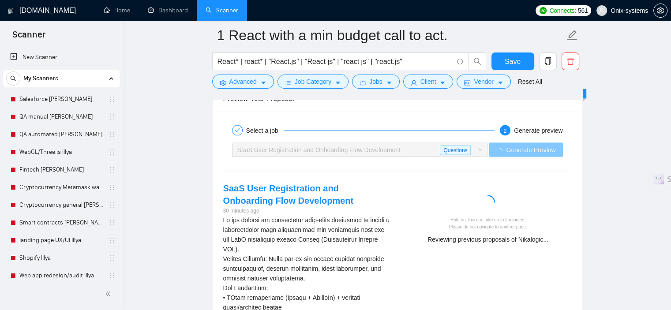
scroll to position [1876, 0]
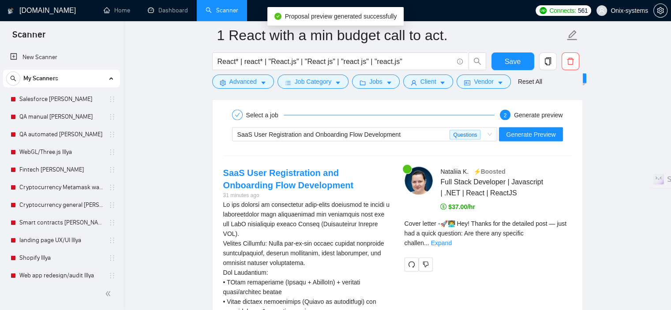
click at [557, 225] on span "Cover letter - 🚀👨‍💻 Hey! Thanks for the detailed post — just had a quick questi…" at bounding box center [485, 233] width 162 height 26
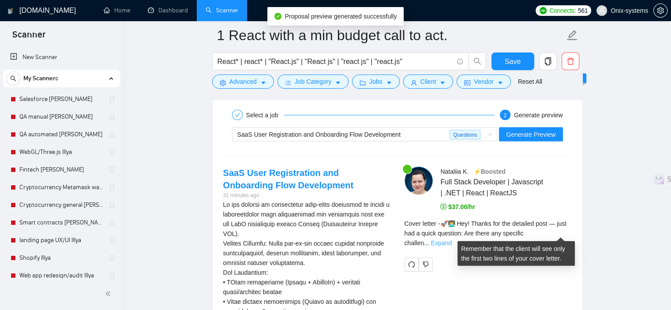
click at [452, 239] on link "Expand" at bounding box center [441, 242] width 21 height 7
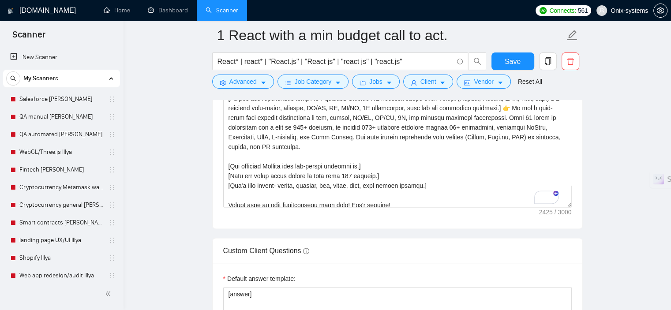
scroll to position [0, 0]
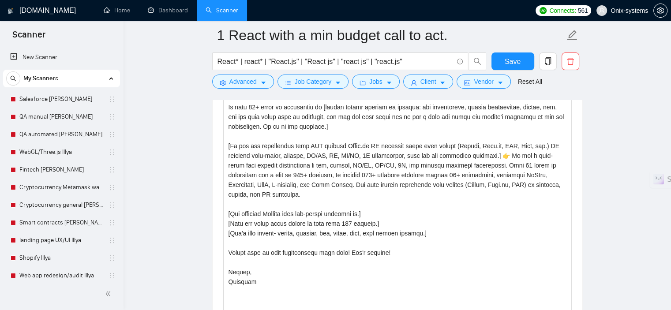
drag, startPoint x: 568, startPoint y: 190, endPoint x: 585, endPoint y: 327, distance: 138.6
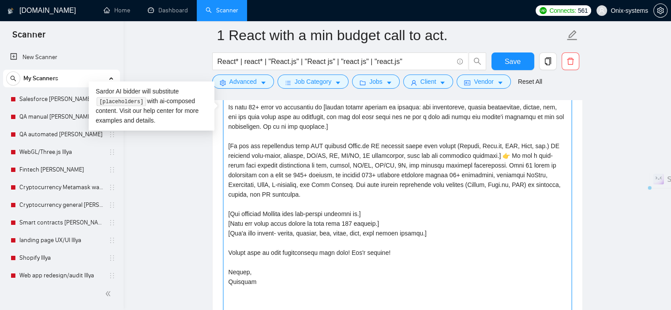
drag, startPoint x: 494, startPoint y: 164, endPoint x: 354, endPoint y: 183, distance: 141.6
click at [354, 183] on textarea "Cover letter template:" at bounding box center [397, 113] width 348 height 435
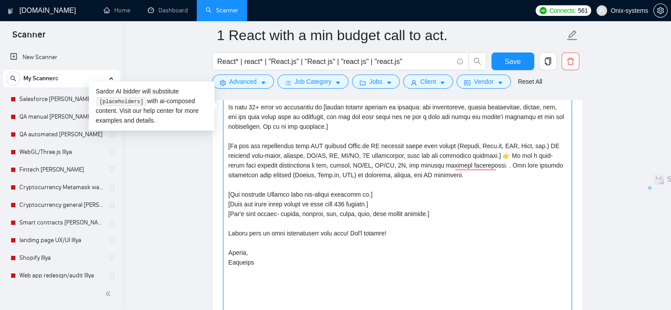
drag, startPoint x: 471, startPoint y: 179, endPoint x: 196, endPoint y: 139, distance: 277.5
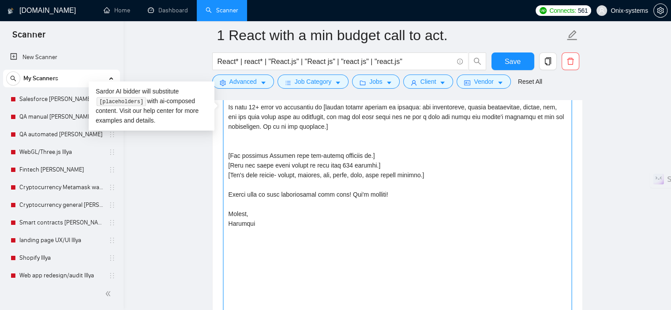
click at [252, 141] on textarea "Cover letter template:" at bounding box center [397, 113] width 348 height 435
click at [260, 130] on textarea "Cover letter template:" at bounding box center [397, 113] width 348 height 435
paste textarea "With 25 years of experience and a team of 350+ experts, we deliver 500+ project…"
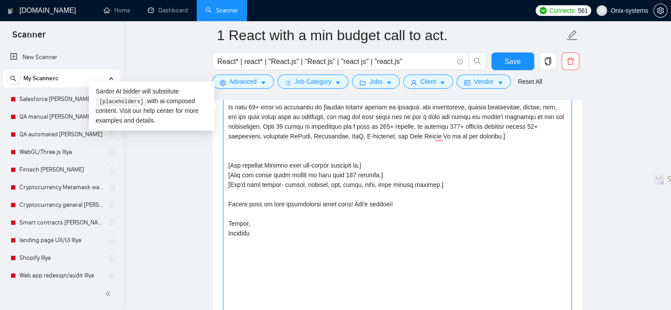
click at [526, 140] on textarea "Cover letter template:" at bounding box center [397, 113] width 348 height 435
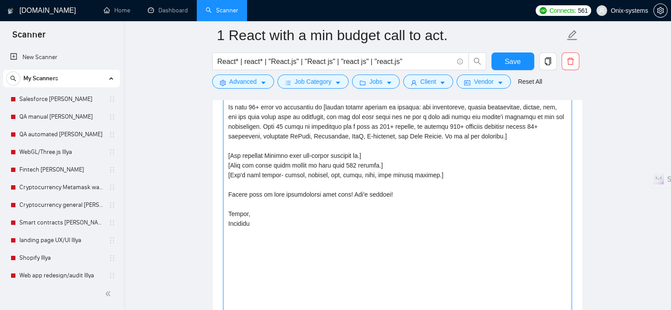
scroll to position [1214, 0]
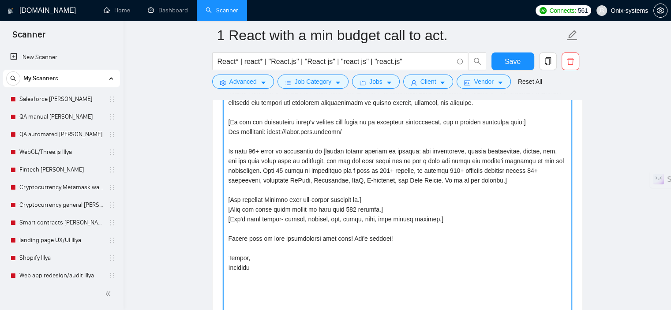
click at [262, 171] on textarea "Cover letter template:" at bounding box center [397, 157] width 348 height 435
drag, startPoint x: 435, startPoint y: 180, endPoint x: 274, endPoint y: 171, distance: 161.6
click at [264, 171] on textarea "Cover letter template:" at bounding box center [397, 157] width 348 height 435
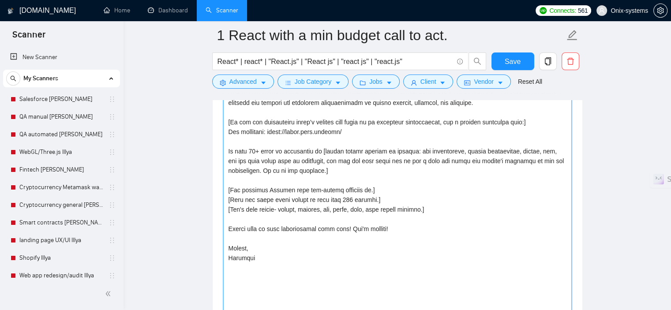
click at [337, 167] on textarea "Cover letter template:" at bounding box center [397, 157] width 348 height 435
paste textarea "With 25 years of experience and a team of 350+ experts, we deliver 500+ project…"
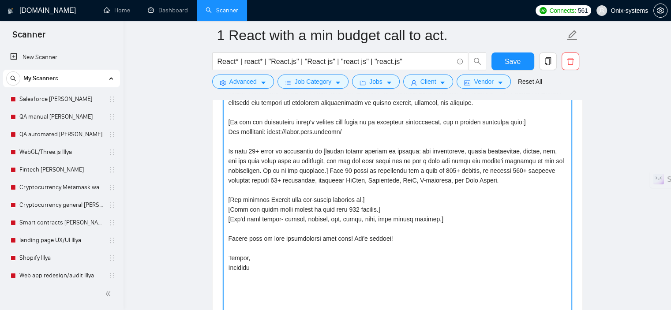
click at [258, 149] on textarea "Cover letter template:" at bounding box center [397, 157] width 348 height 435
drag, startPoint x: 264, startPoint y: 149, endPoint x: 252, endPoint y: 150, distance: 11.5
click at [252, 150] on textarea "Cover letter template:" at bounding box center [397, 157] width 348 height 435
drag, startPoint x: 323, startPoint y: 169, endPoint x: 476, endPoint y: 171, distance: 153.5
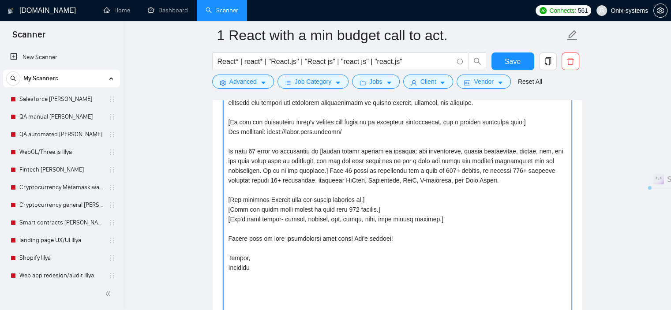
click at [478, 171] on textarea "Cover letter template:" at bounding box center [397, 157] width 348 height 435
click at [328, 171] on textarea "Cover letter template:" at bounding box center [397, 157] width 348 height 435
click at [380, 190] on textarea "Cover letter template:" at bounding box center [397, 157] width 348 height 435
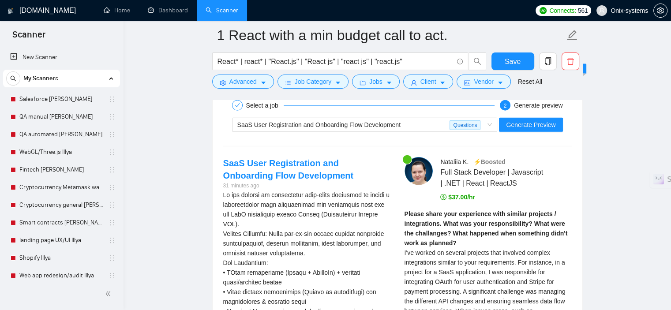
scroll to position [2008, 0]
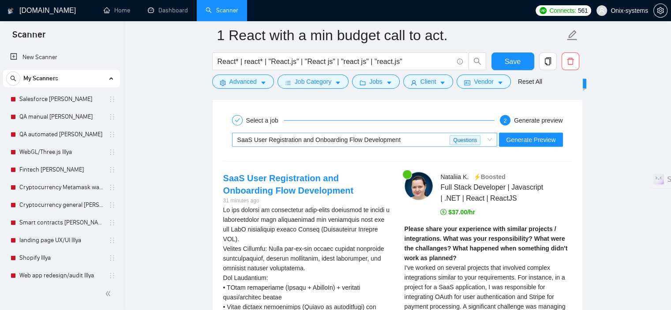
click at [344, 142] on span "SaaS User Registration and Onboarding Flow Development" at bounding box center [318, 139] width 163 height 7
type textarea "[include one or two relevant emojis at the start] Hey! Thanks for the detailed …"
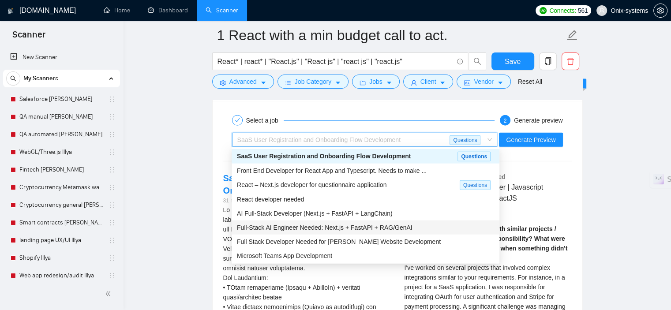
scroll to position [30, 0]
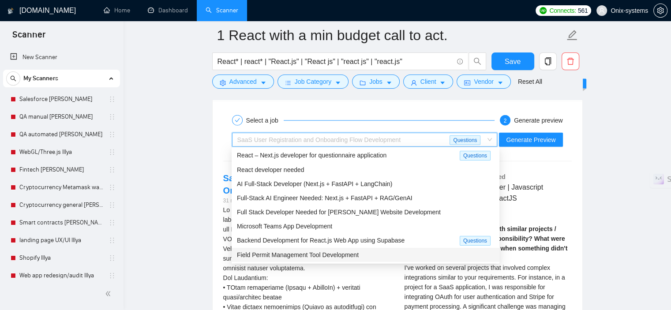
click at [314, 256] on span "Field Permit Management Tool Development" at bounding box center [298, 254] width 122 height 7
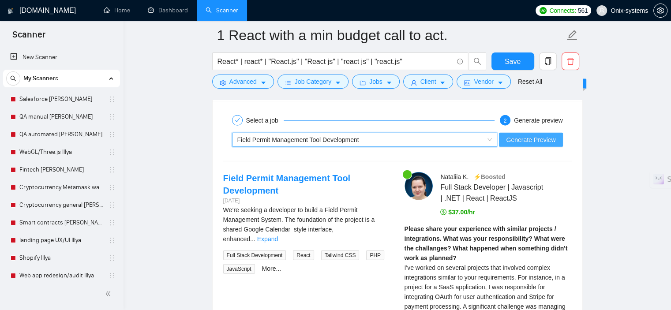
click at [520, 142] on span "Generate Preview" at bounding box center [530, 140] width 49 height 10
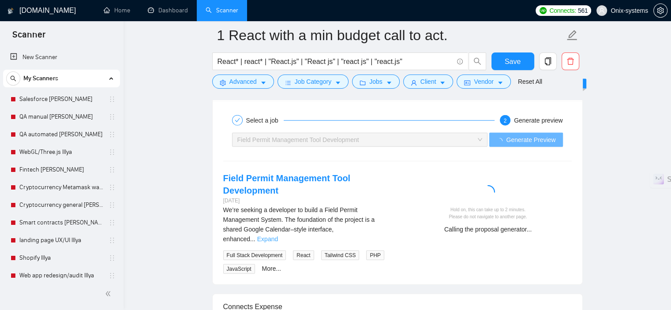
click at [278, 235] on link "Expand" at bounding box center [267, 238] width 21 height 7
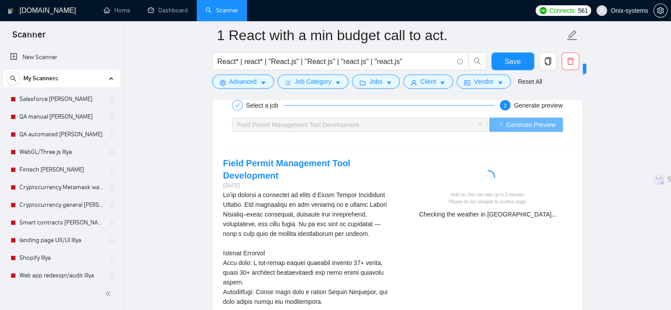
scroll to position [2008, 0]
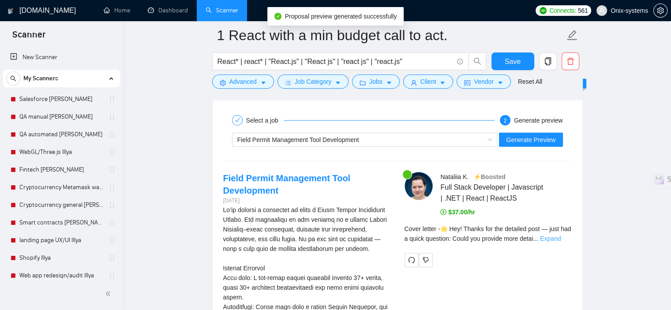
click at [560, 235] on link "Expand" at bounding box center [550, 238] width 21 height 7
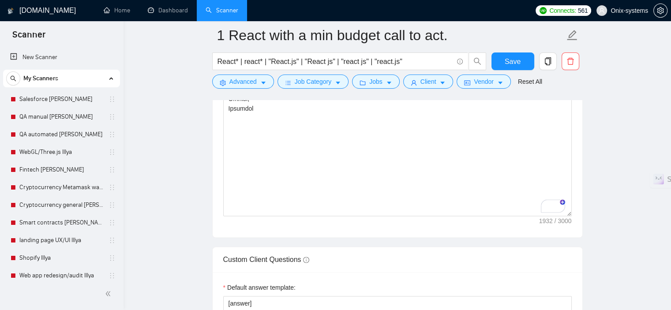
scroll to position [1373, 0]
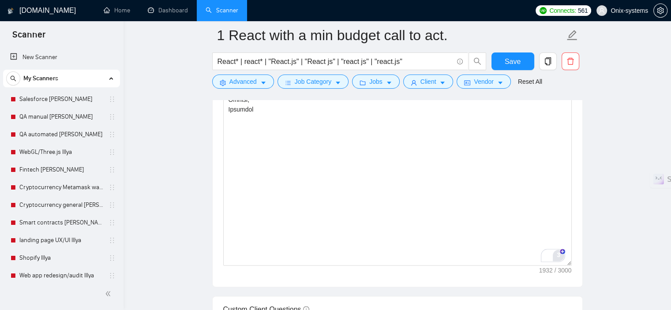
drag, startPoint x: 568, startPoint y: 212, endPoint x: 557, endPoint y: 259, distance: 49.0
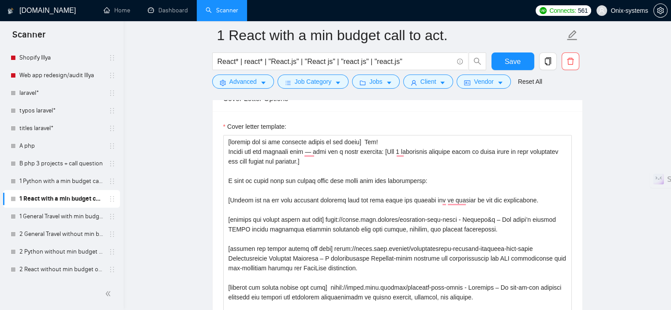
scroll to position [1064, 0]
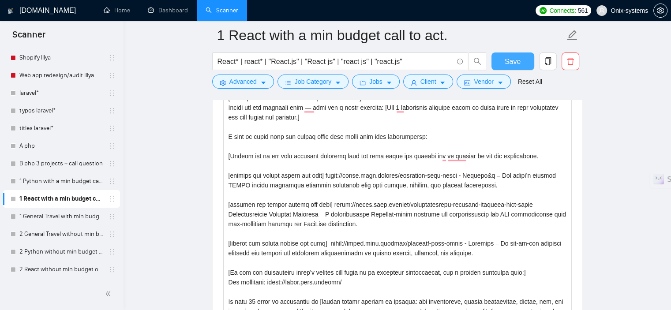
click at [517, 55] on button "Save" at bounding box center [512, 61] width 43 height 18
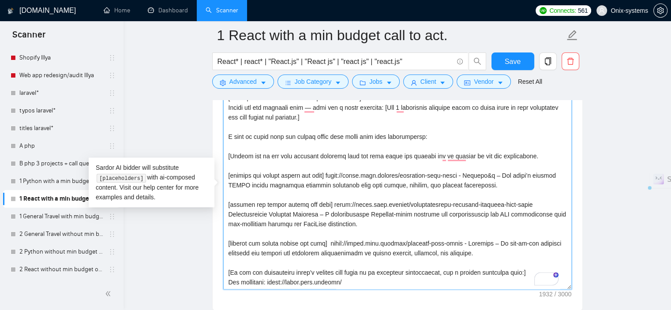
drag, startPoint x: 223, startPoint y: 152, endPoint x: 526, endPoint y: 157, distance: 302.5
click at [526, 157] on textarea "Cover letter template:" at bounding box center [397, 190] width 348 height 198
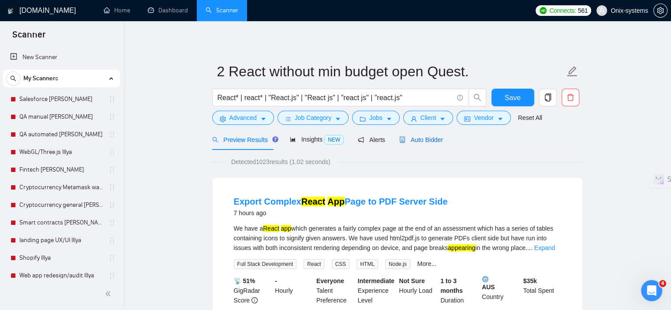
click at [422, 144] on div "Auto Bidder" at bounding box center [421, 140] width 44 height 10
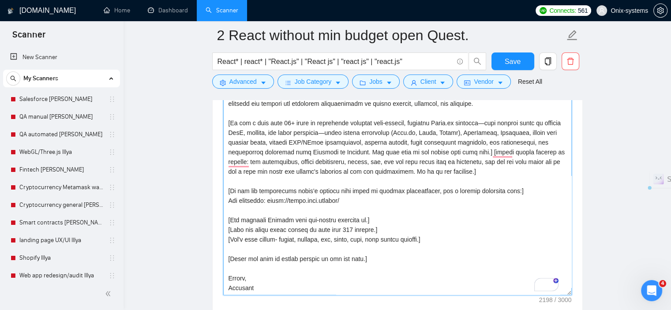
drag, startPoint x: 484, startPoint y: 157, endPoint x: 445, endPoint y: 157, distance: 38.4
click at [445, 157] on textarea "Cover letter template:" at bounding box center [397, 196] width 348 height 198
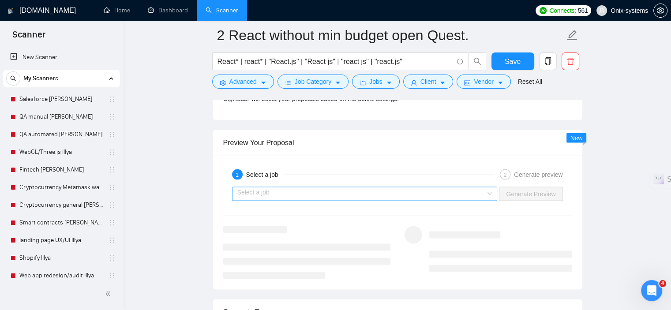
type textarea "[include one or two relevant emojis at the start] Hey! How are you? Just had a …"
click at [456, 187] on input "search" at bounding box center [361, 193] width 249 height 13
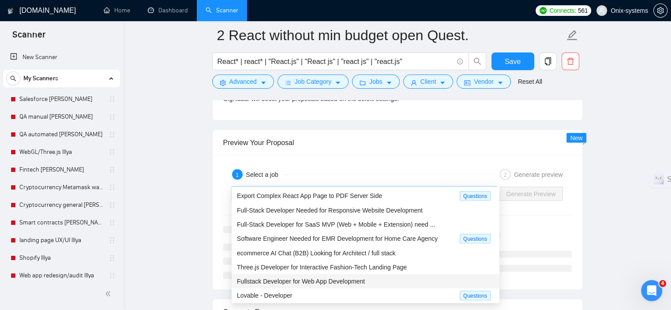
click at [369, 279] on div "Fullstack Developer for Web App Development" at bounding box center [365, 281] width 257 height 10
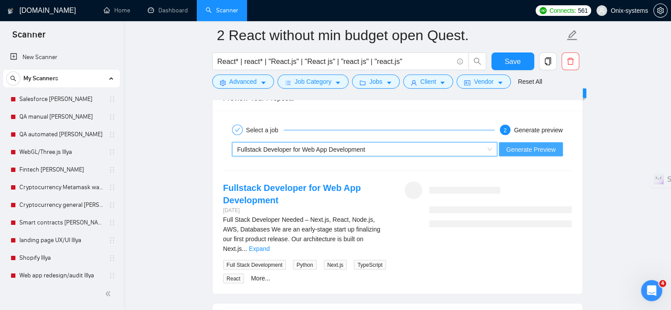
click at [520, 145] on span "Generate Preview" at bounding box center [530, 150] width 49 height 10
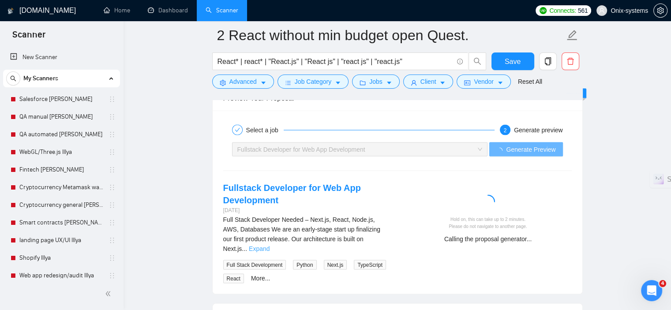
click at [269, 245] on link "Expand" at bounding box center [259, 248] width 21 height 7
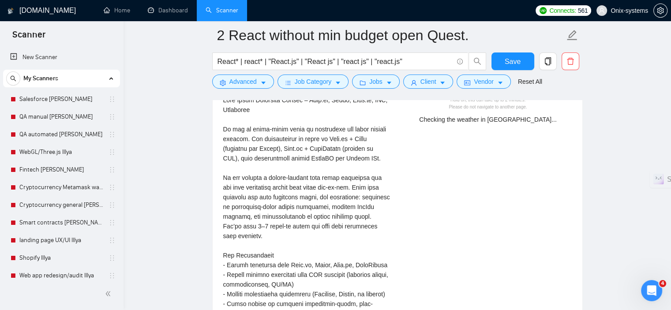
scroll to position [1764, 0]
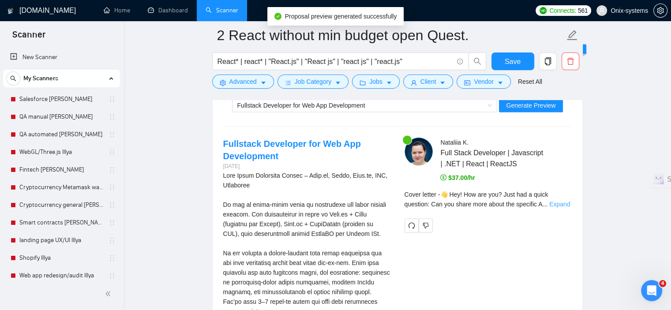
click at [559, 201] on link "Expand" at bounding box center [559, 204] width 21 height 7
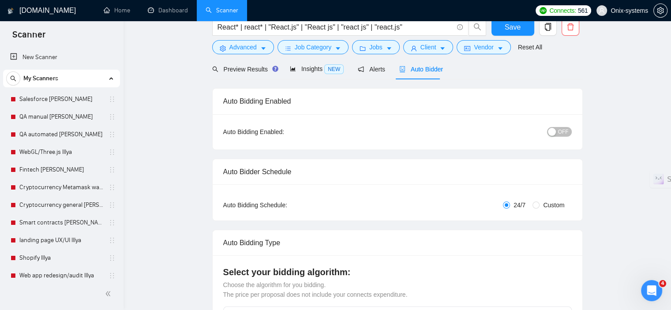
scroll to position [0, 0]
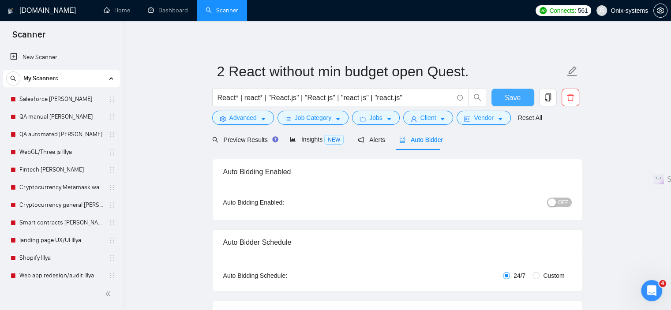
click at [517, 101] on span "Save" at bounding box center [512, 97] width 16 height 11
click at [519, 99] on span "Save" at bounding box center [512, 97] width 16 height 11
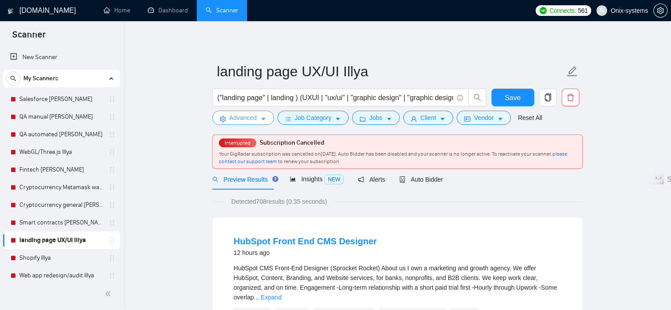
click at [258, 119] on button "Advanced" at bounding box center [243, 118] width 62 height 14
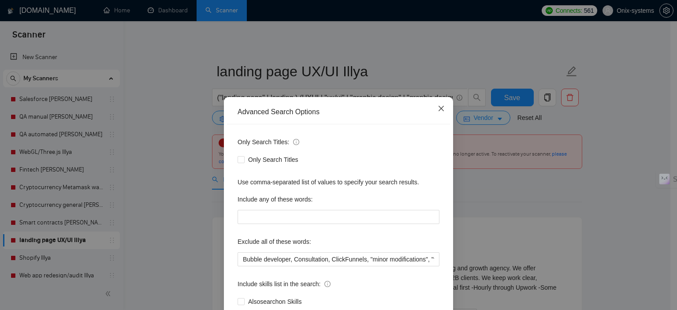
click at [439, 109] on icon "close" at bounding box center [441, 108] width 5 height 5
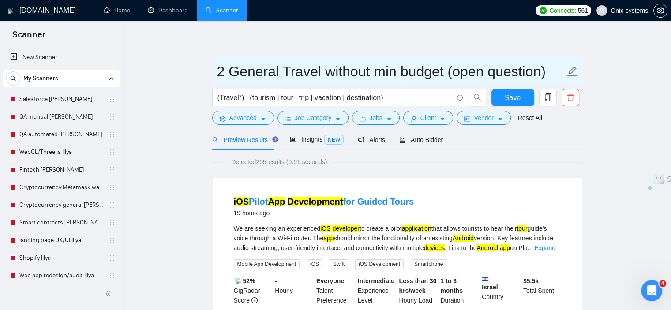
drag, startPoint x: 321, startPoint y: 69, endPoint x: 230, endPoint y: 75, distance: 91.5
click at [230, 75] on input "2 General Travel without min budget (open question)" at bounding box center [390, 71] width 347 height 22
click at [245, 73] on input "2 UI UXwithout min budget (open question)" at bounding box center [390, 71] width 347 height 22
click at [269, 74] on input "2 UI/UXwithout min budget (open question)" at bounding box center [390, 71] width 347 height 22
type input "2 UI/UX without min budget (open question)"
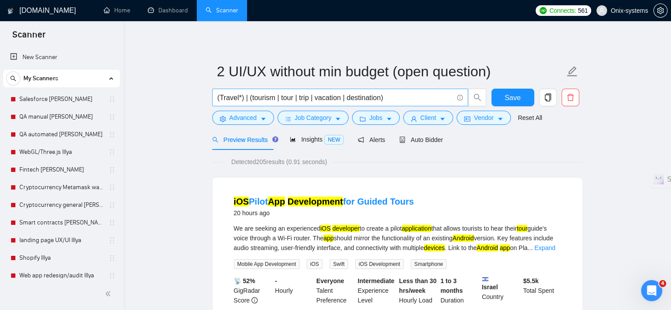
click at [265, 100] on input "(Travel*) | (tourism | tour | trip | vacation | destination)" at bounding box center [334, 97] width 235 height 11
paste input "design* ( "UI/UX" | UI | UX | ui | ux | "UIUX"| "UI-UX" | "UI&UX" | "ui&ux"| "U…"
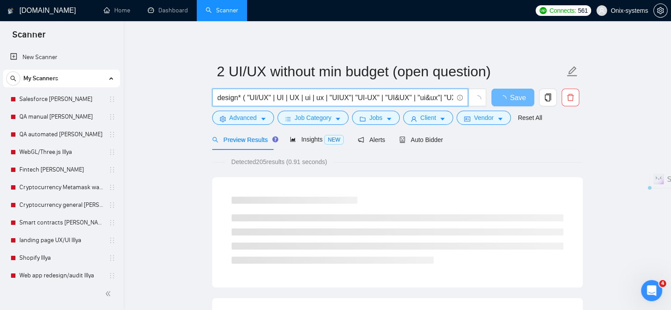
drag, startPoint x: 265, startPoint y: 100, endPoint x: 175, endPoint y: 100, distance: 89.5
type input "design* ( "UI/UX" | UI | UX | ui | ux | "UIUX"| "UI-UX" | "UI&UX" | "ui&ux"| "U…"
drag, startPoint x: 176, startPoint y: 108, endPoint x: 183, endPoint y: 104, distance: 7.7
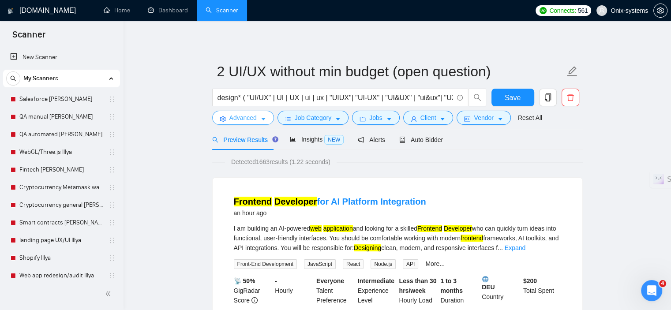
click at [260, 117] on icon "caret-down" at bounding box center [263, 119] width 6 height 6
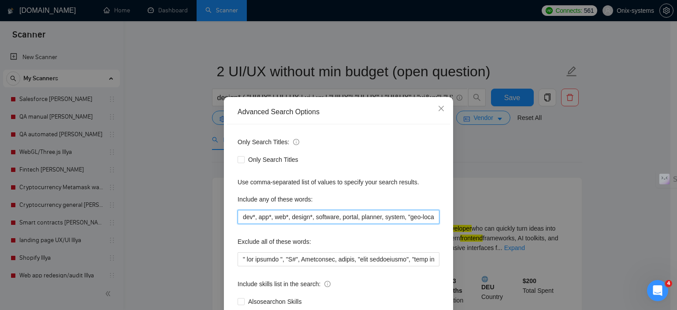
click at [254, 216] on input "dev*, app*, web*, design*, software, portal, planner, system, "geo-location", d…" at bounding box center [339, 217] width 202 height 14
paste input "Creative, Redesign, "Re-design", Interface, Usability, Mockups, "Information Ar…"
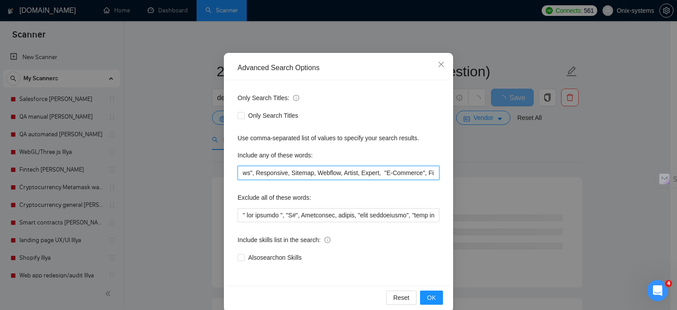
type input "Creative, Redesign, "Re-design", Interface, Usability, Mockups, "Information Ar…"
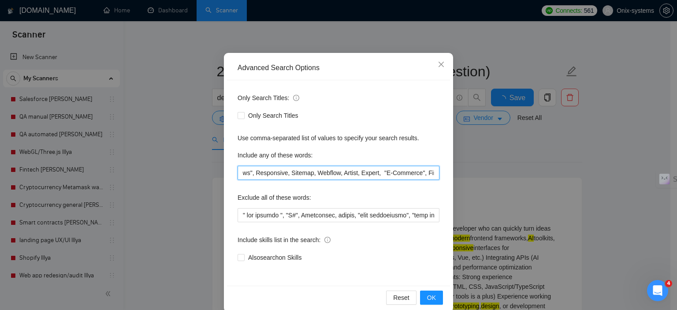
scroll to position [0, 0]
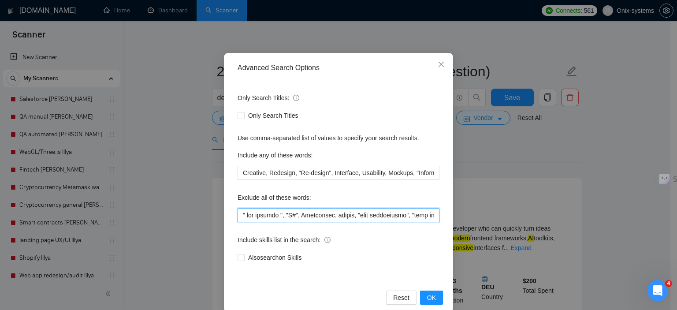
click at [272, 218] on input "text" at bounding box center [339, 215] width 202 height 14
paste input "UI/UX para", "Diseñador/a", "(Experto/a en Figma)", developer"
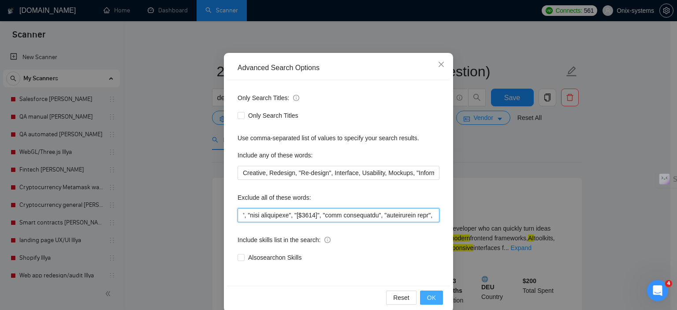
type input ""LO/IP dolo", "Sitametco/a", "(Elitsed/d ei Tempo)", incididun, "U#", Laboreetd…"
click at [428, 303] on button "OK" at bounding box center [431, 298] width 23 height 14
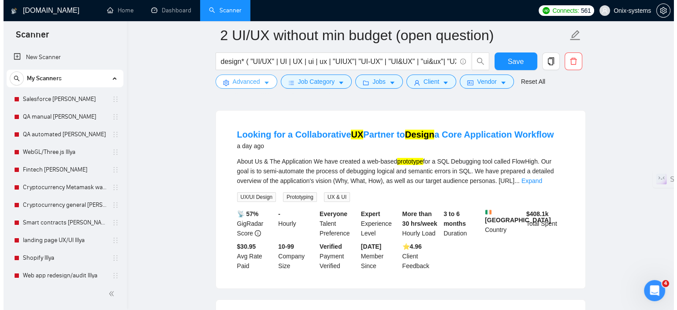
scroll to position [0, 0]
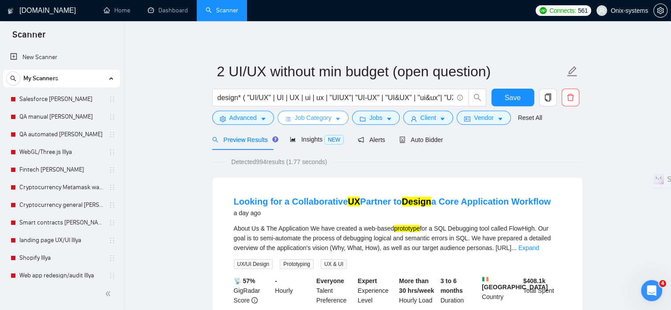
click at [317, 120] on span "Job Category" at bounding box center [313, 118] width 37 height 10
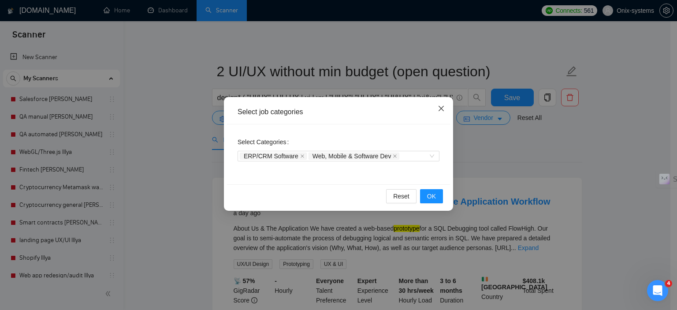
click at [439, 109] on icon "close" at bounding box center [441, 108] width 7 height 7
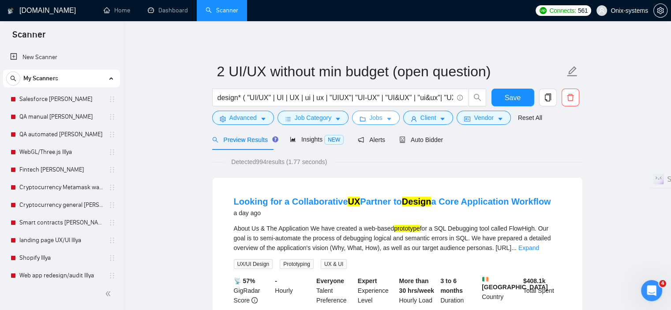
click at [366, 118] on button "Jobs" at bounding box center [376, 118] width 48 height 14
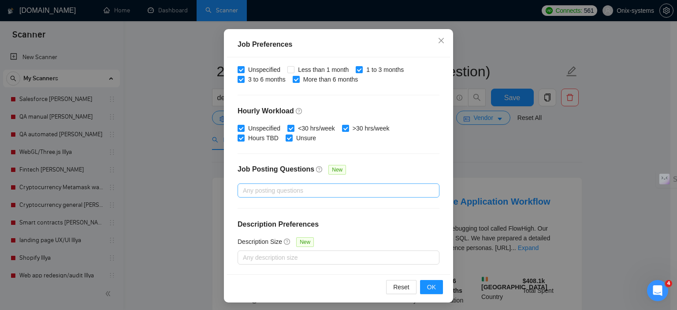
scroll to position [62, 0]
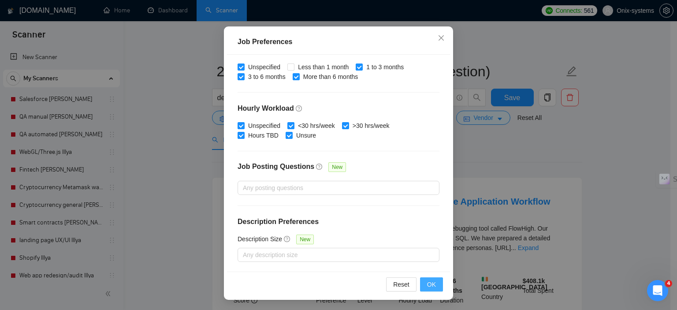
click at [432, 287] on span "OK" at bounding box center [431, 285] width 9 height 10
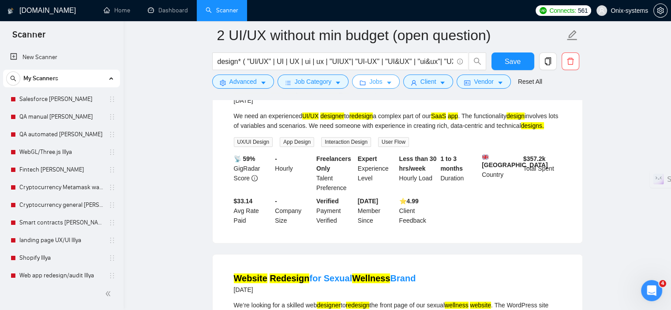
scroll to position [44, 0]
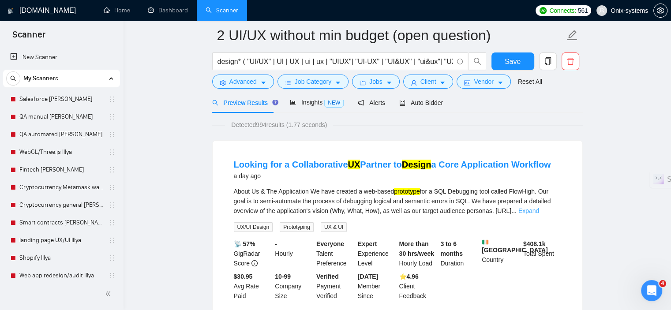
click at [539, 208] on link "Expand" at bounding box center [528, 210] width 21 height 7
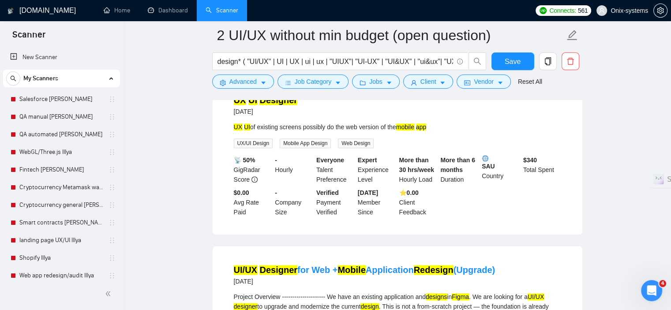
scroll to position [1014, 0]
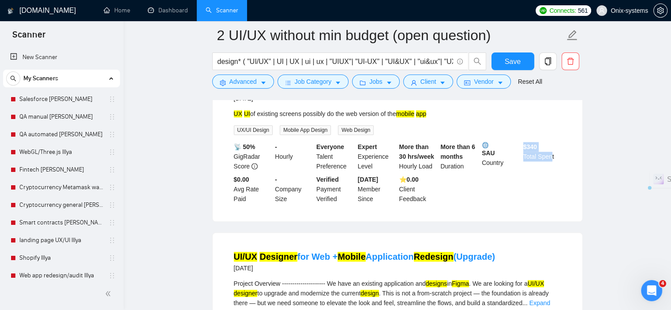
drag, startPoint x: 523, startPoint y: 163, endPoint x: 550, endPoint y: 173, distance: 28.3
click at [550, 171] on div "$ 340 Total Spent" at bounding box center [541, 156] width 41 height 29
click at [543, 194] on div "📡 50% GigRadar Score - Hourly Everyone Talent Preference Expert Experience Leve…" at bounding box center [397, 173] width 331 height 62
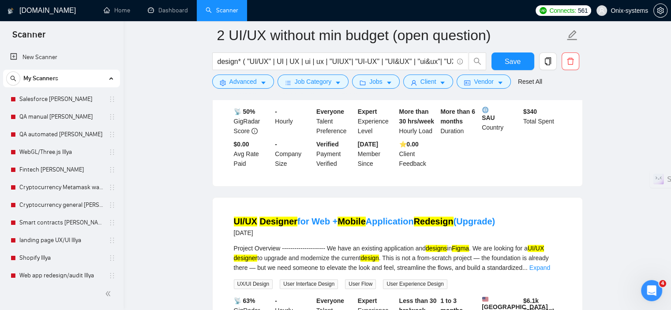
scroll to position [1146, 0]
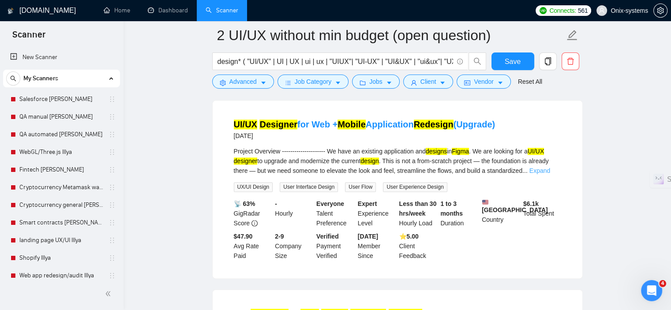
click at [538, 174] on link "Expand" at bounding box center [539, 170] width 21 height 7
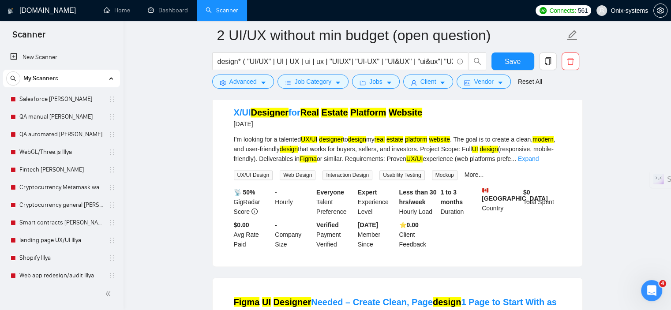
scroll to position [1499, 0]
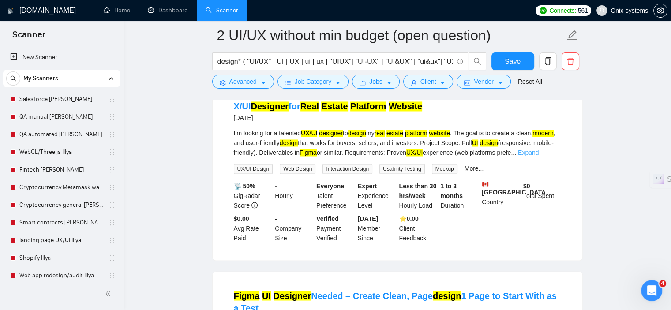
click at [538, 156] on link "Expand" at bounding box center [528, 152] width 21 height 7
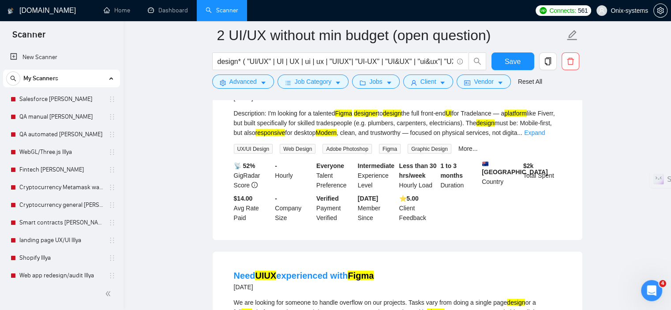
scroll to position [1764, 0]
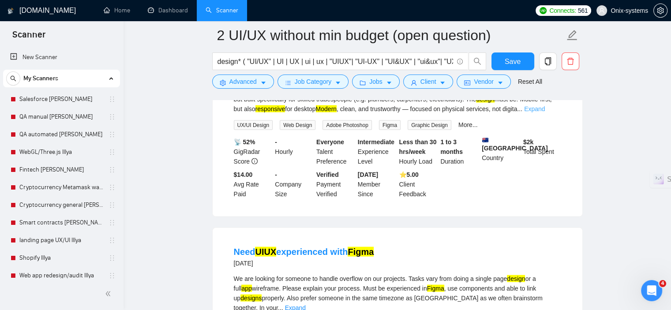
click at [544, 112] on link "Expand" at bounding box center [534, 108] width 21 height 7
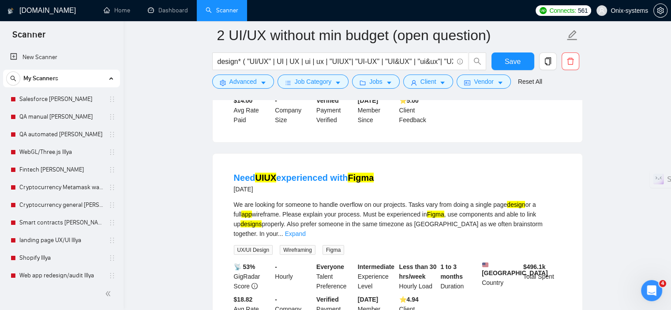
scroll to position [1940, 0]
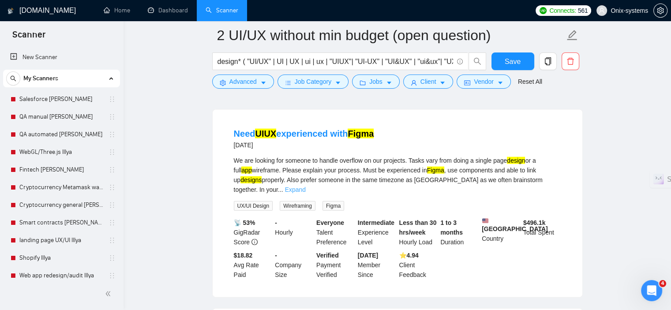
click at [306, 193] on link "Expand" at bounding box center [295, 189] width 21 height 7
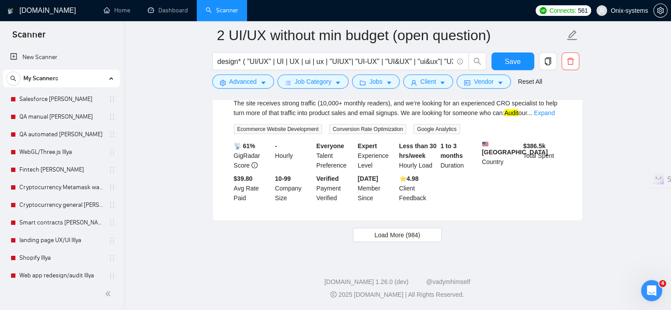
scroll to position [2249, 0]
click at [392, 235] on span "Load More (984)" at bounding box center [397, 235] width 46 height 10
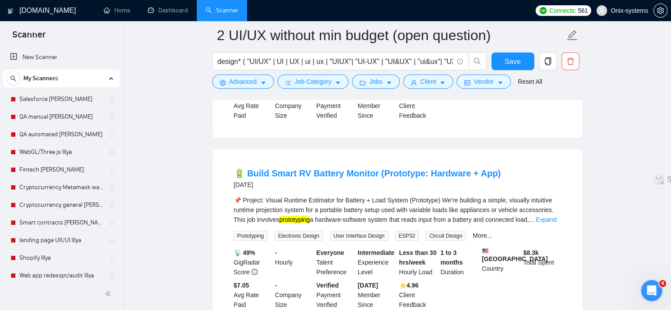
scroll to position [2513, 0]
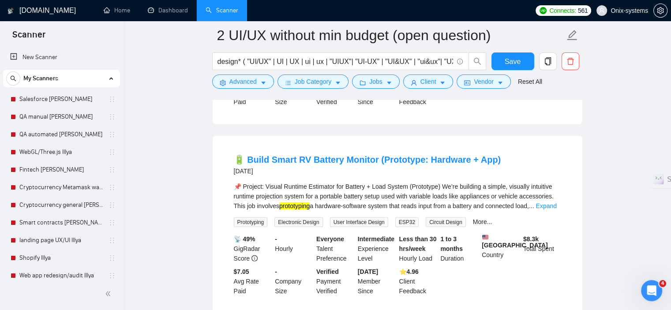
click at [552, 211] on div "📌 Project: Visual Runtime Estimator for Battery + Load System (Prototype) We’re…" at bounding box center [397, 196] width 327 height 29
click at [552, 209] on link "Expand" at bounding box center [545, 205] width 21 height 7
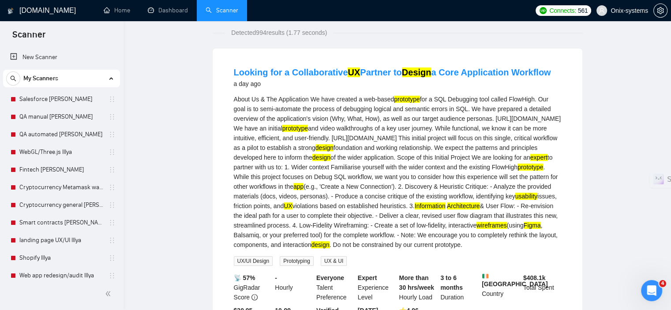
scroll to position [0, 0]
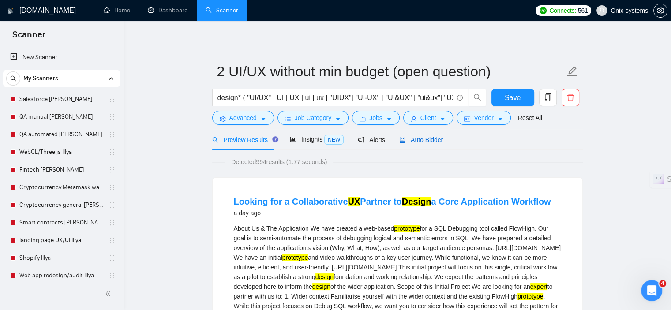
click at [429, 142] on span "Auto Bidder" at bounding box center [421, 139] width 44 height 7
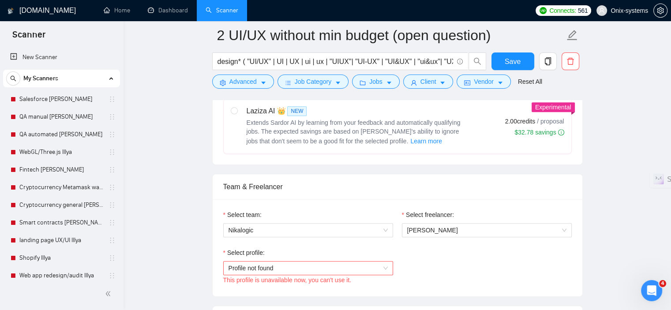
scroll to position [485, 0]
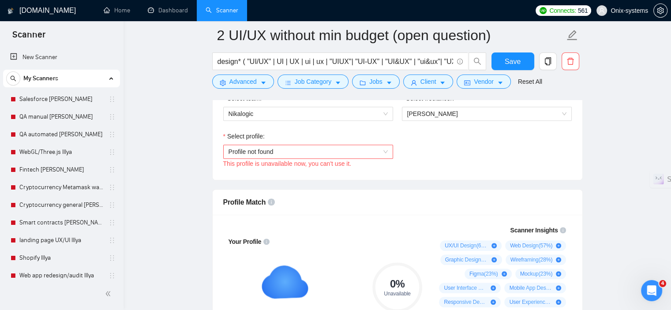
click at [276, 151] on span "Profile not found" at bounding box center [307, 151] width 159 height 13
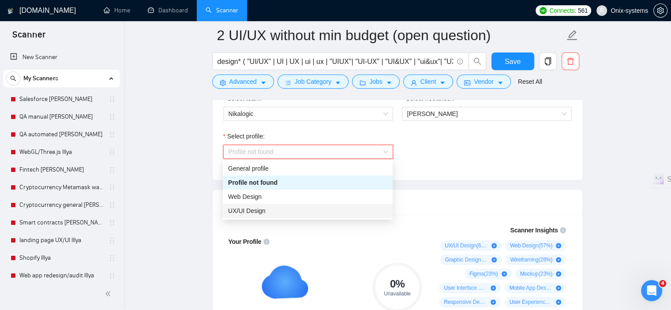
drag, startPoint x: 269, startPoint y: 211, endPoint x: 286, endPoint y: 211, distance: 17.2
click at [269, 211] on div "UX/UI Design" at bounding box center [307, 211] width 159 height 10
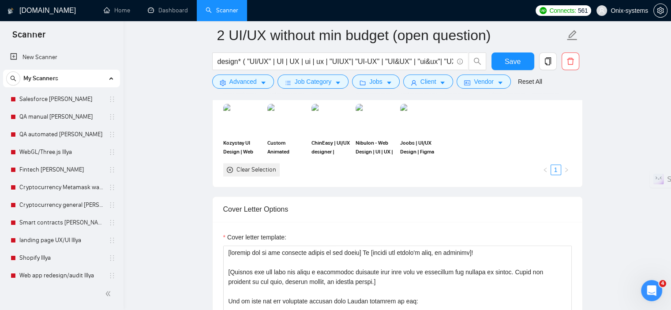
scroll to position [1014, 0]
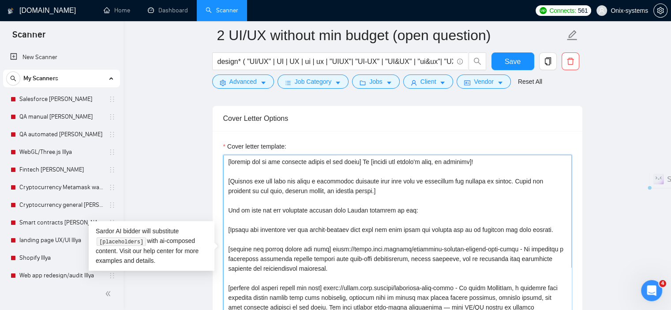
drag, startPoint x: 418, startPoint y: 209, endPoint x: 224, endPoint y: 212, distance: 194.0
click at [224, 212] on textarea "Cover letter template:" at bounding box center [397, 254] width 348 height 198
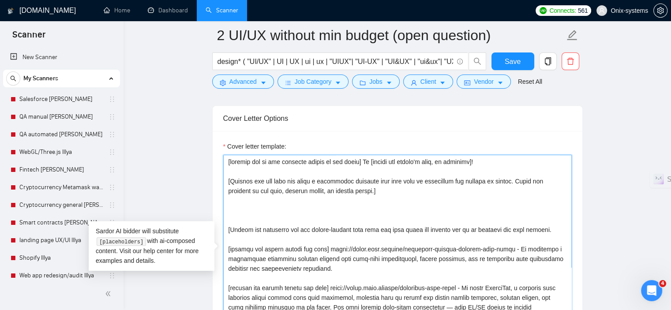
paste textarea "Here are some examples from our portfolio I hope you might find interesting up …"
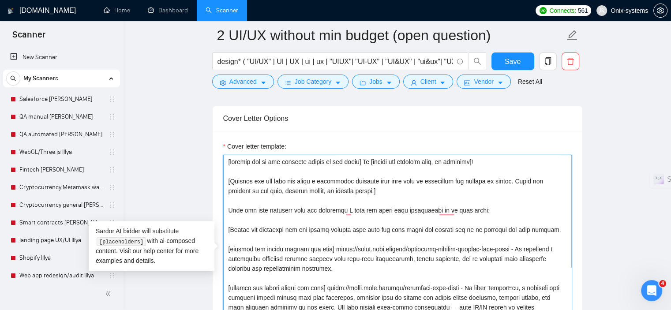
click at [231, 231] on textarea "Cover letter template:" at bounding box center [397, 254] width 348 height 198
drag, startPoint x: 544, startPoint y: 229, endPoint x: 226, endPoint y: 225, distance: 318.4
click at [226, 225] on div "Cover Letter Options Cover letter template:" at bounding box center [397, 239] width 370 height 269
paste textarea "Choose two of the most relevant projects from the list below and explain why it…"
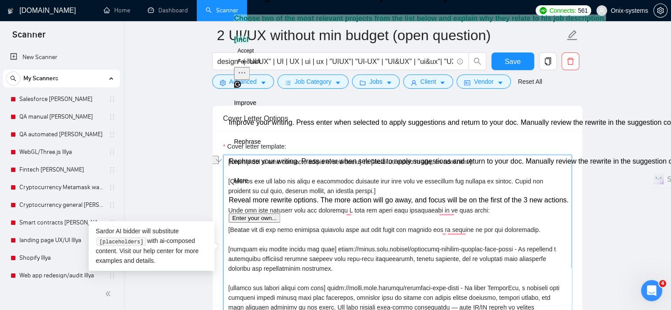
click at [482, 261] on textarea "Cover letter template:" at bounding box center [397, 254] width 348 height 198
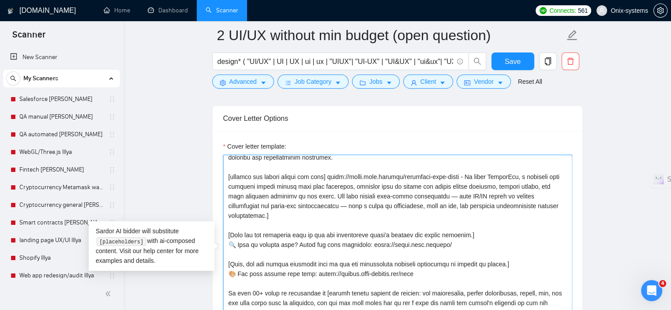
scroll to position [132, 0]
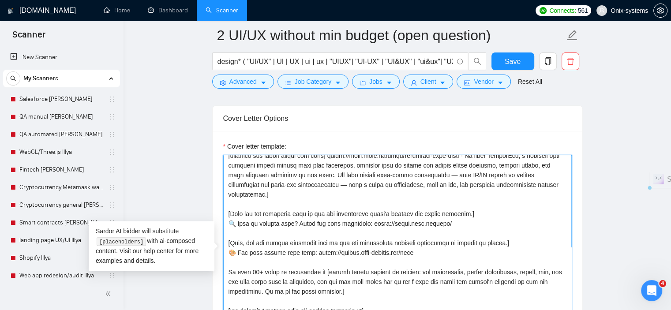
drag, startPoint x: 455, startPoint y: 211, endPoint x: 417, endPoint y: 214, distance: 38.5
click at [417, 214] on textarea "Cover letter template:" at bounding box center [397, 254] width 348 height 198
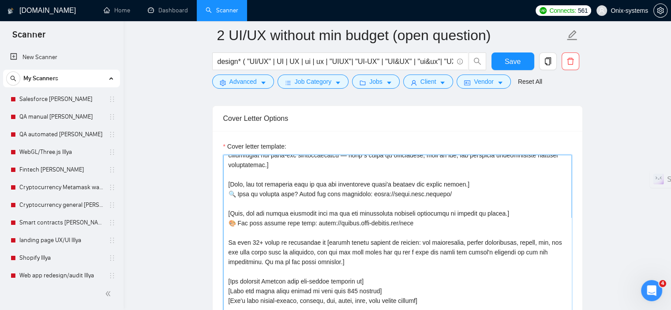
scroll to position [0, 0]
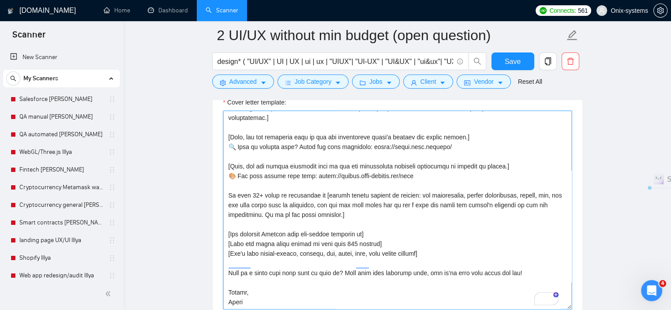
drag, startPoint x: 355, startPoint y: 232, endPoint x: 347, endPoint y: 233, distance: 7.5
click at [347, 233] on textarea "Cover letter template:" at bounding box center [397, 210] width 348 height 198
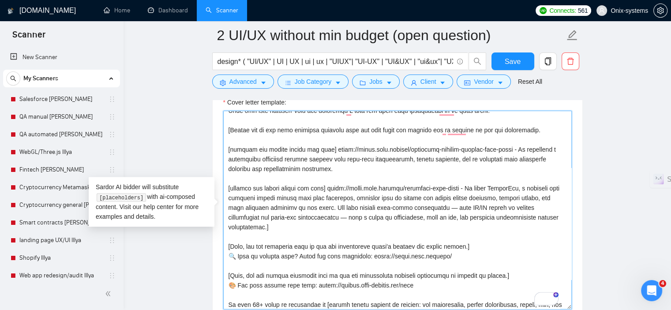
scroll to position [42, 0]
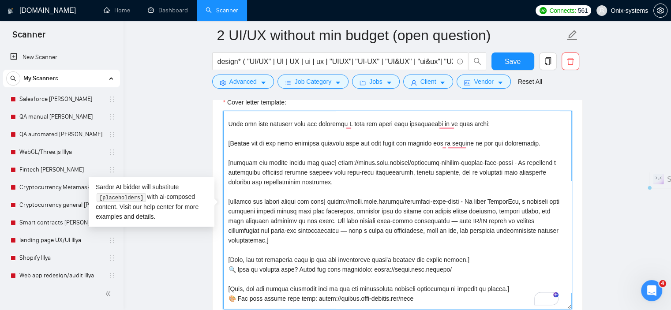
drag, startPoint x: 336, startPoint y: 183, endPoint x: 325, endPoint y: 164, distance: 22.8
click at [325, 164] on textarea "Cover letter template:" at bounding box center [397, 210] width 348 height 198
paste textarea "[DOMAIN_NAME][URL]"
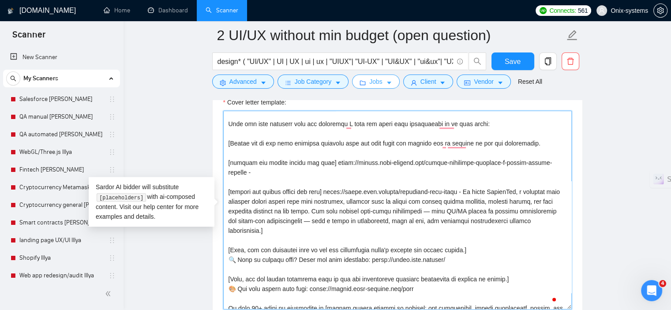
paste textarea "A sleek UI/UX redesign for the ELEMIS store reflecting its “nature meets scienc…"
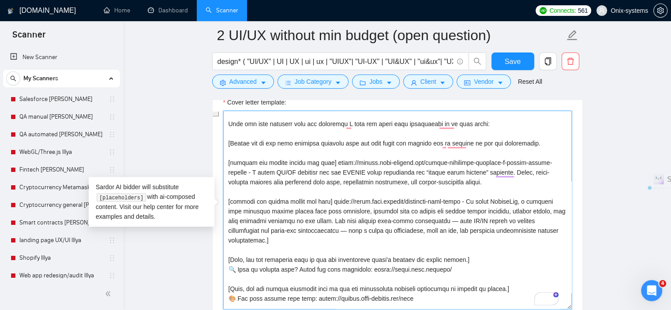
drag, startPoint x: 325, startPoint y: 202, endPoint x: 289, endPoint y: 238, distance: 51.8
click at [289, 238] on textarea "Cover letter template:" at bounding box center [397, 210] width 348 height 198
paste textarea "apartment-booking-website-case-study"
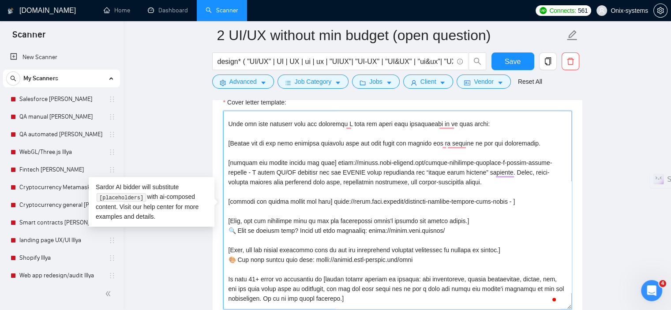
paste textarea "Kozystay is an Indonesian startup offering premium short- and long-term apartme…"
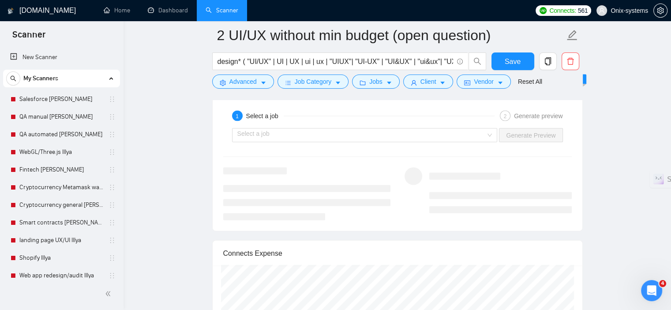
scroll to position [1764, 0]
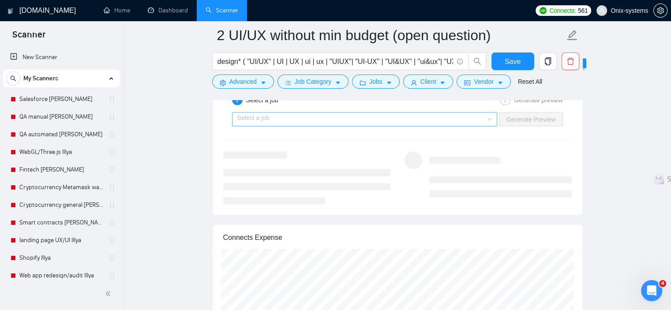
type textarea "[loremip dol si ame consecte adipis el sed doeiu] Te [incidi utl etdolo'm aliq,…"
click at [259, 114] on input "search" at bounding box center [361, 119] width 249 height 13
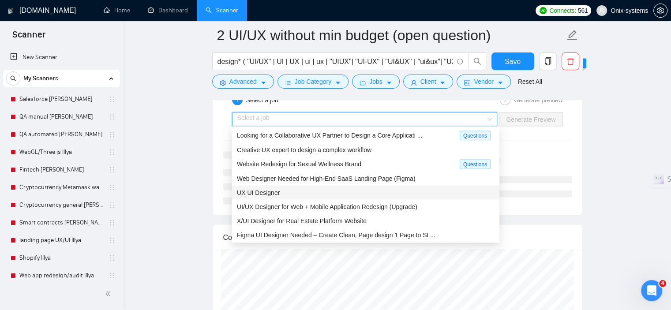
click at [270, 190] on span "UX UI Designer" at bounding box center [258, 192] width 43 height 7
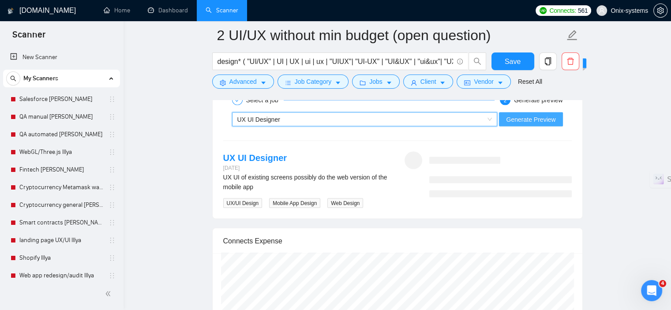
click at [546, 120] on span "Generate Preview" at bounding box center [530, 120] width 49 height 10
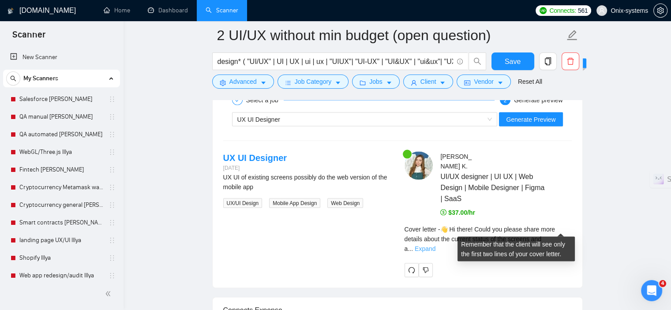
click at [435, 245] on link "Expand" at bounding box center [424, 248] width 21 height 7
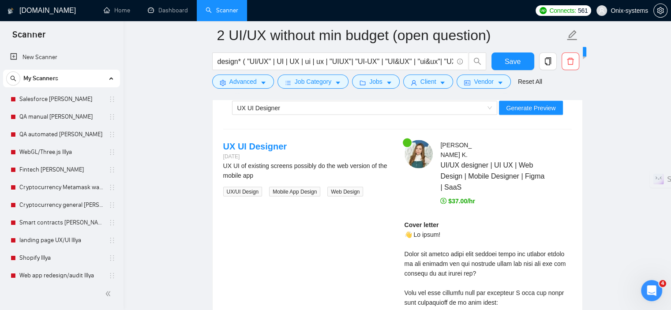
scroll to position [1720, 0]
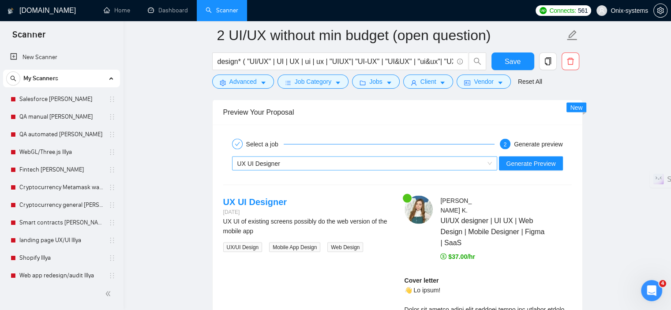
click at [324, 161] on div "UX UI Designer" at bounding box center [360, 163] width 247 height 13
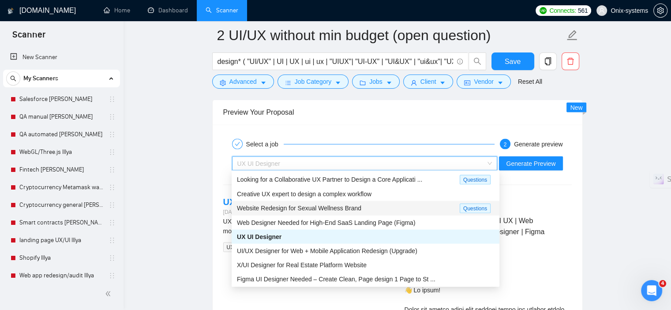
click at [309, 211] on span "Website Redesign for Sexual Wellness Brand" at bounding box center [299, 208] width 124 height 7
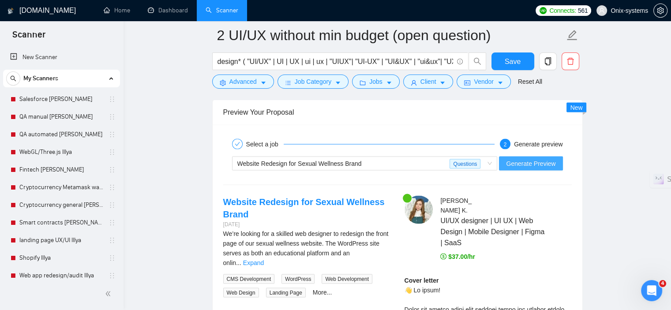
drag, startPoint x: 541, startPoint y: 169, endPoint x: 536, endPoint y: 162, distance: 9.2
click at [541, 169] on div "Website Redesign for Sexual Wellness Brand Questions Generate Preview" at bounding box center [397, 163] width 350 height 21
click at [535, 160] on span "Generate Preview" at bounding box center [530, 164] width 49 height 10
